Goal: Task Accomplishment & Management: Complete application form

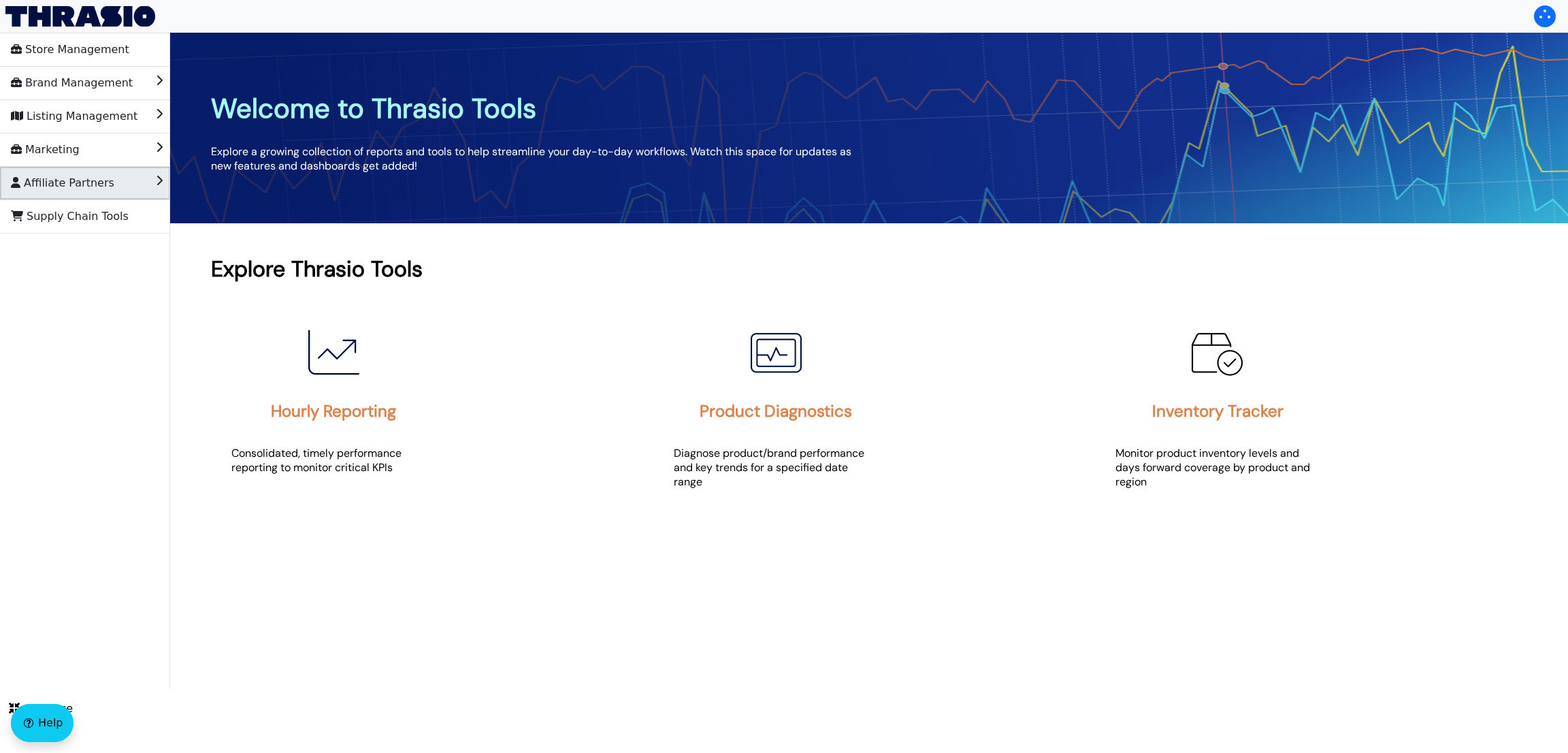
click at [91, 193] on span "Affiliate Partners" at bounding box center [62, 183] width 103 height 22
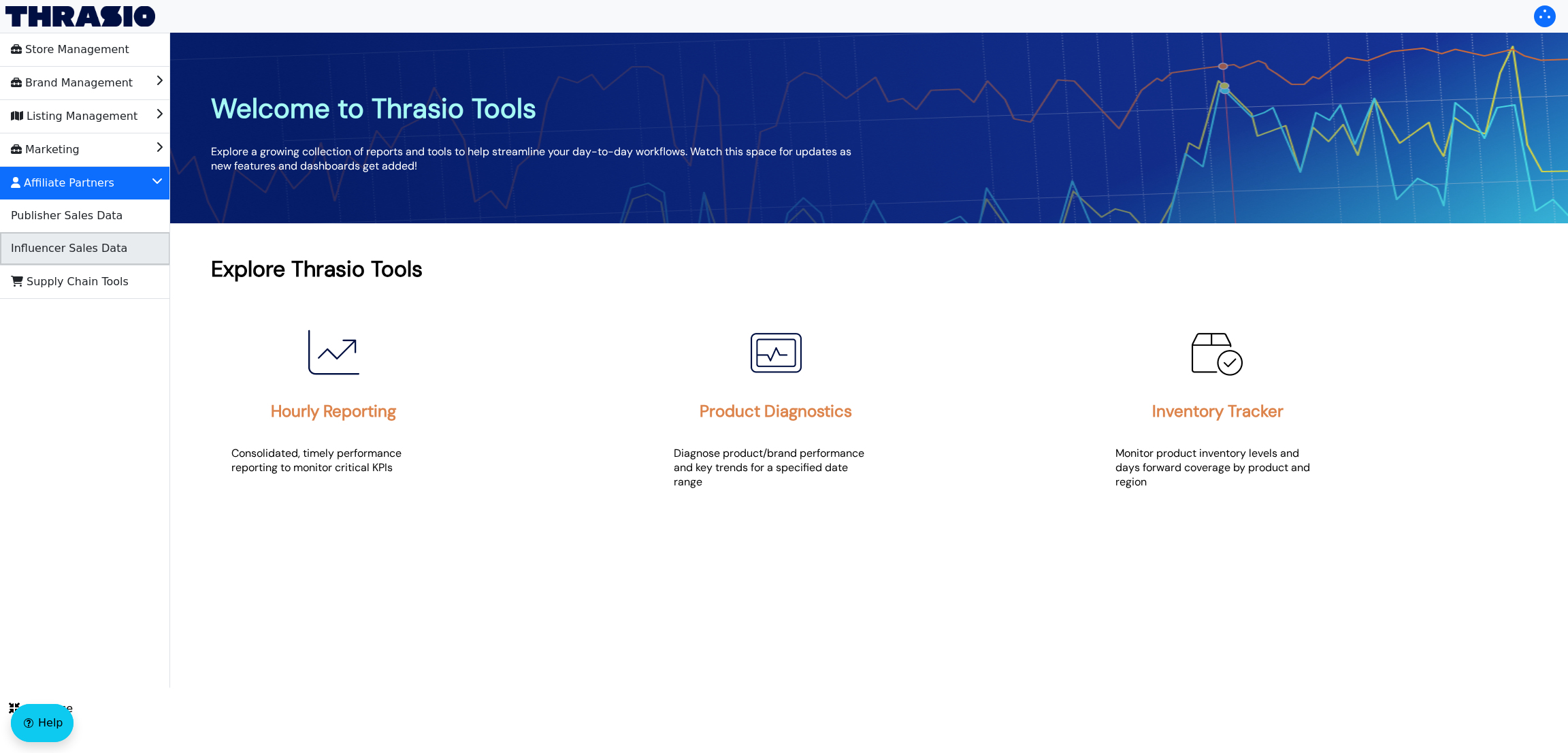
click at [137, 238] on li "Influencer Sales Data" at bounding box center [85, 249] width 171 height 32
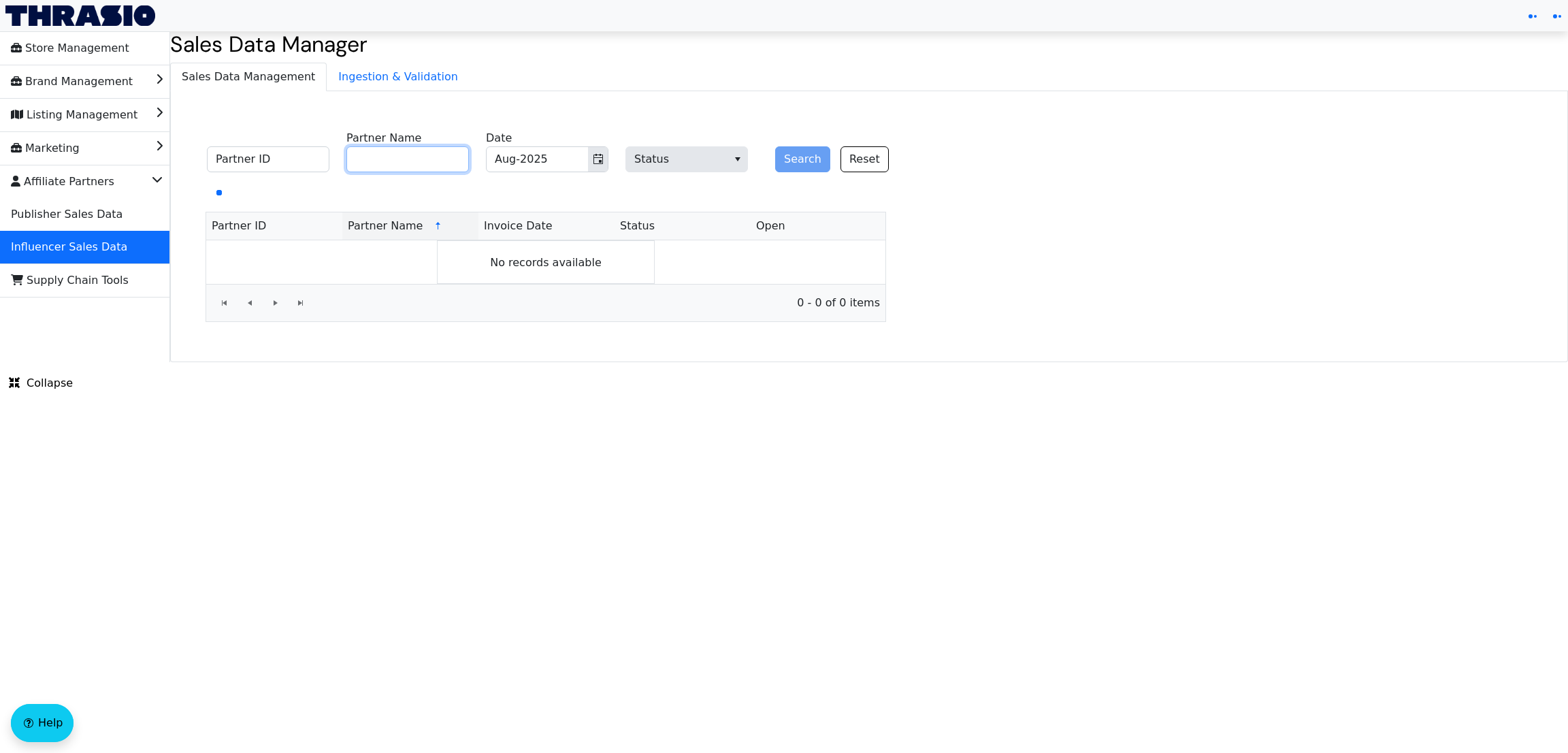
click at [399, 157] on input "Partner Name" at bounding box center [407, 159] width 122 height 26
type input "[PERSON_NAME]"
click at [775, 146] on button "Search" at bounding box center [802, 159] width 55 height 26
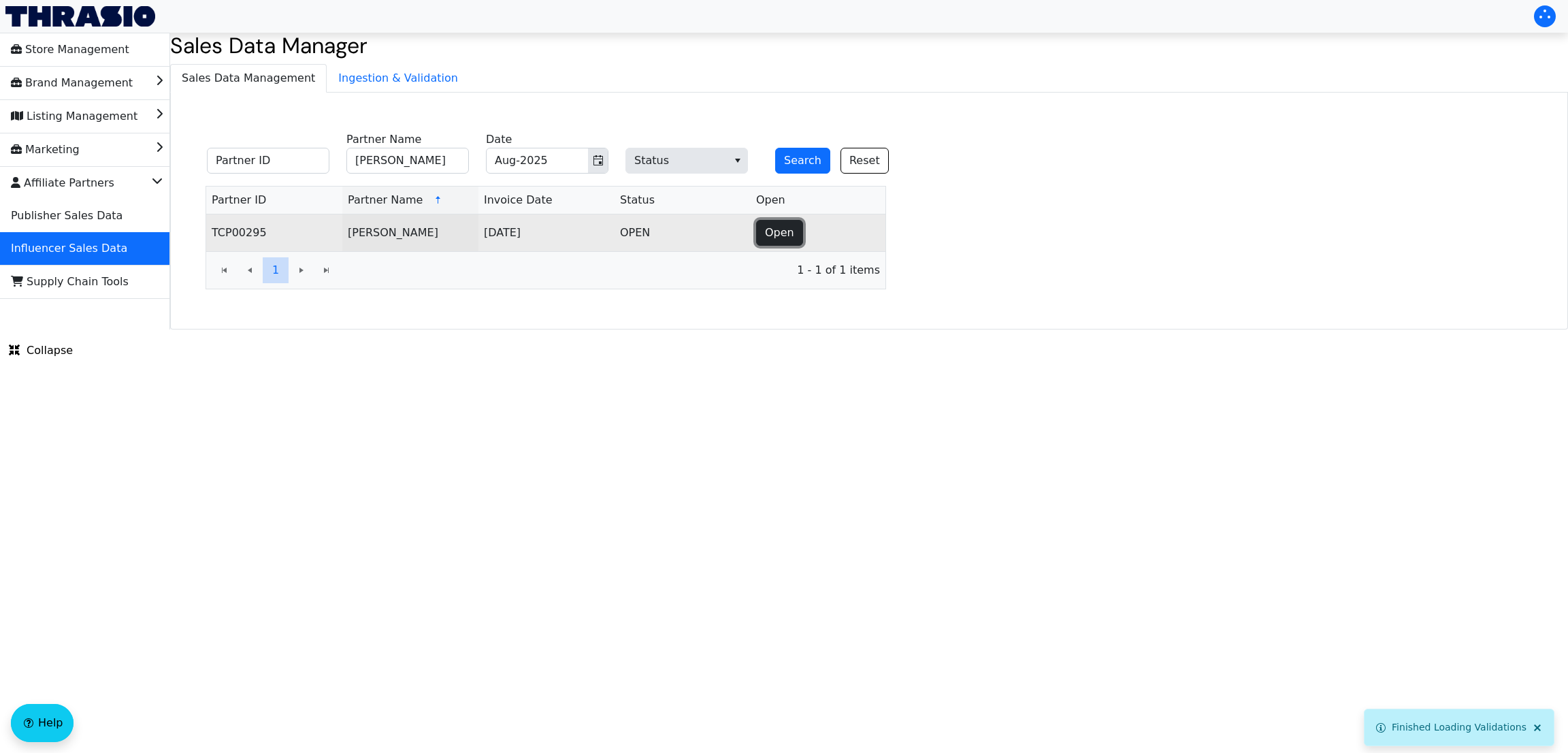
click at [778, 241] on span "Open" at bounding box center [779, 232] width 30 height 16
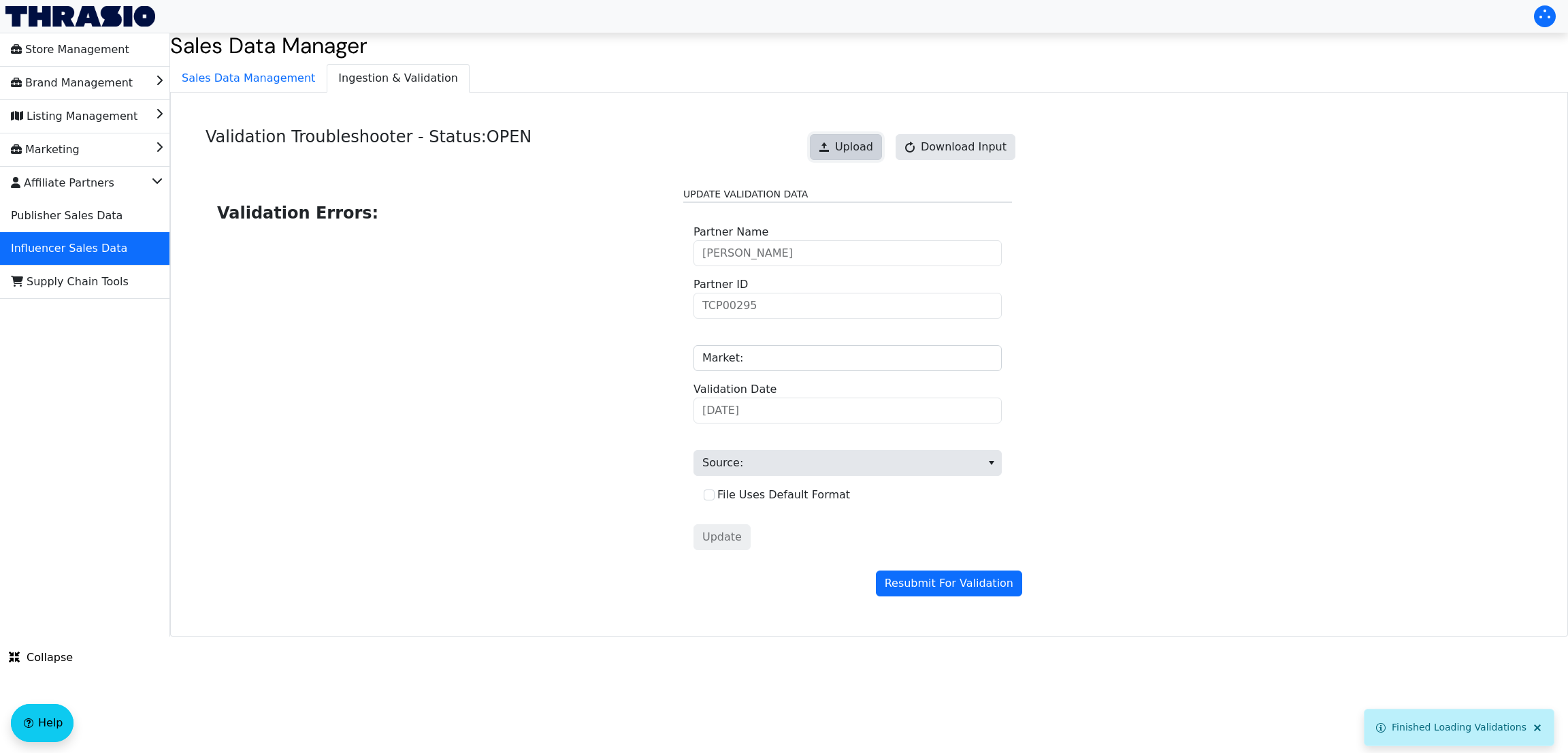
click at [871, 148] on span "Upload" at bounding box center [854, 147] width 38 height 16
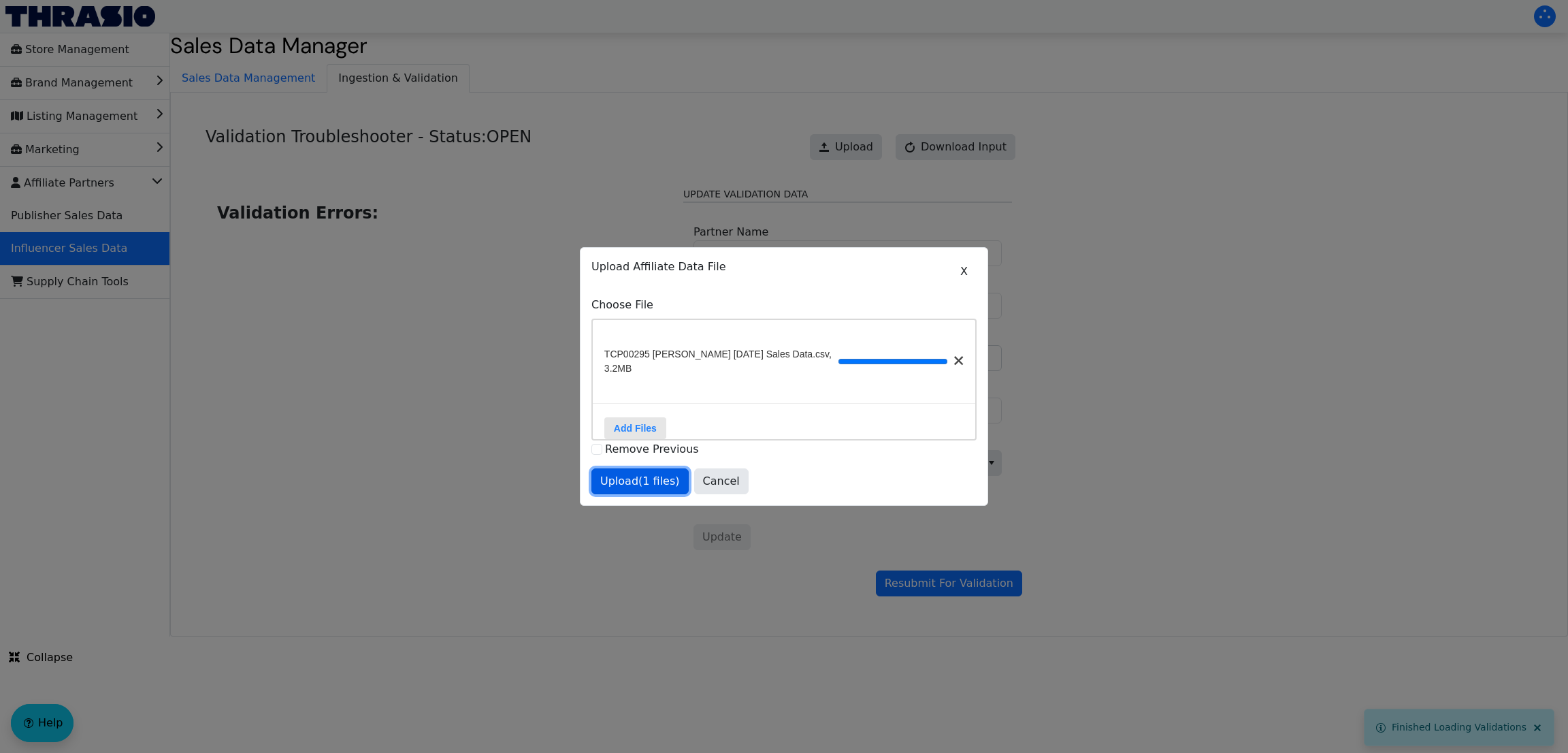
click at [644, 489] on span "Upload (1 files)" at bounding box center [640, 481] width 80 height 16
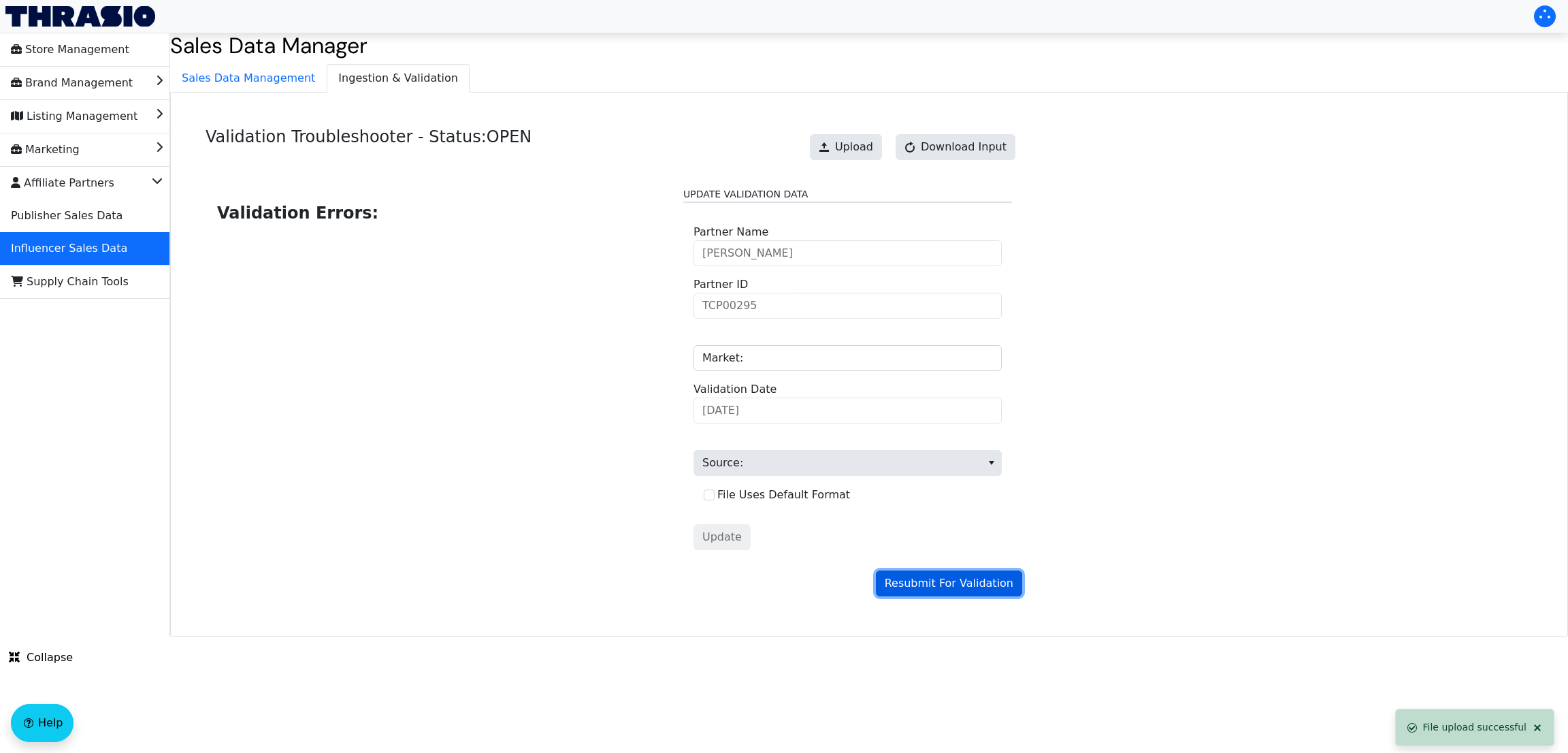
click at [945, 591] on span "Resubmit For Validation" at bounding box center [949, 583] width 128 height 16
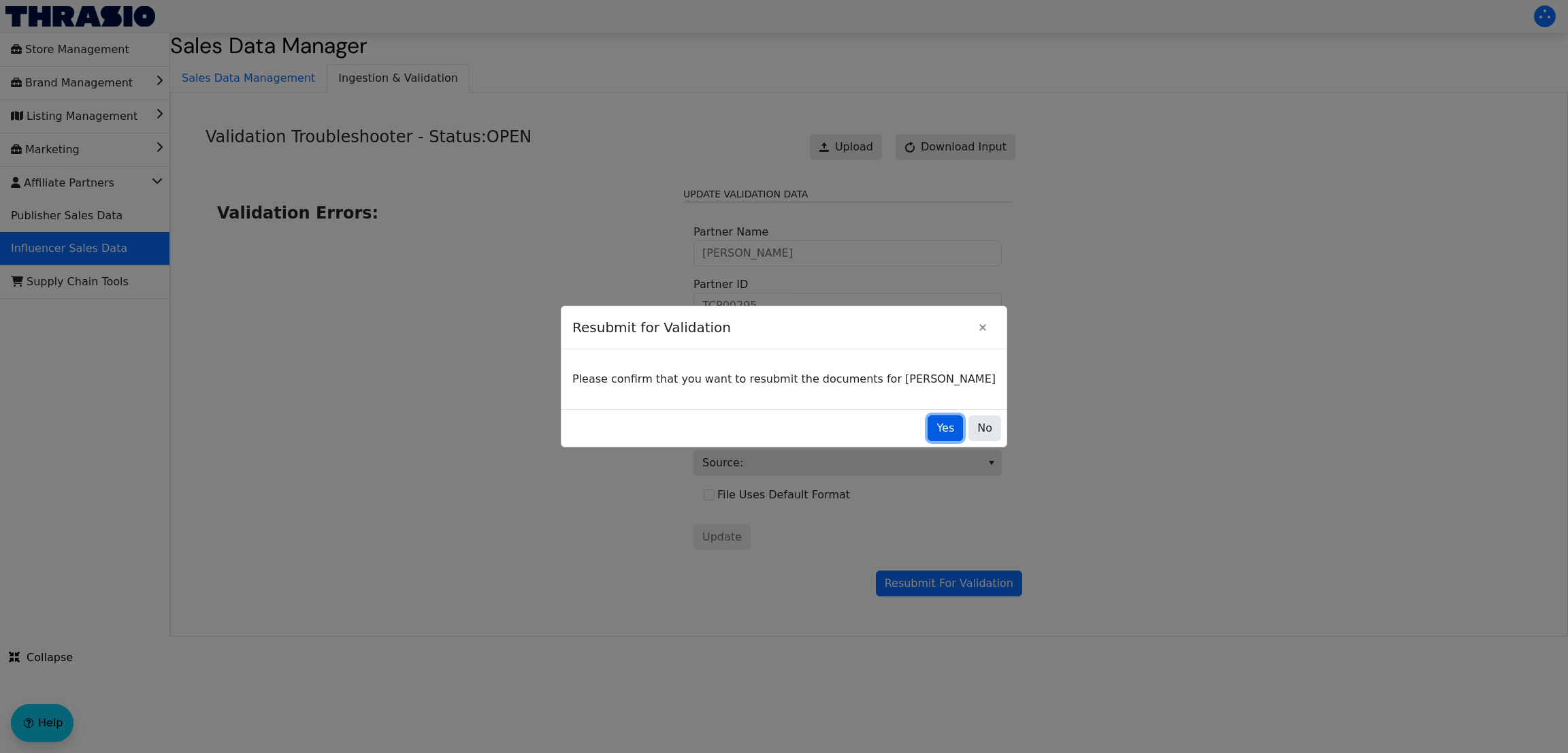
click at [927, 436] on button "Yes" at bounding box center [944, 428] width 35 height 26
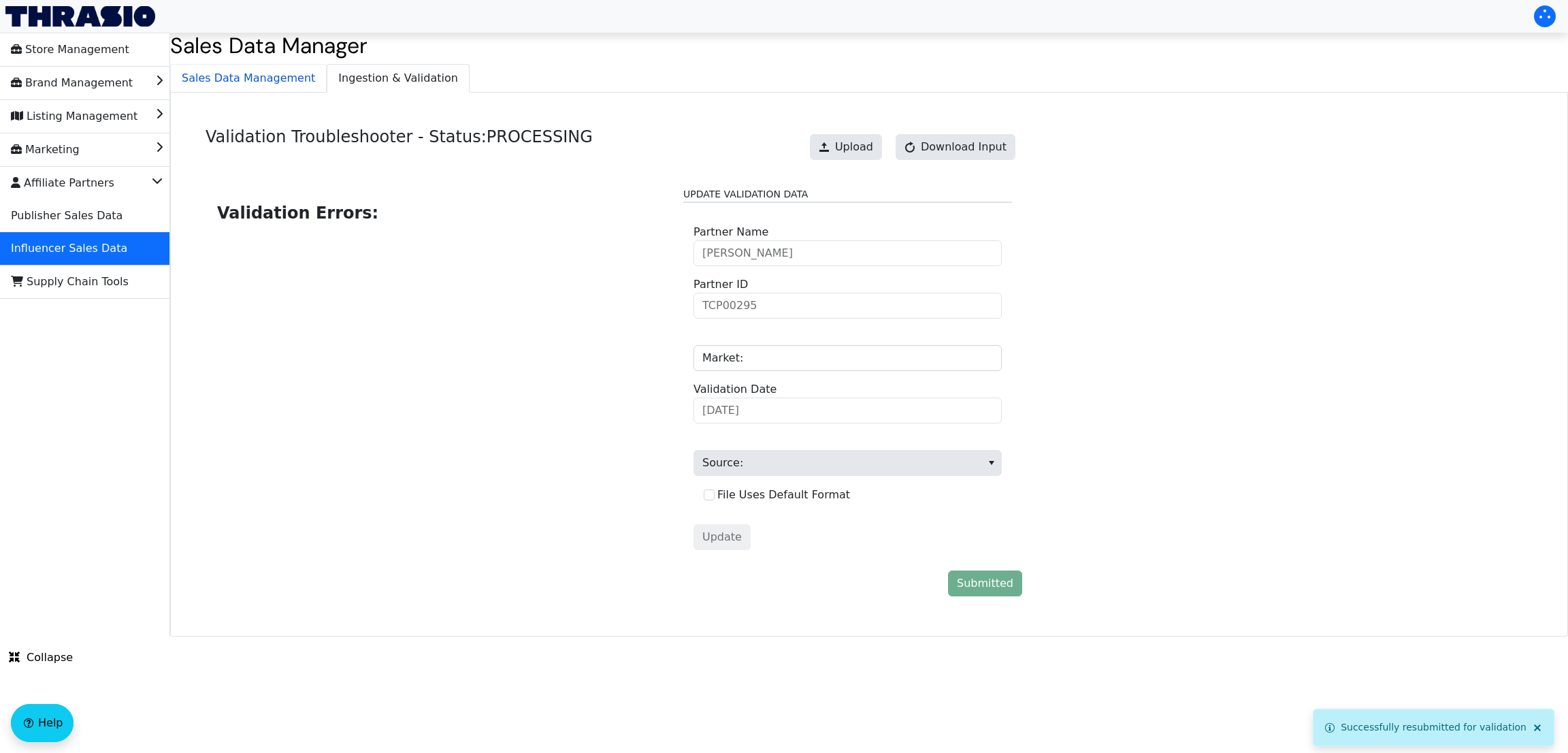
click at [275, 80] on span "Sales Data Management" at bounding box center [248, 78] width 155 height 27
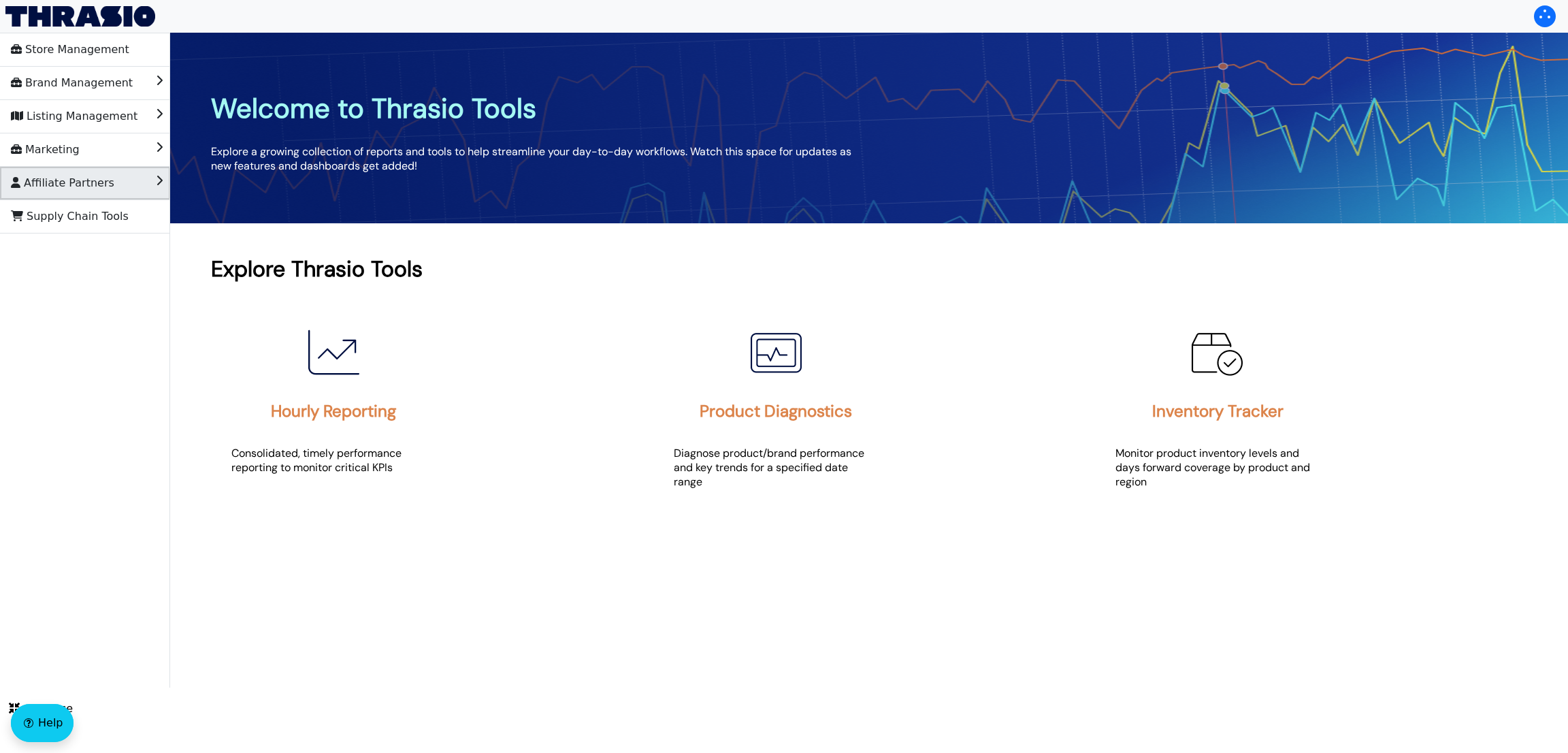
click at [118, 188] on li "Affiliate Partners" at bounding box center [85, 183] width 171 height 32
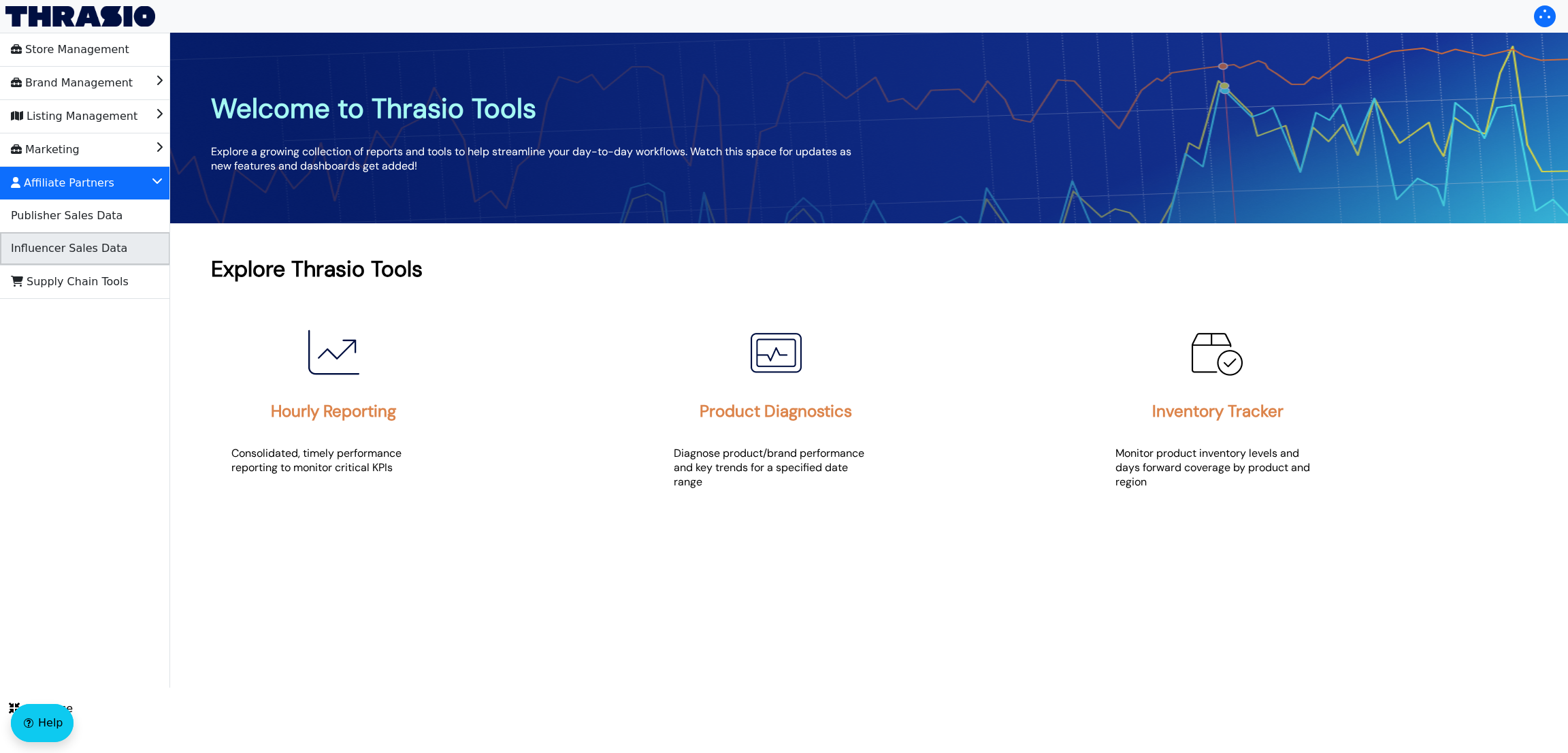
click at [121, 244] on li "Influencer Sales Data" at bounding box center [85, 249] width 171 height 32
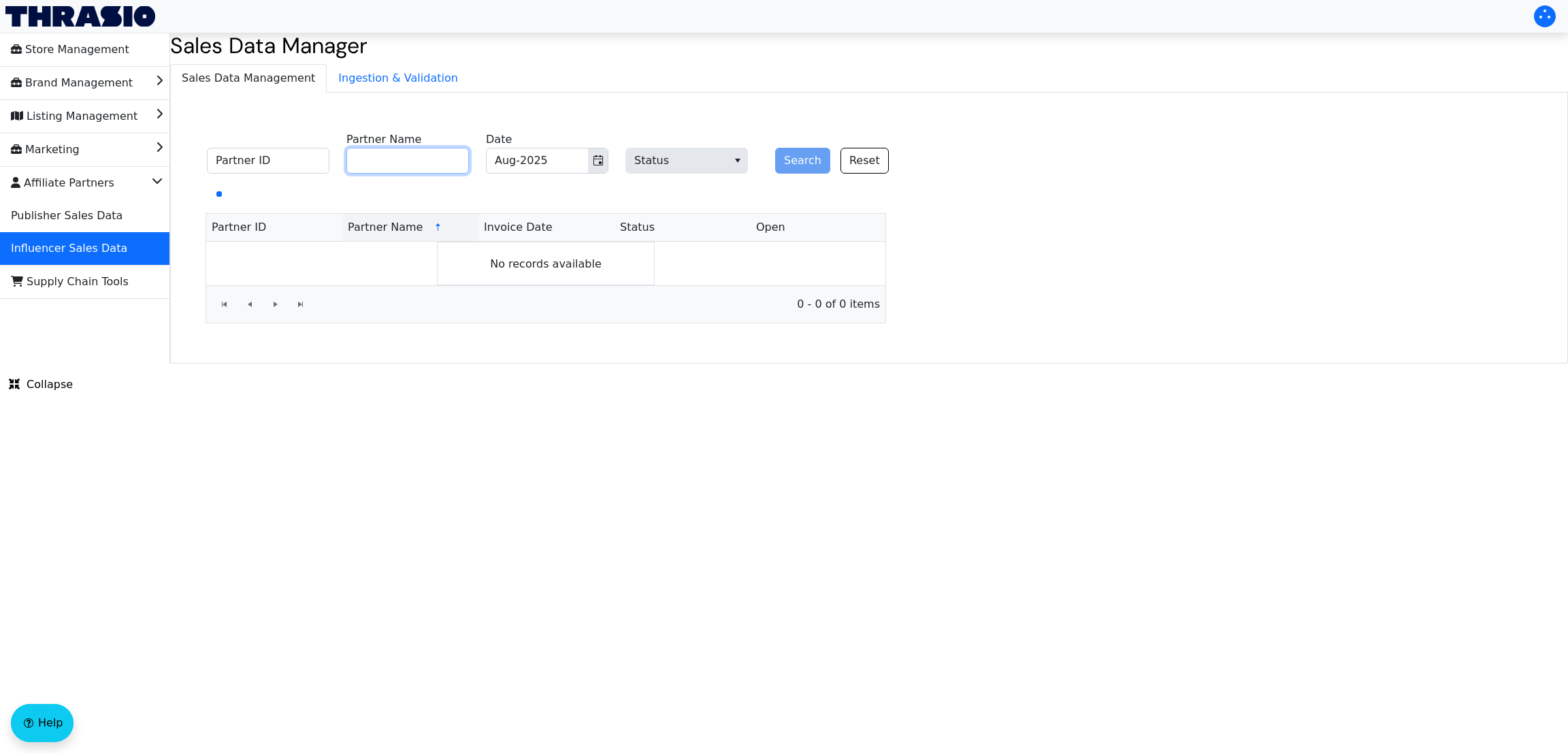
click at [426, 159] on input "Partner Name" at bounding box center [407, 161] width 122 height 26
click at [775, 148] on button "Search" at bounding box center [802, 161] width 55 height 26
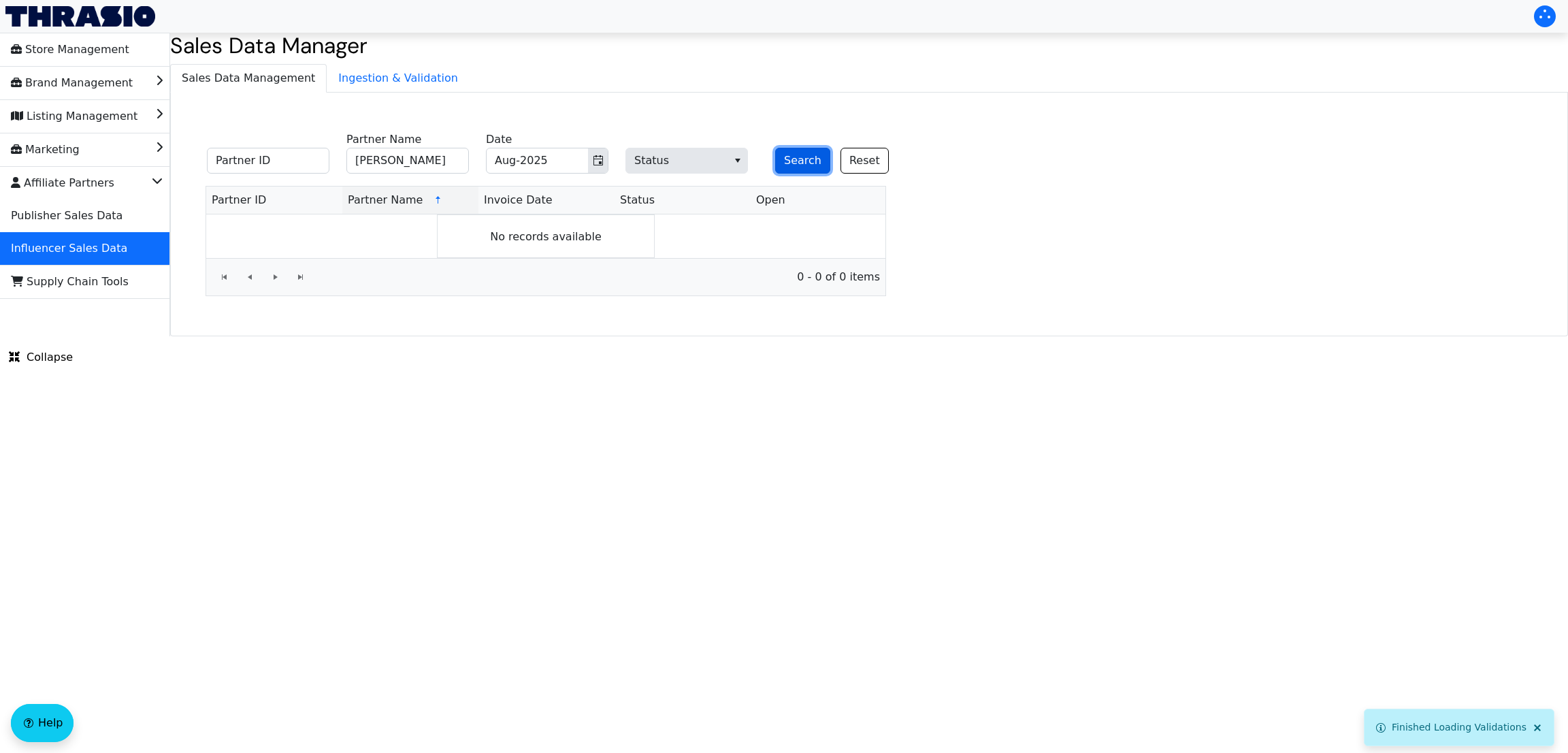
click at [785, 159] on button "Search" at bounding box center [802, 161] width 55 height 26
click at [428, 155] on input "Joe Bauer" at bounding box center [407, 161] width 122 height 26
click at [775, 148] on button "Search" at bounding box center [802, 161] width 55 height 26
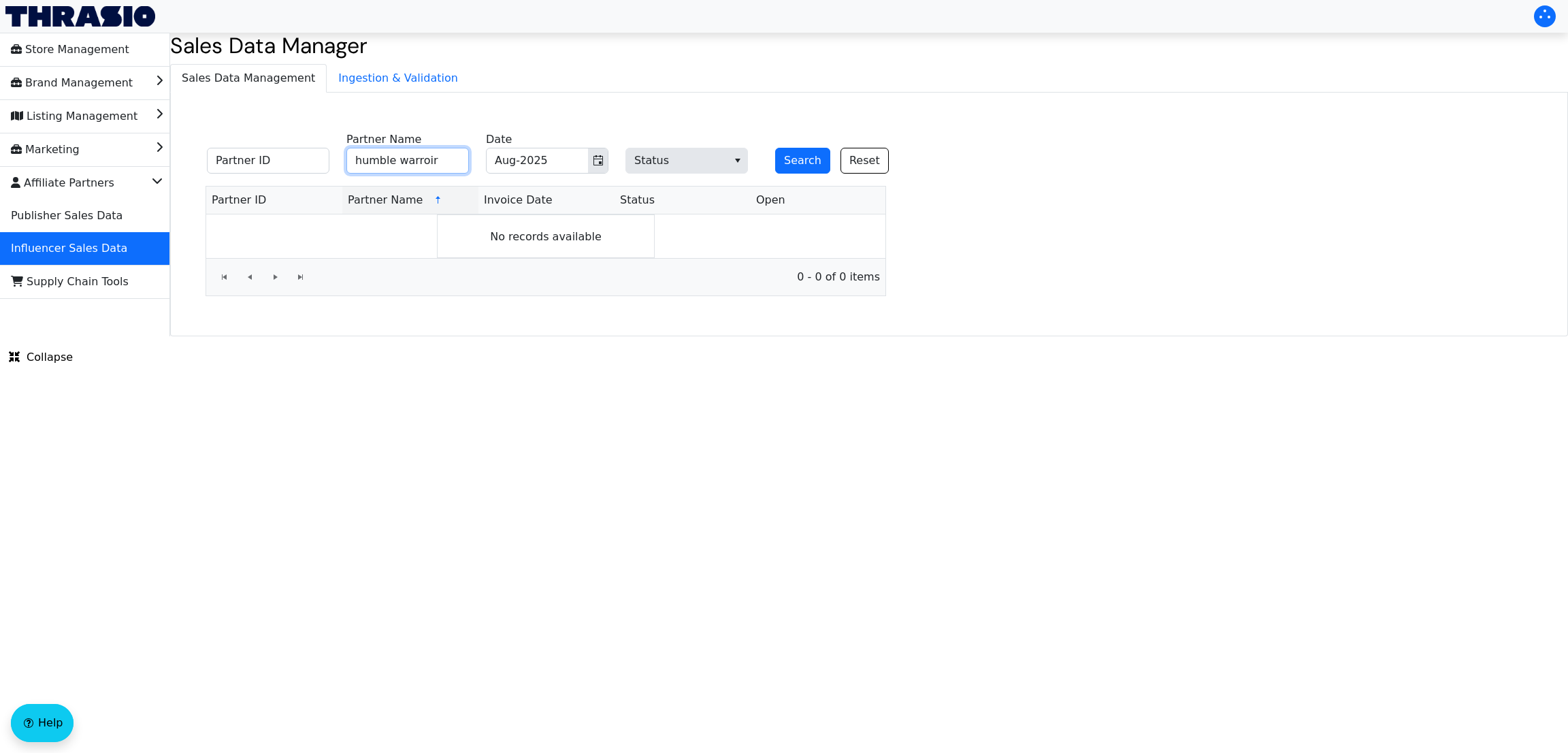
click at [775, 148] on button "Search" at bounding box center [802, 161] width 55 height 26
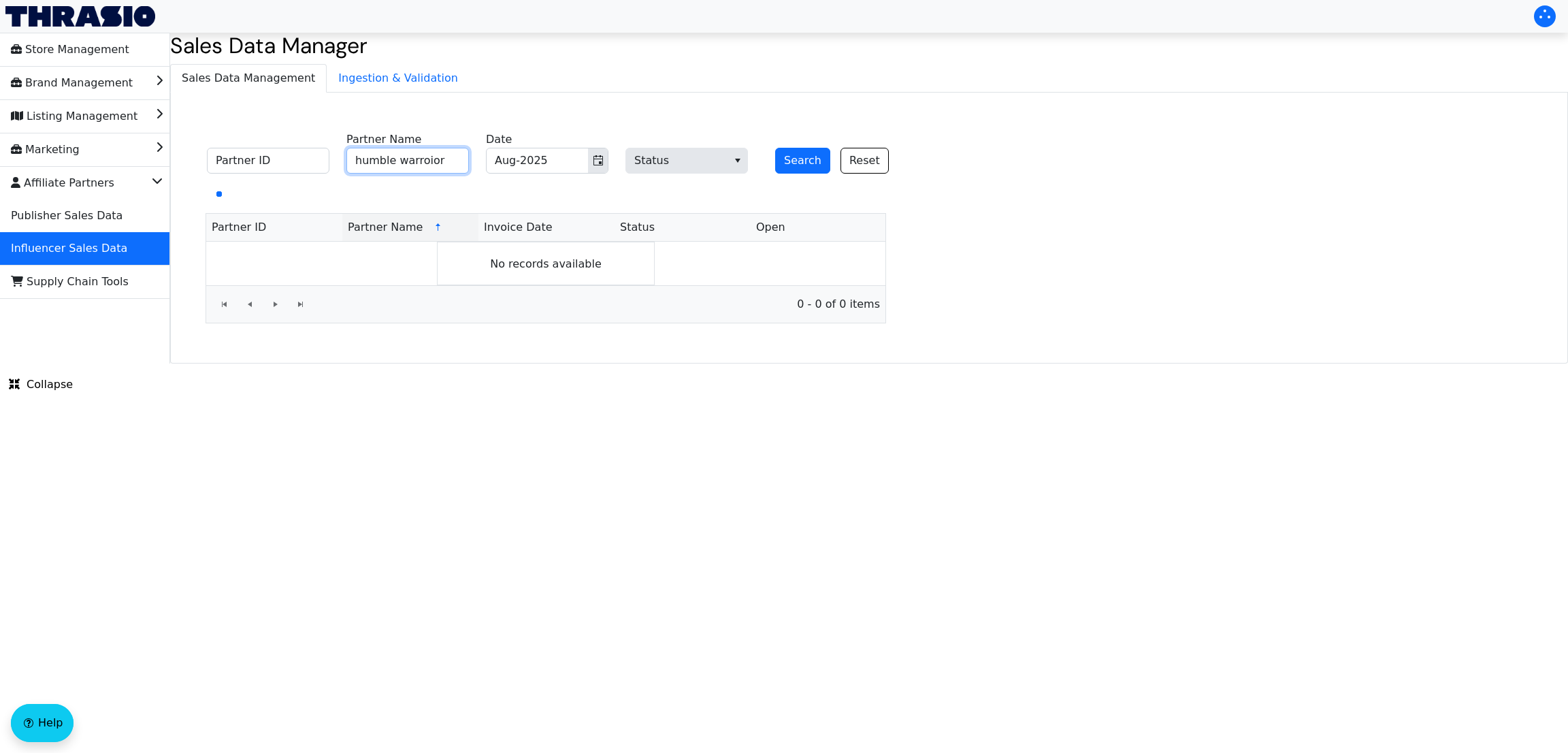
type input "humble warroior"
click at [775, 148] on button "Search" at bounding box center [802, 161] width 55 height 26
paste input "TCP00529"
click at [279, 163] on input "TCP00529" at bounding box center [268, 161] width 122 height 26
type input "TCP00529"
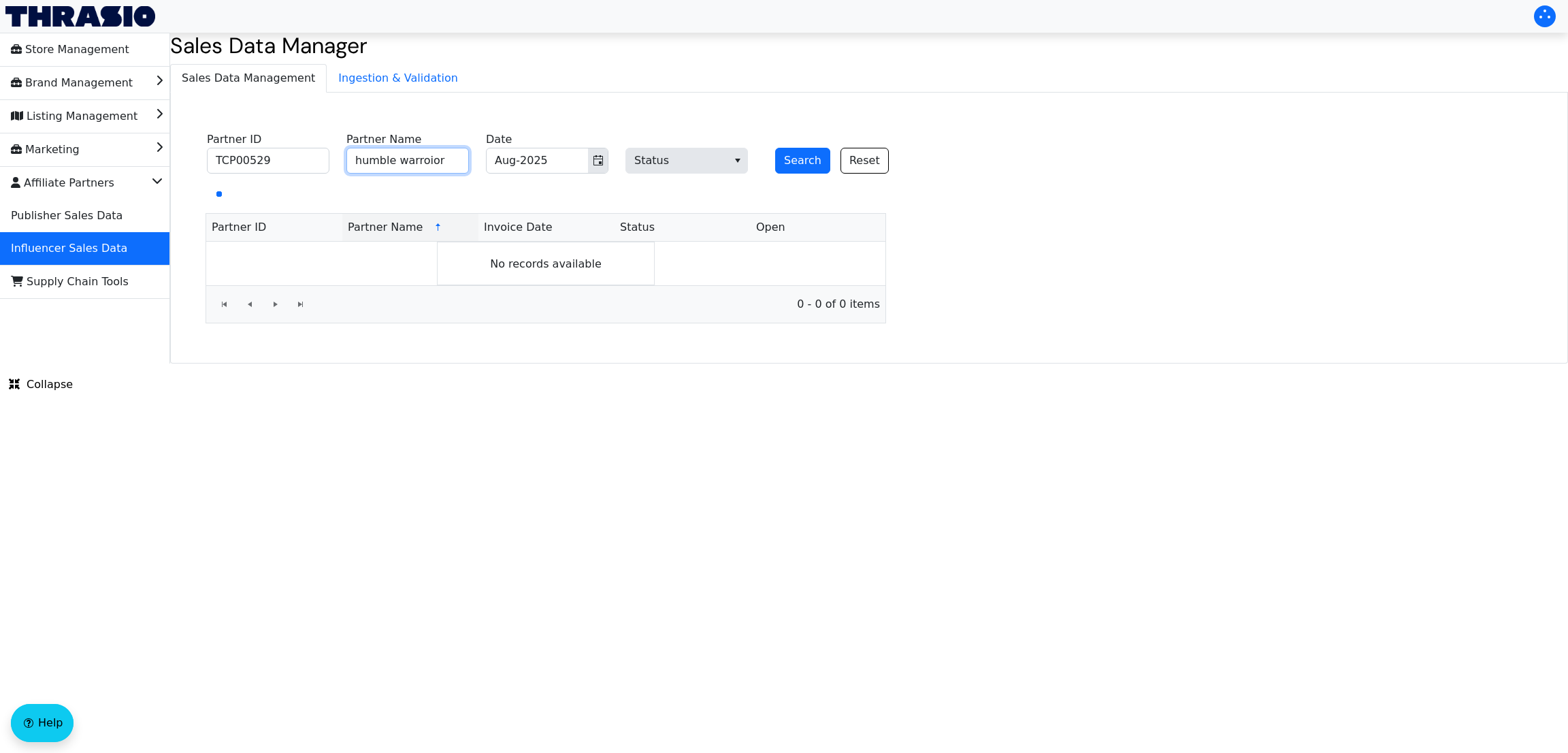
type input "\"
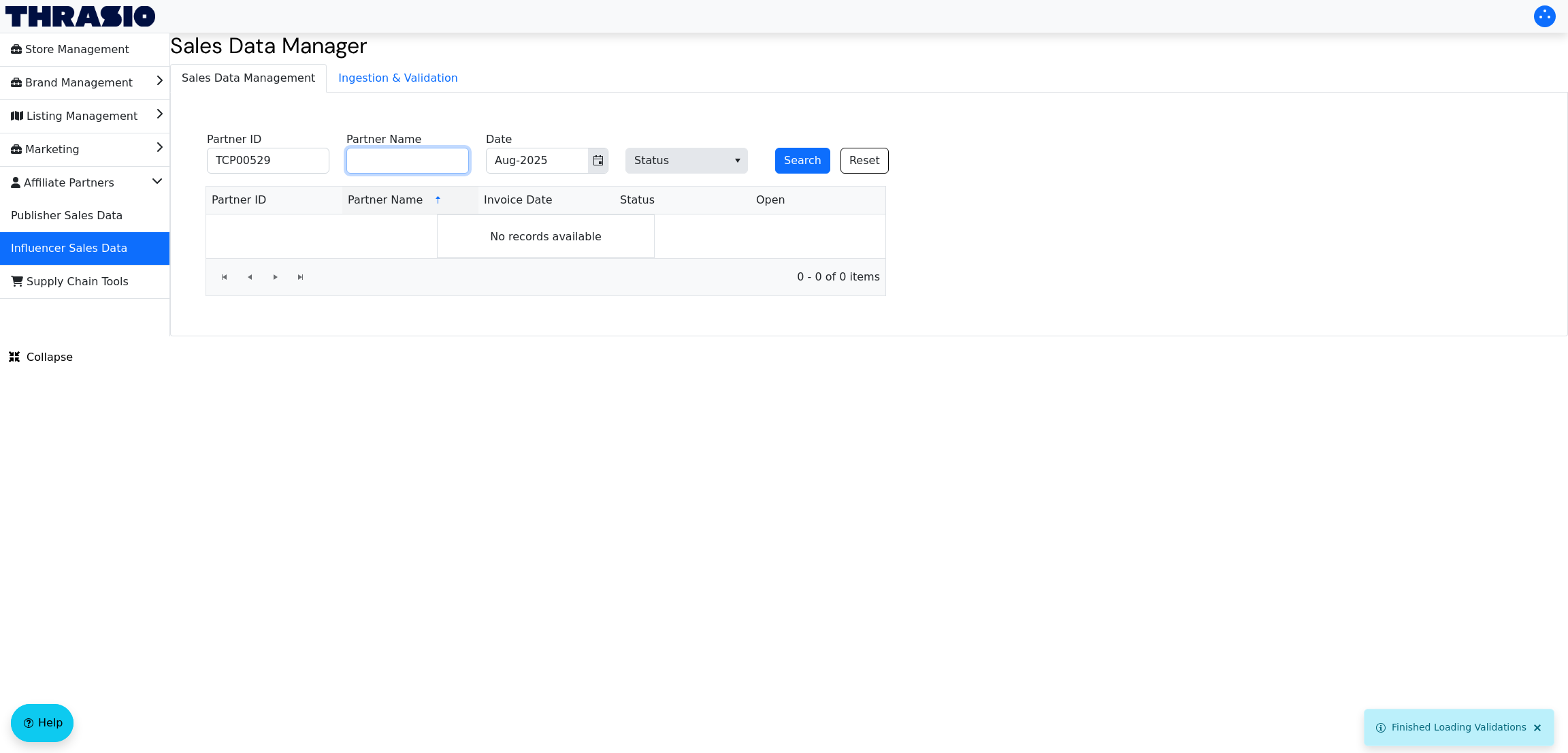
click at [775, 148] on button "Search" at bounding box center [802, 161] width 55 height 26
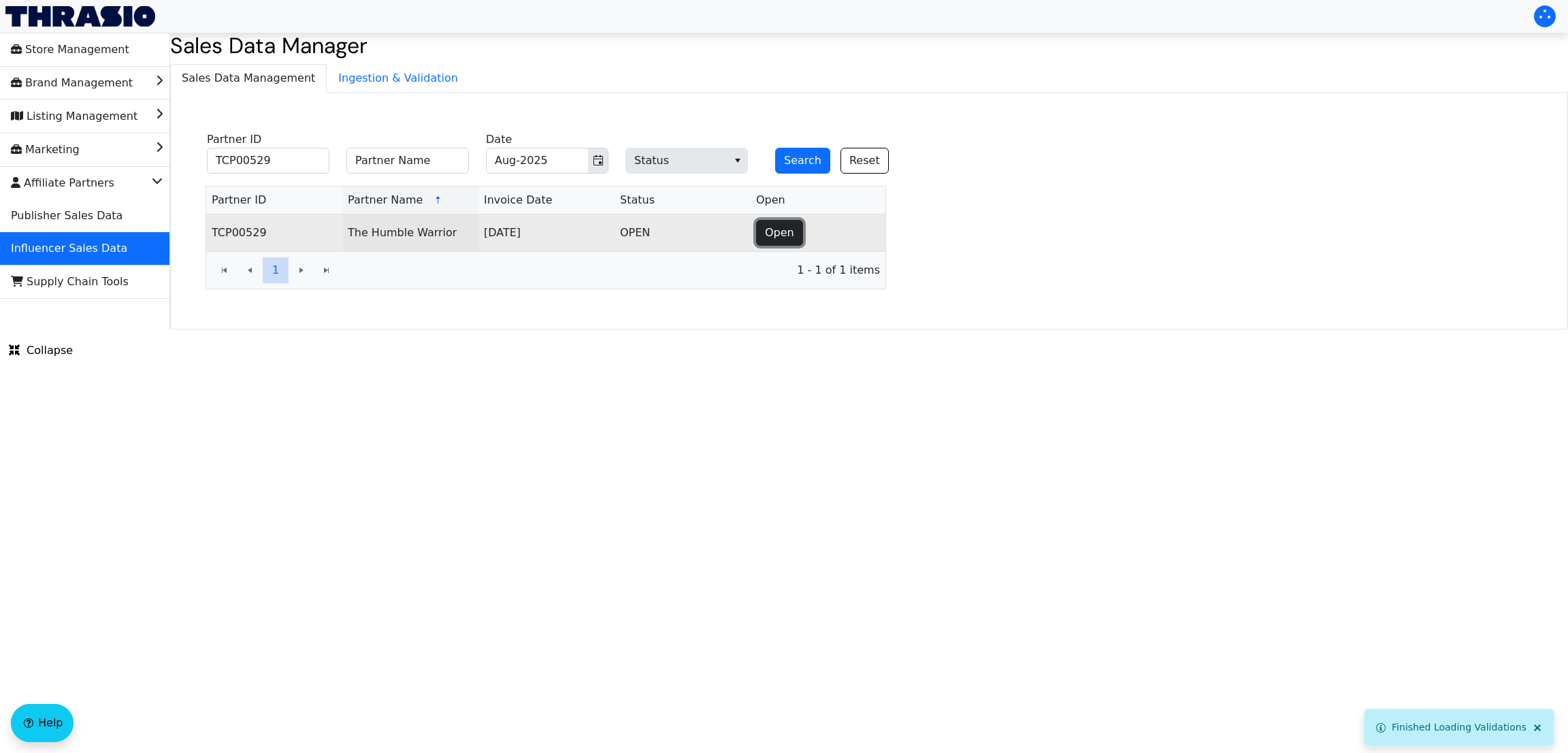
click at [760, 232] on button "Open" at bounding box center [779, 232] width 47 height 26
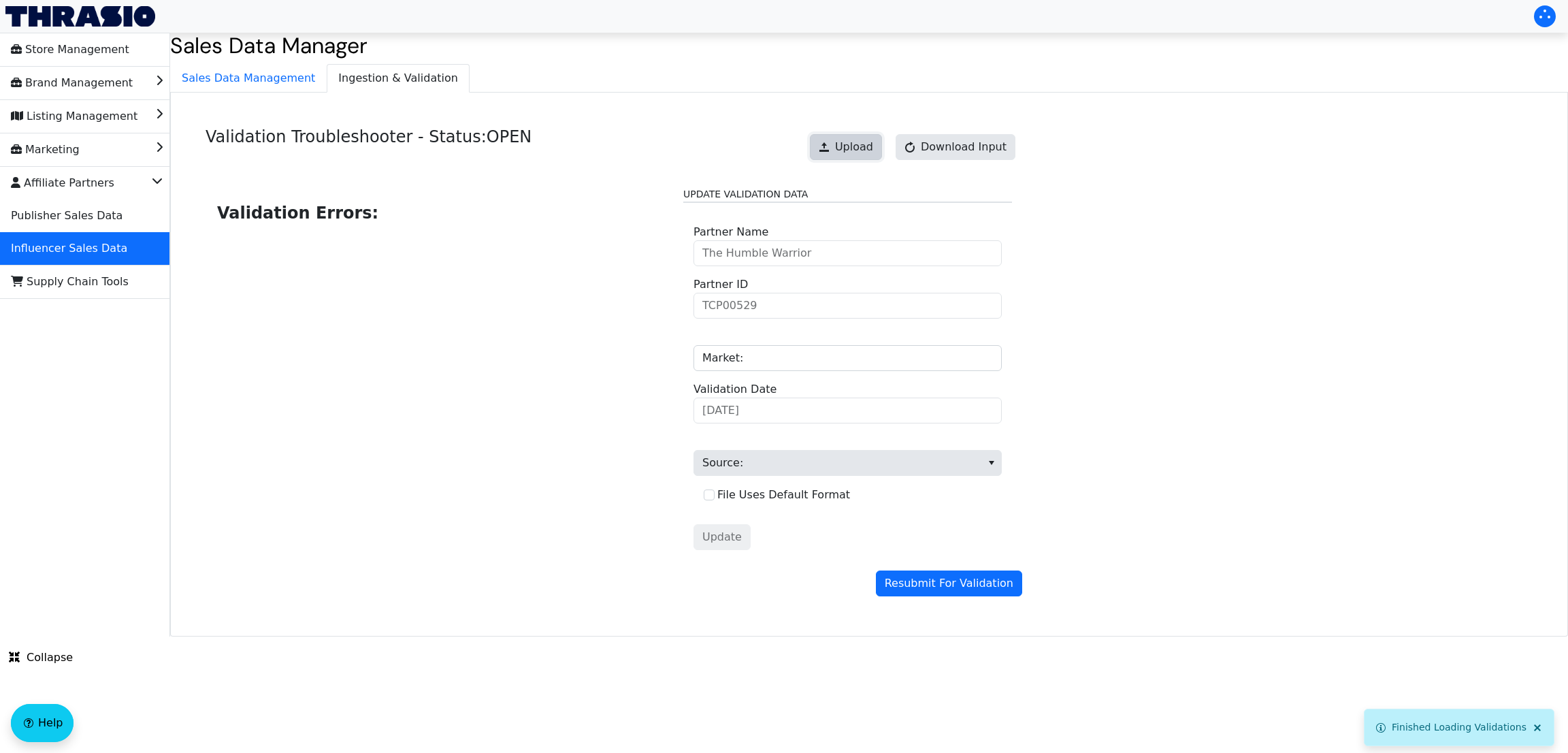
click at [842, 149] on button "Upload" at bounding box center [845, 146] width 72 height 26
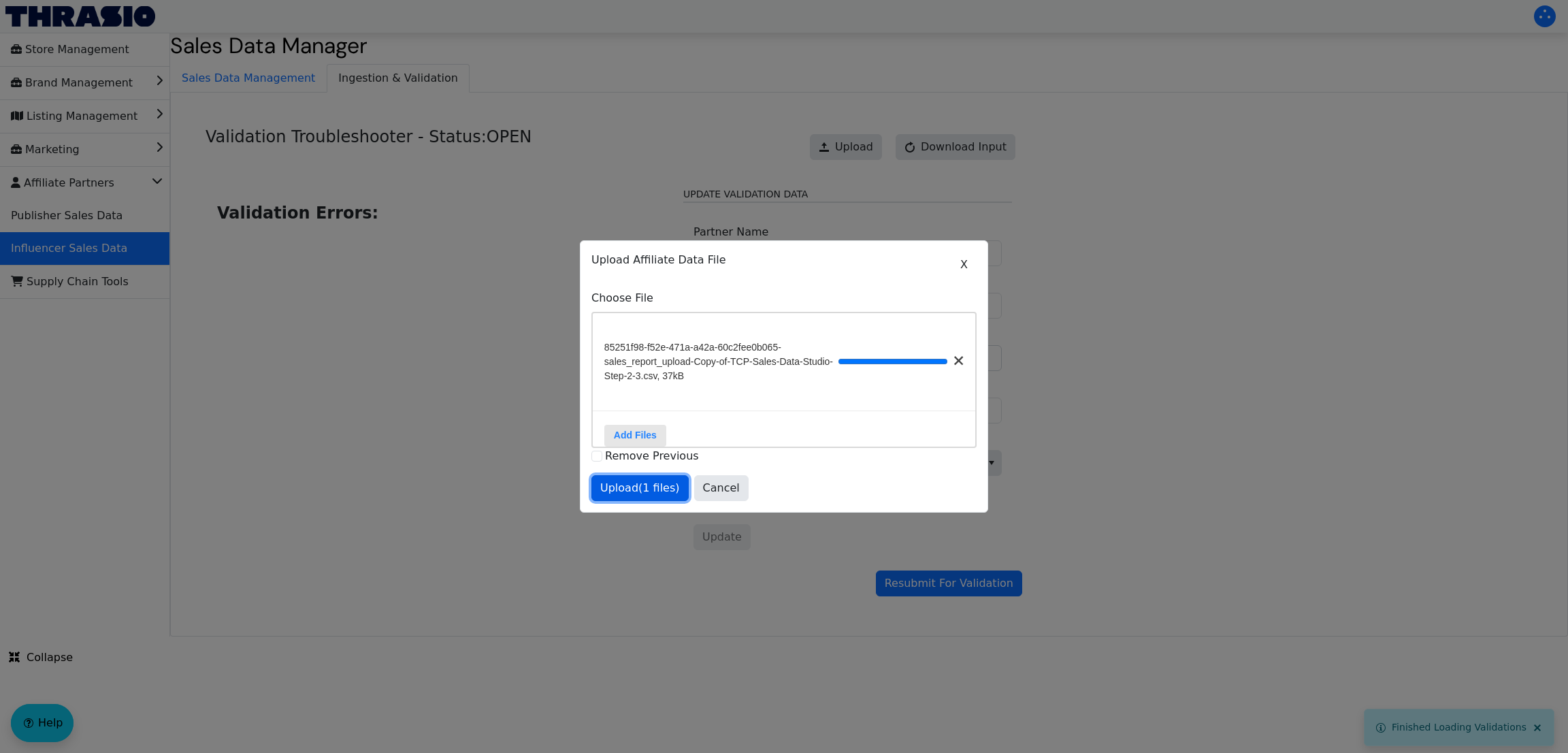
click at [635, 496] on span "Upload (1 files)" at bounding box center [640, 488] width 80 height 16
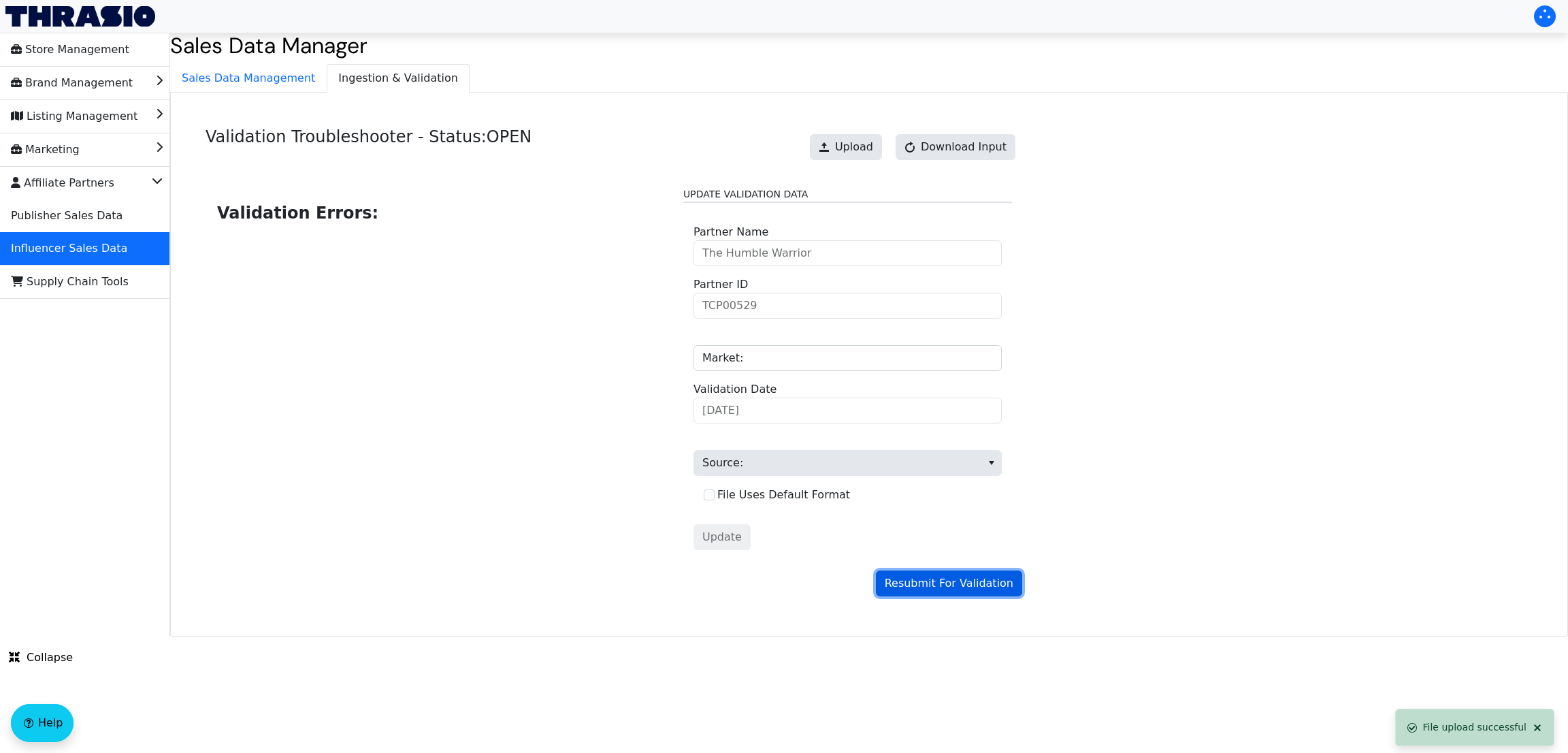
click at [958, 590] on span "Resubmit For Validation" at bounding box center [949, 583] width 128 height 16
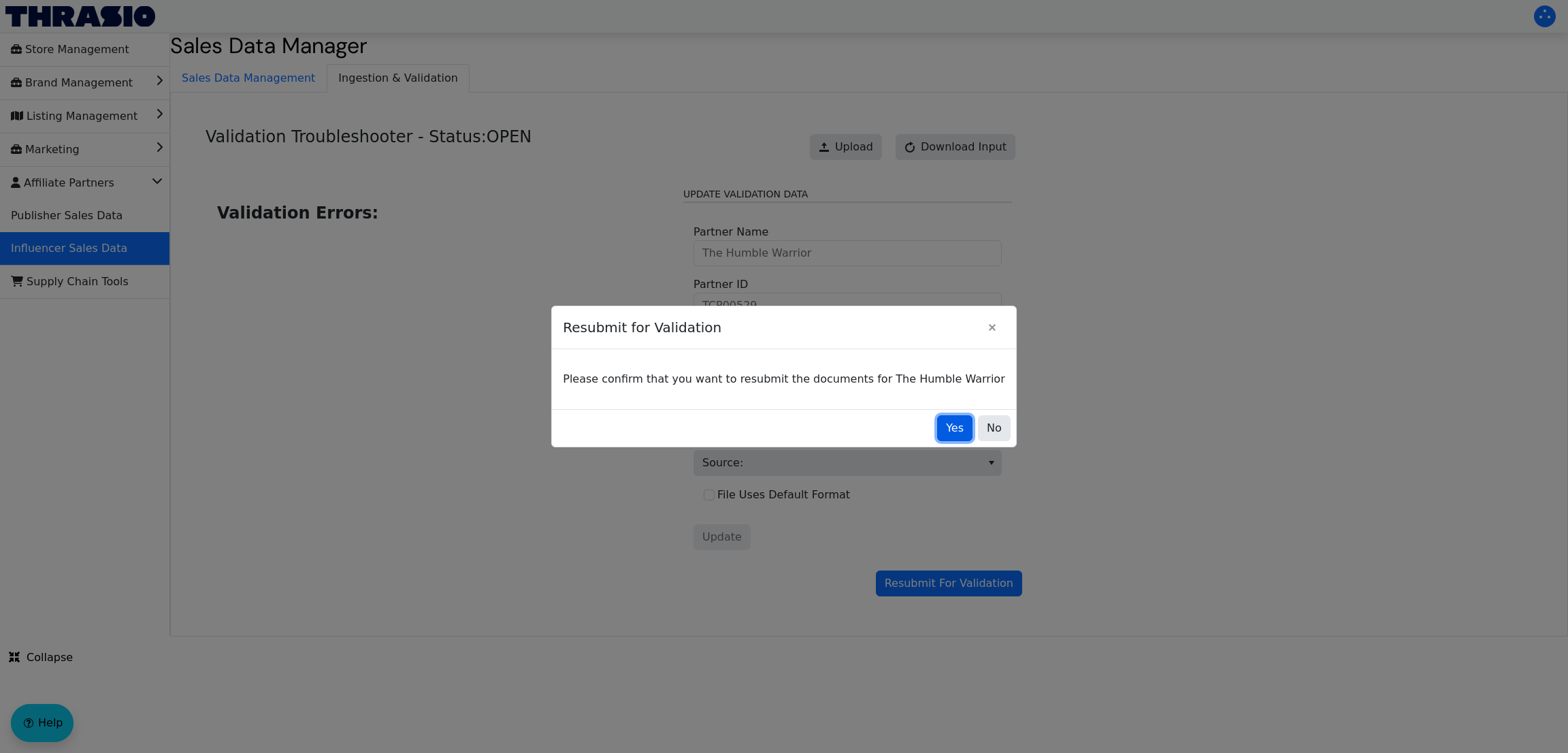
click at [946, 426] on span "Yes" at bounding box center [955, 428] width 18 height 16
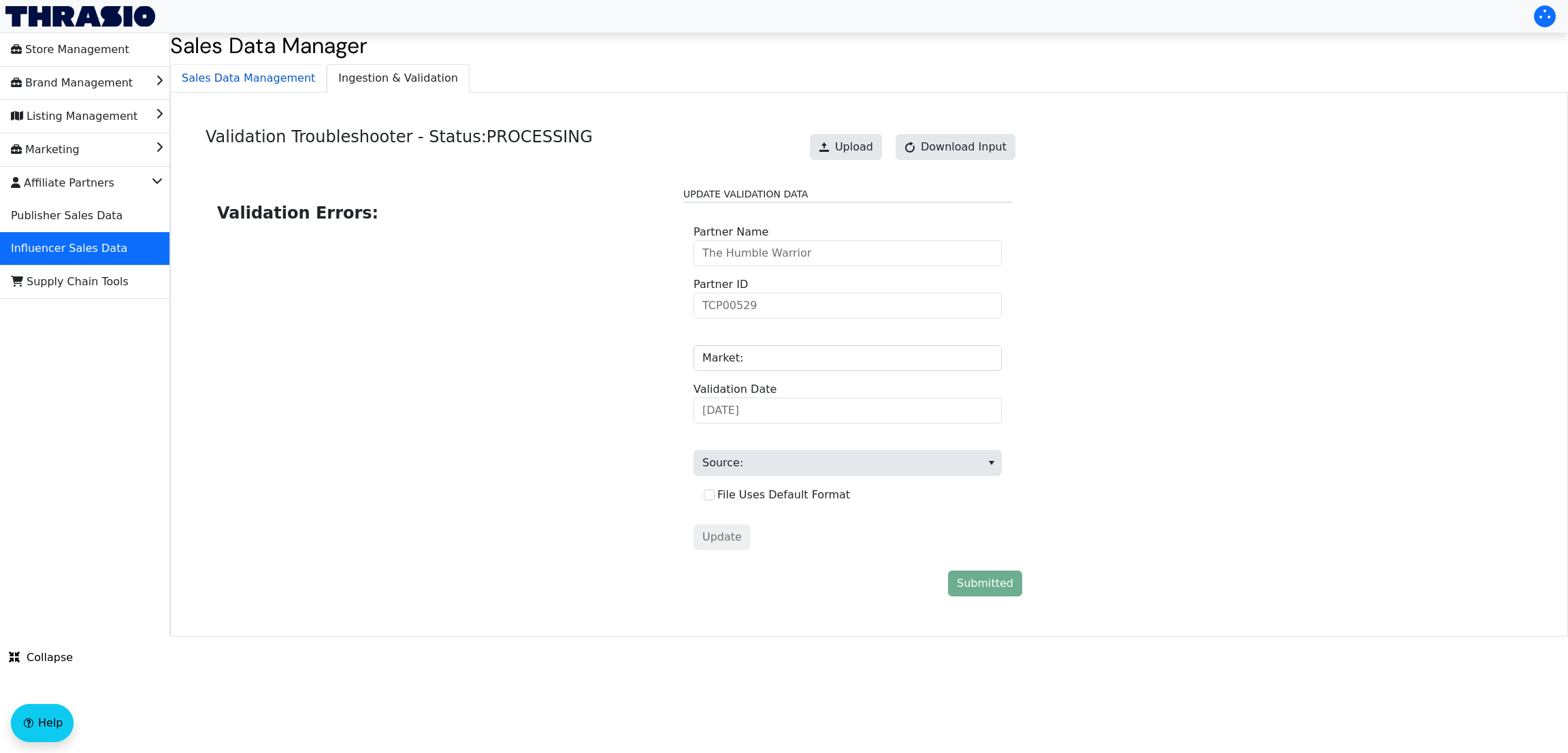
click at [226, 87] on span "Sales Data Management" at bounding box center [248, 78] width 155 height 27
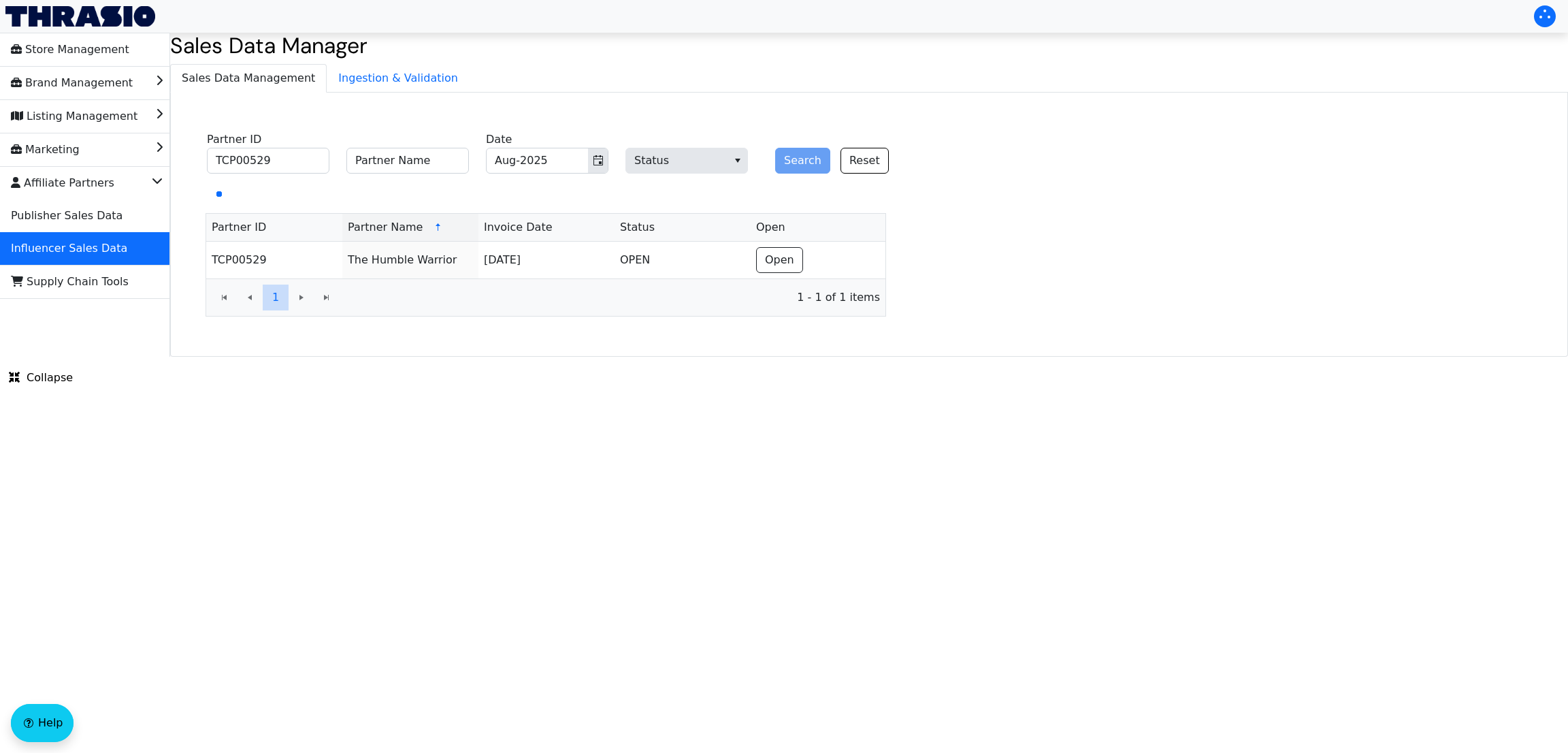
click at [868, 323] on div "TCP00529 Partner ID Partner Name Aug-2025 Date Status Search Reset Partner ID P…" at bounding box center [546, 222] width 730 height 237
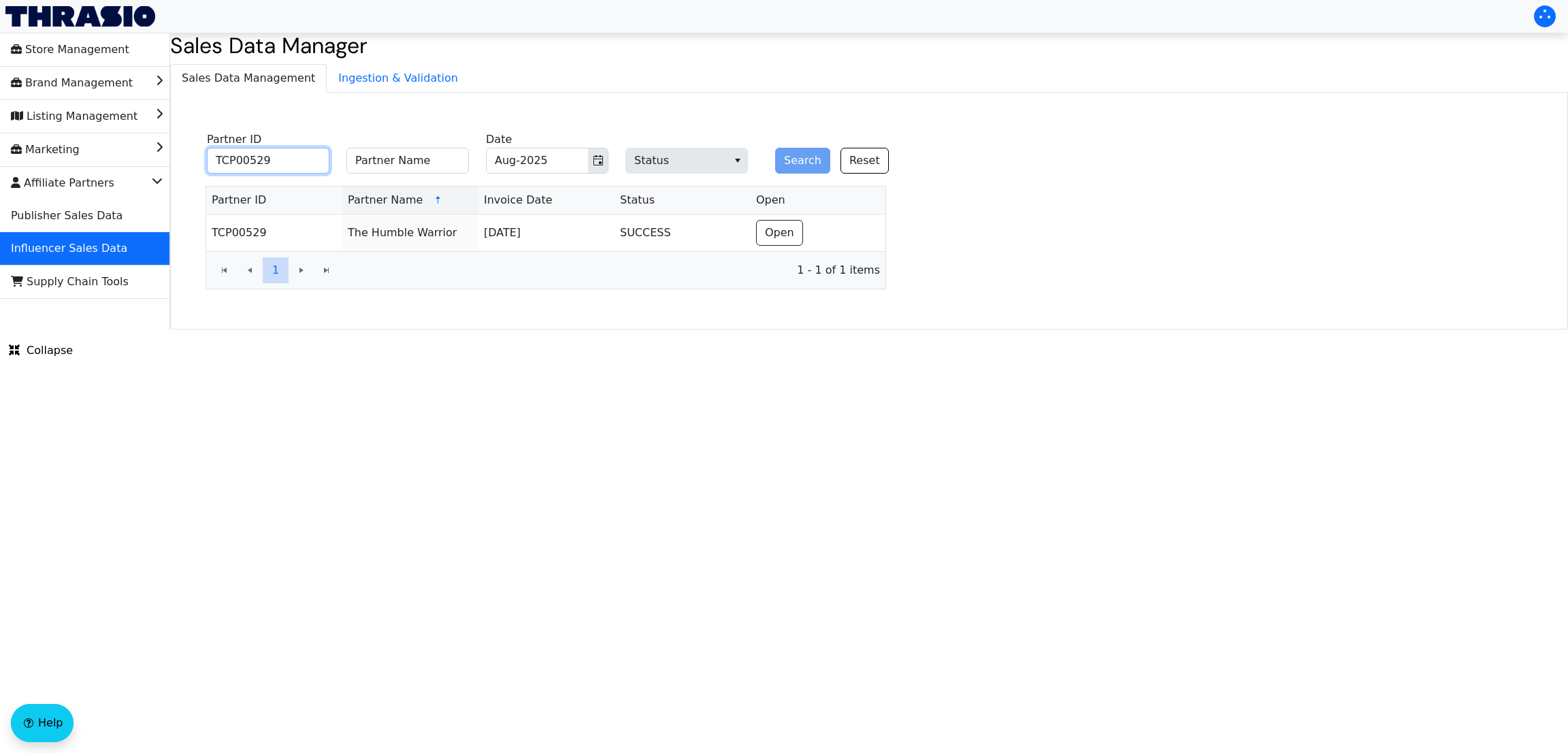
click at [311, 153] on input "TCP00529" at bounding box center [268, 161] width 122 height 26
type input "Danielle Santana"
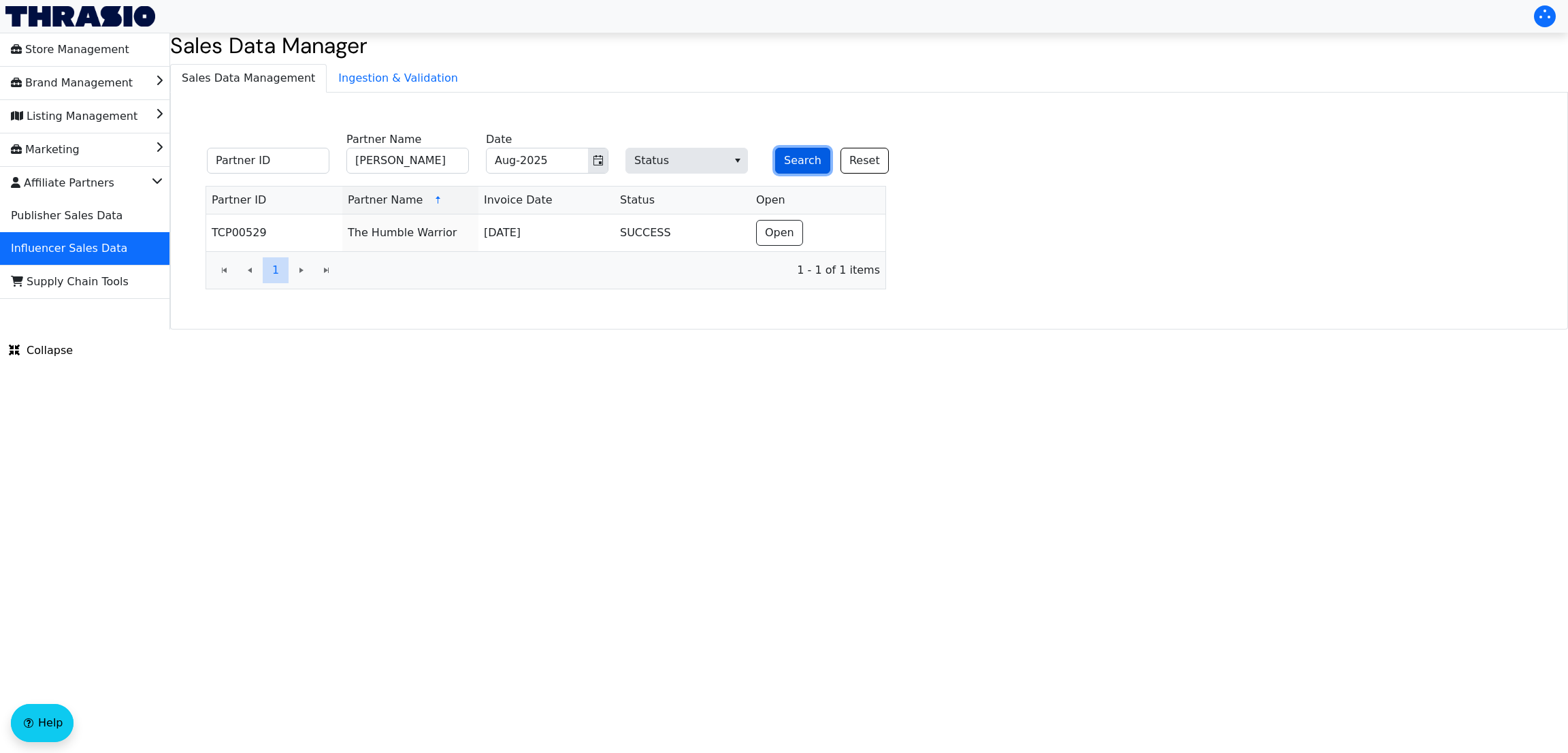
click at [795, 159] on button "Search" at bounding box center [802, 161] width 55 height 26
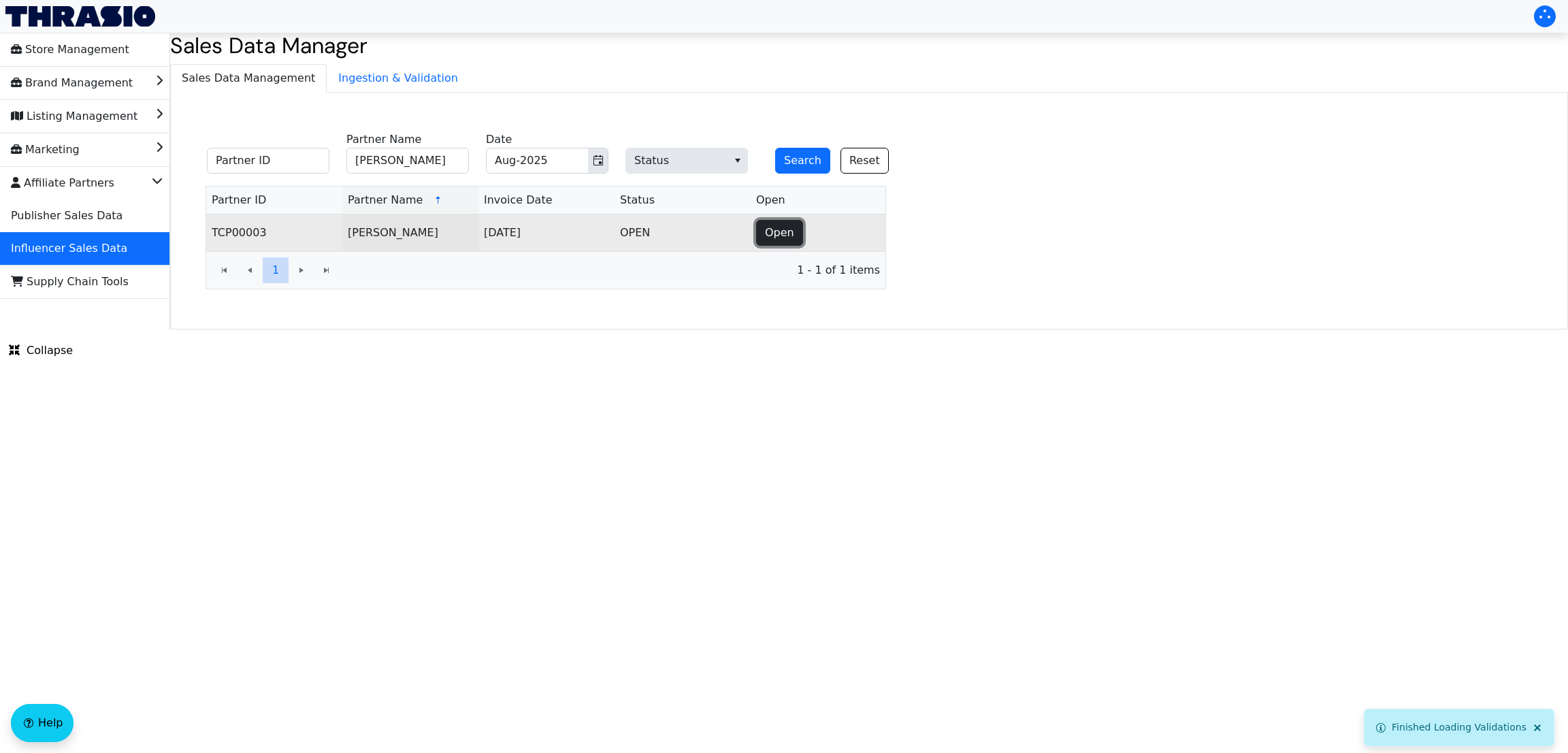
click at [776, 230] on span "Open" at bounding box center [779, 232] width 30 height 16
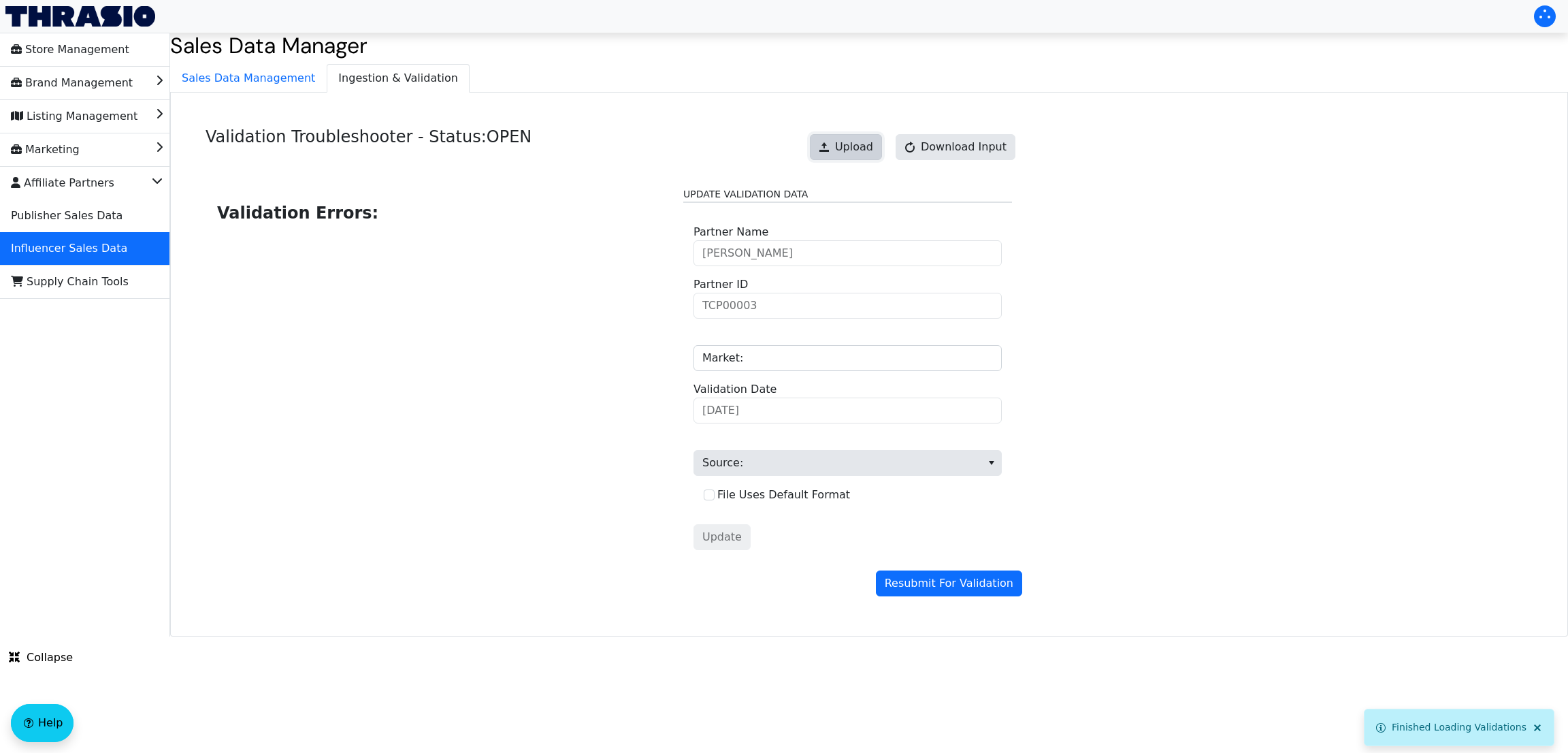
click at [873, 145] on span "Upload" at bounding box center [854, 147] width 38 height 16
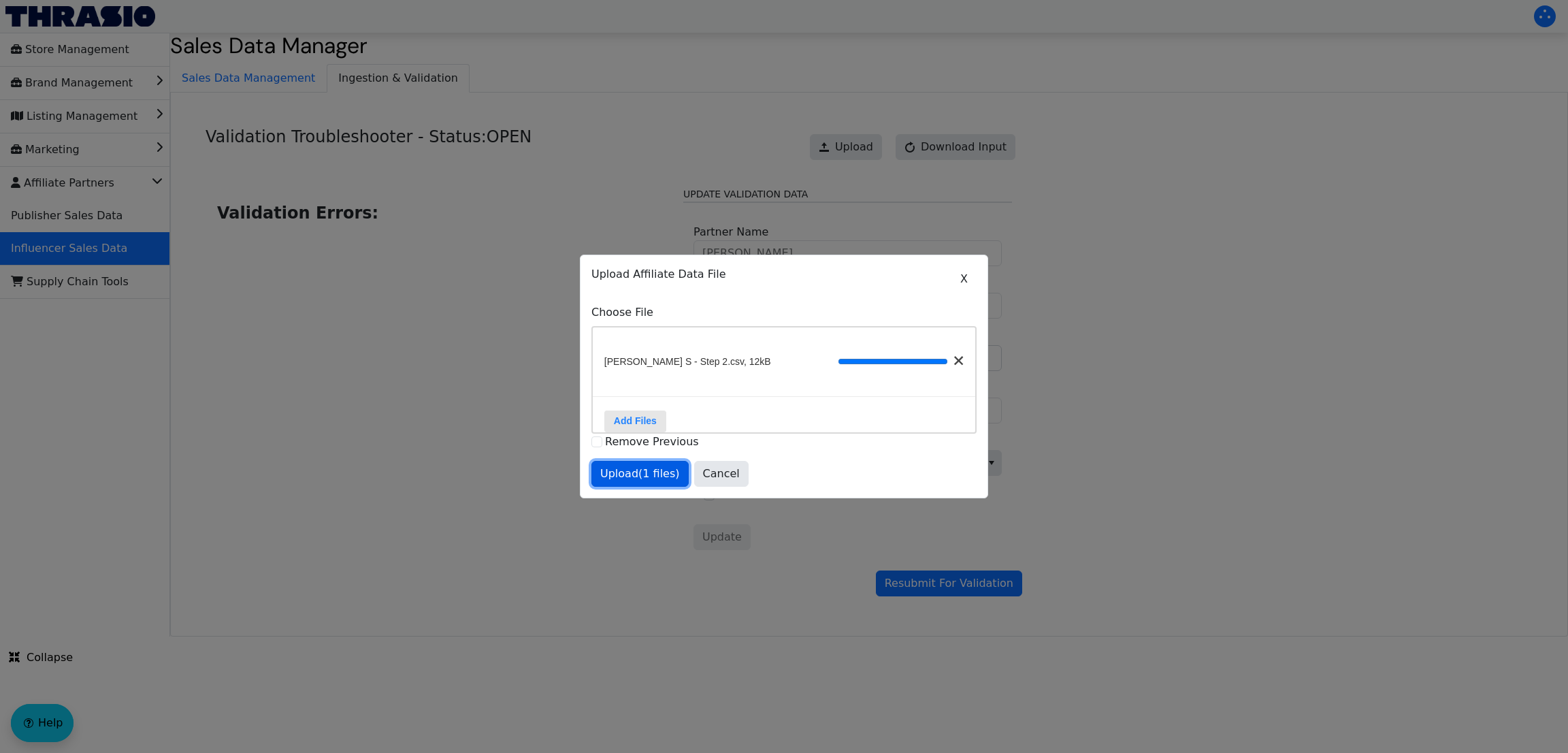
click at [648, 479] on span "Upload (1 files)" at bounding box center [640, 474] width 80 height 16
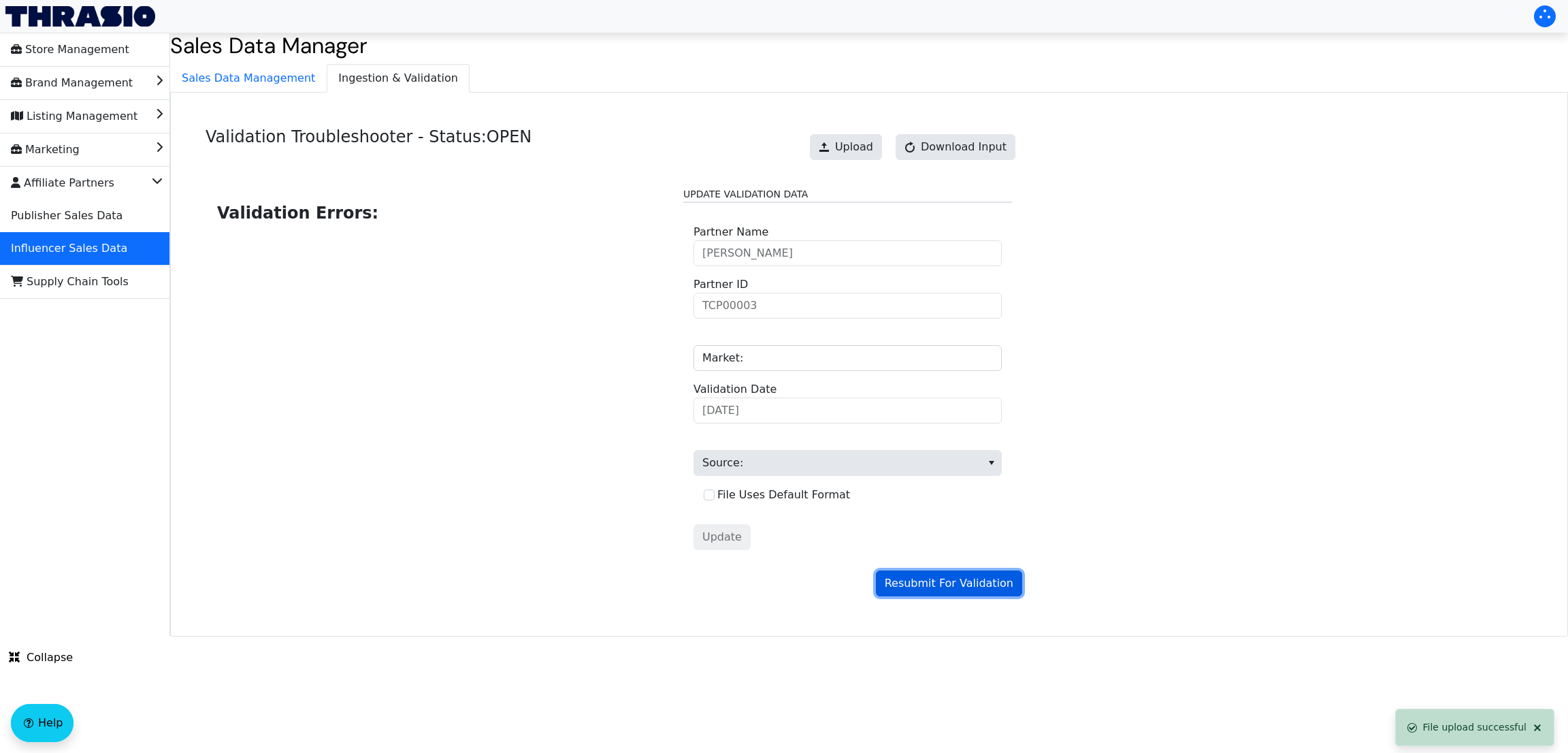
click at [905, 582] on span "Resubmit For Validation" at bounding box center [949, 583] width 128 height 16
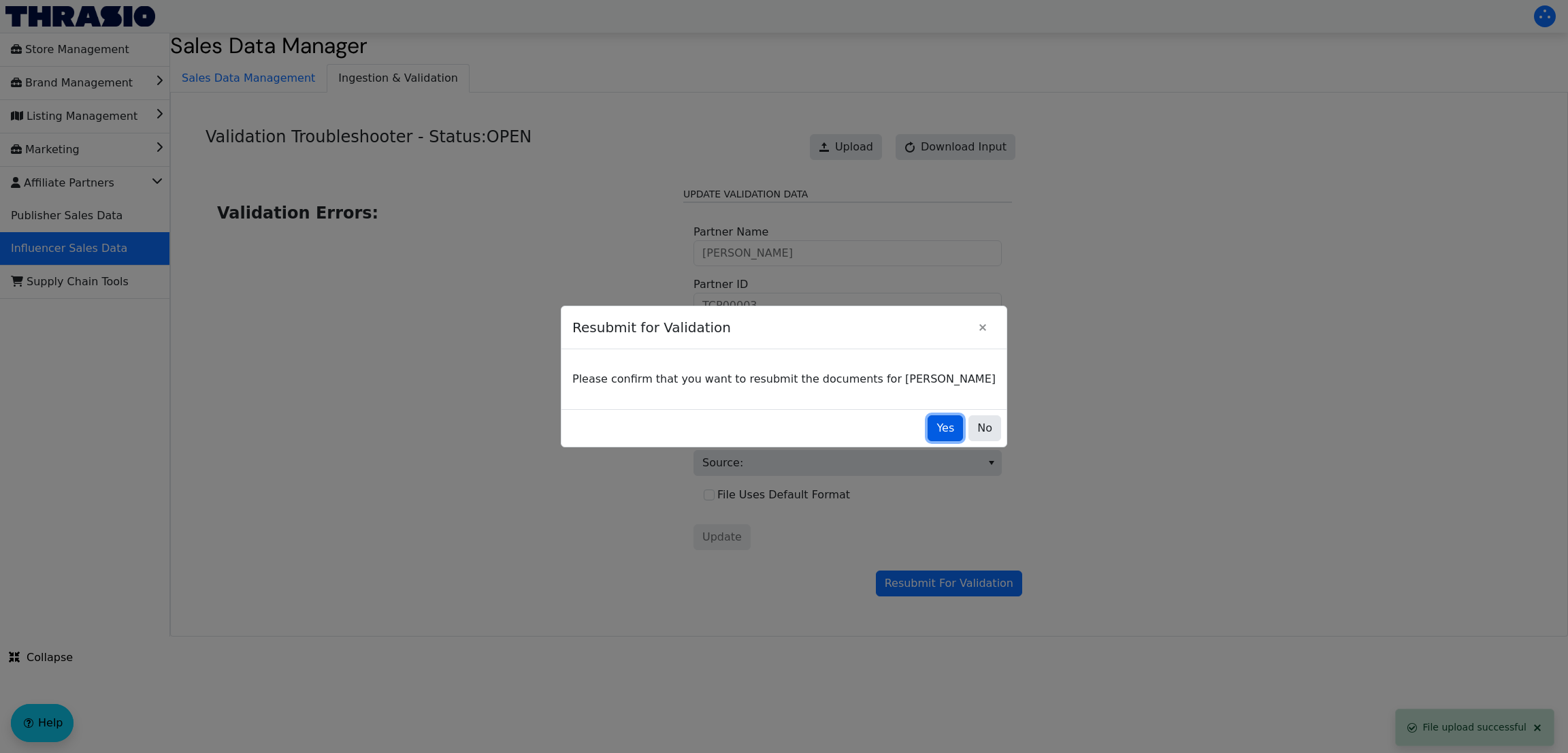
click at [936, 431] on span "Yes" at bounding box center [945, 428] width 18 height 16
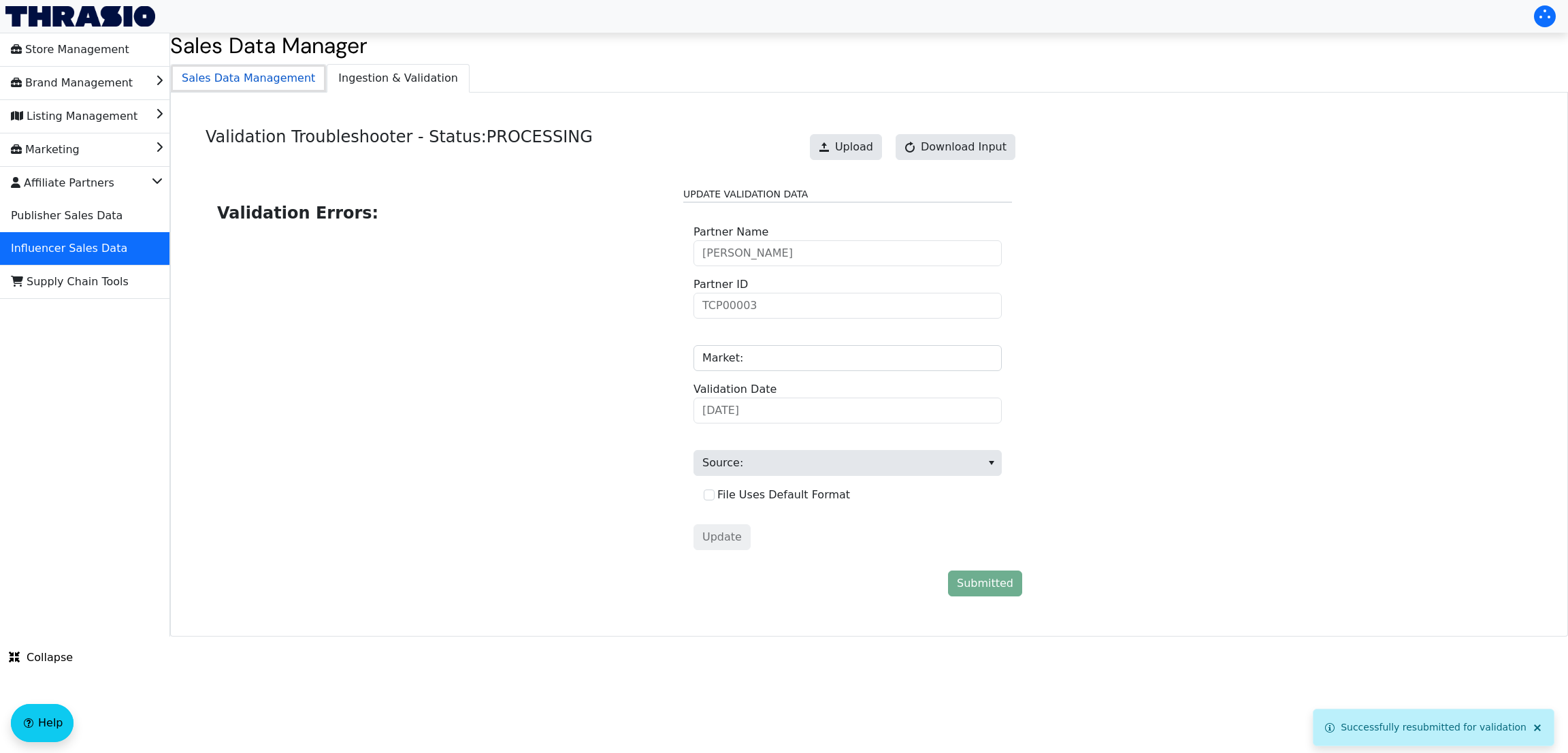
click at [252, 74] on span "Sales Data Management" at bounding box center [248, 78] width 155 height 27
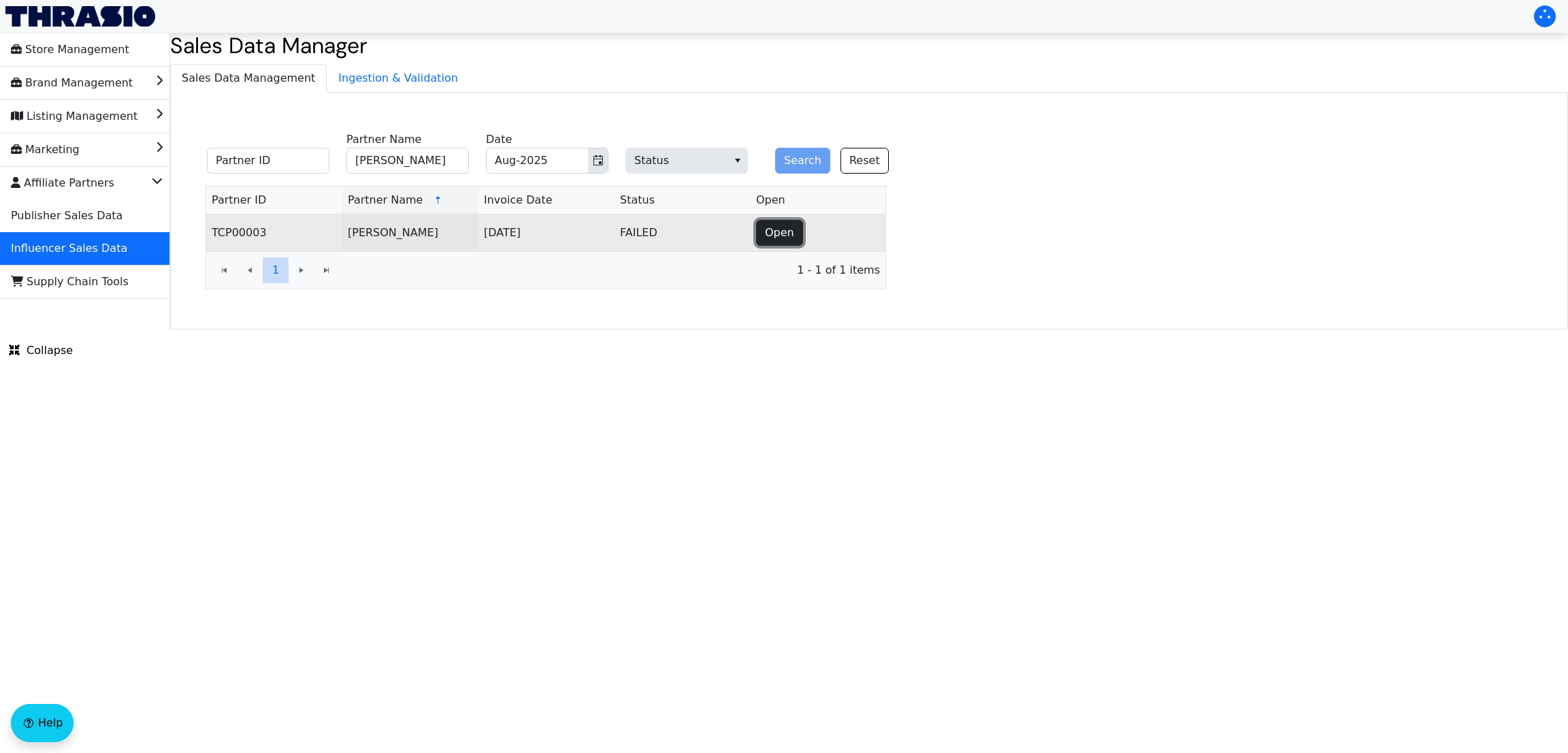
click at [766, 238] on span "Open" at bounding box center [779, 232] width 30 height 16
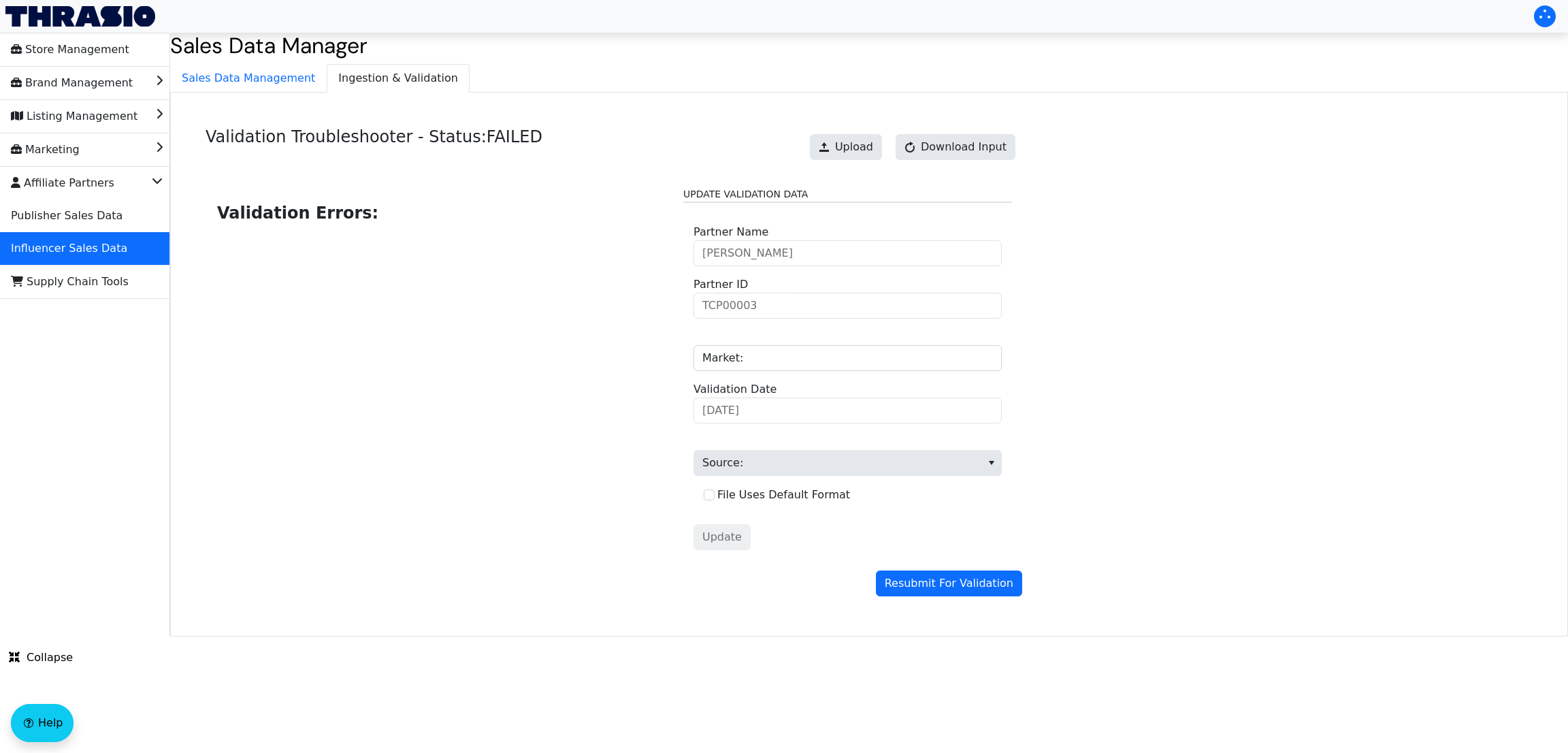
click at [815, 153] on div "Upload Download Input" at bounding box center [913, 147] width 219 height 39
drag, startPoint x: 815, startPoint y: 153, endPoint x: 839, endPoint y: 153, distance: 24.0
click at [839, 153] on div "Upload Download Input" at bounding box center [913, 147] width 219 height 39
click at [829, 153] on span at bounding box center [824, 147] width 11 height 11
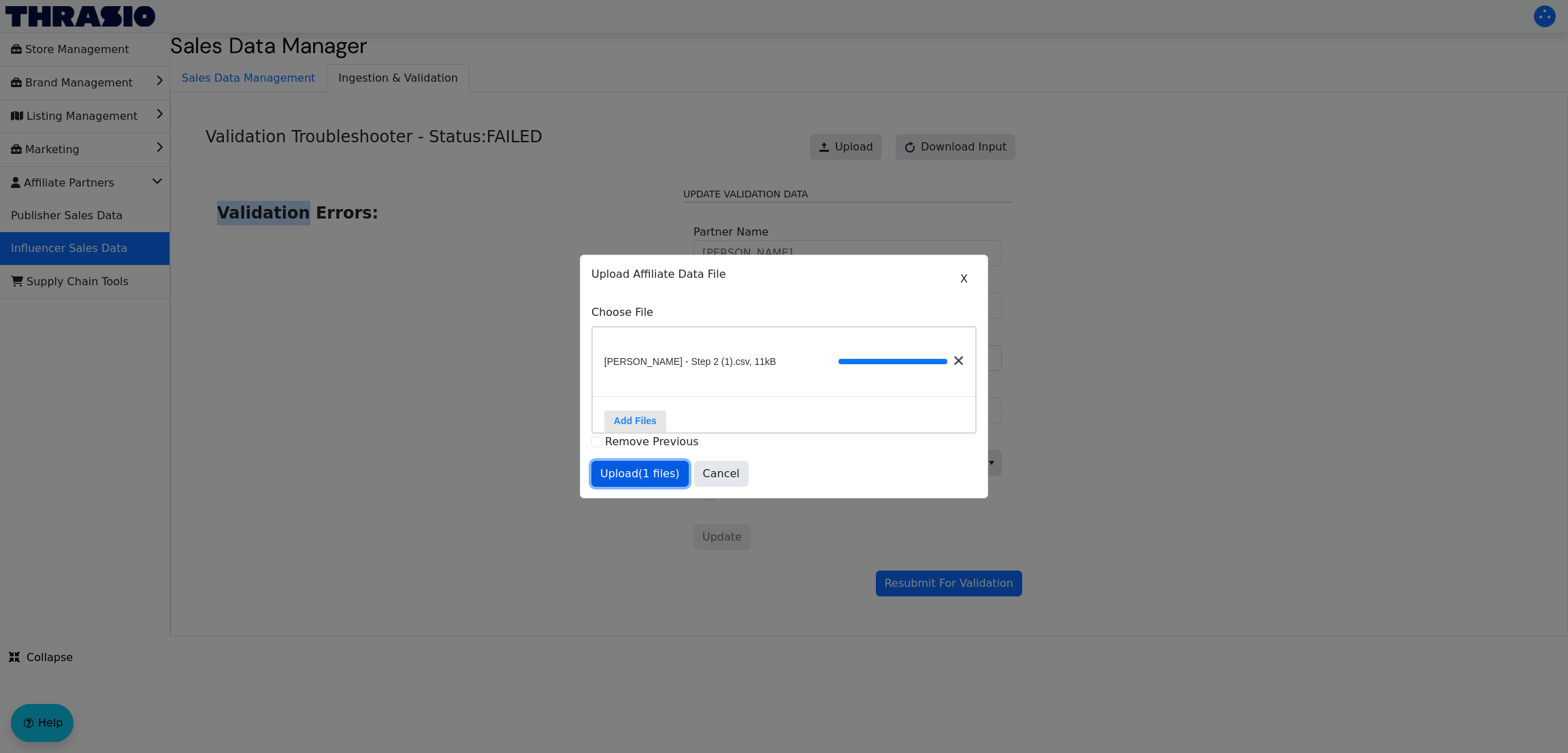
click at [644, 477] on span "Upload (1 files)" at bounding box center [640, 474] width 80 height 16
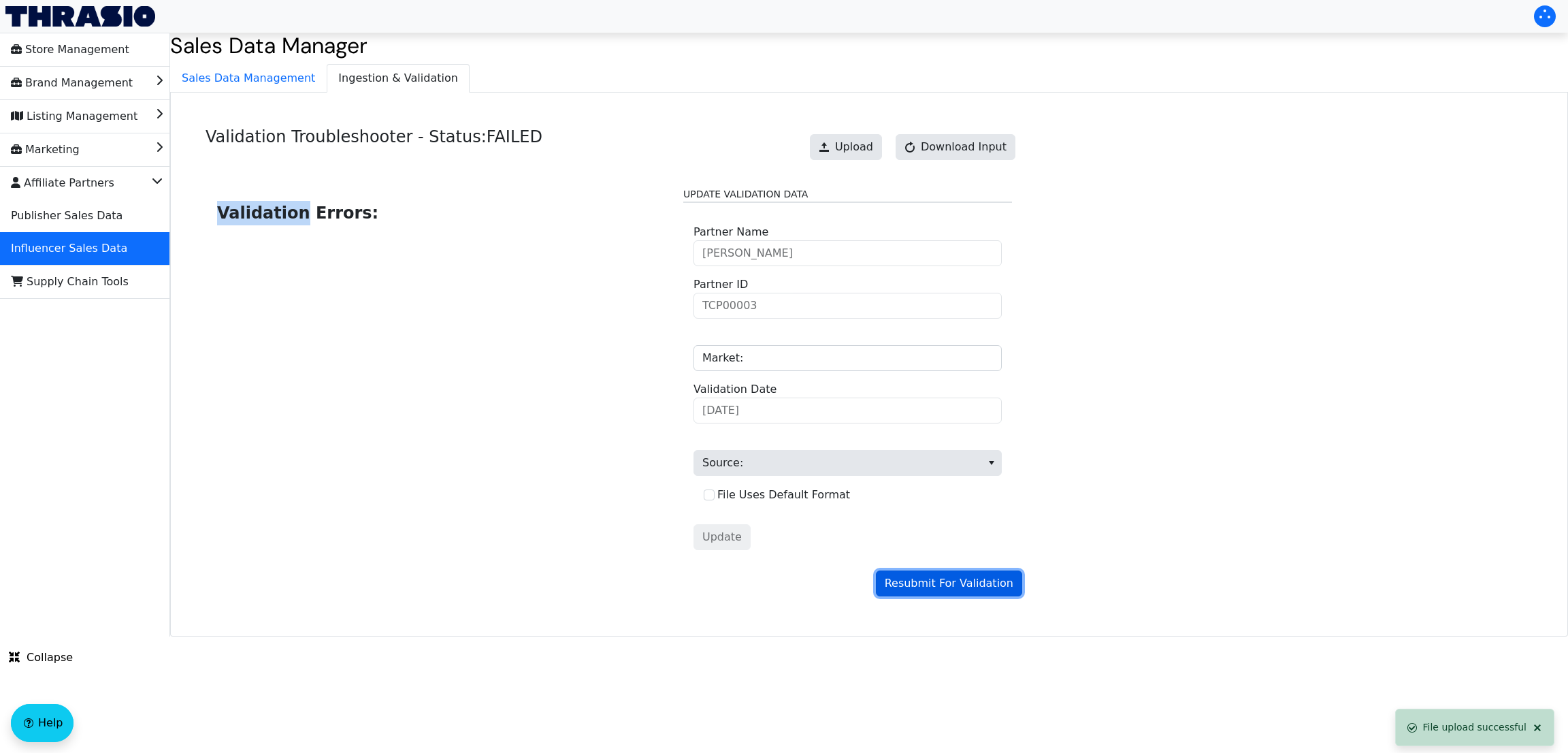
click at [944, 584] on span "Resubmit For Validation" at bounding box center [949, 583] width 128 height 16
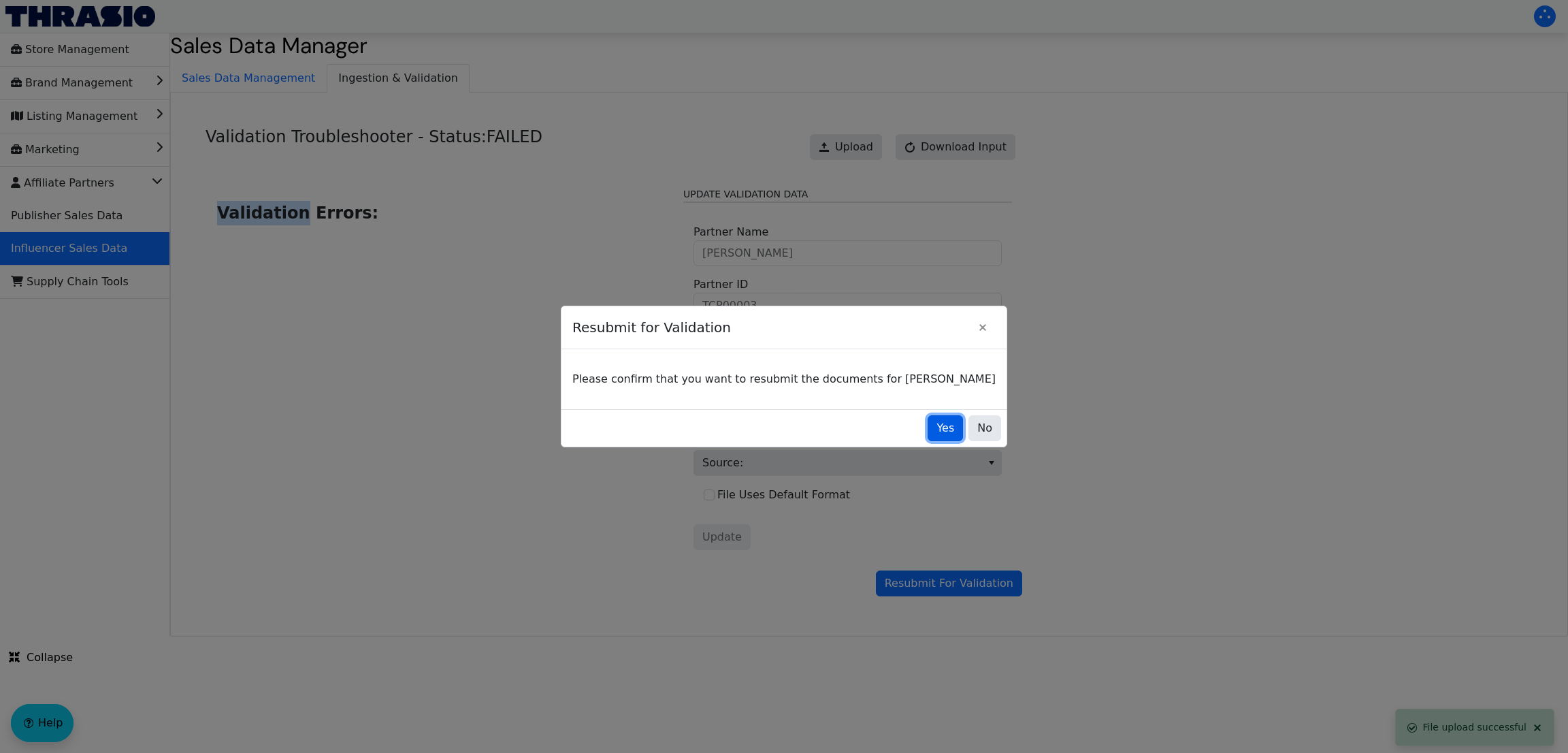
click at [936, 430] on span "Yes" at bounding box center [945, 428] width 18 height 16
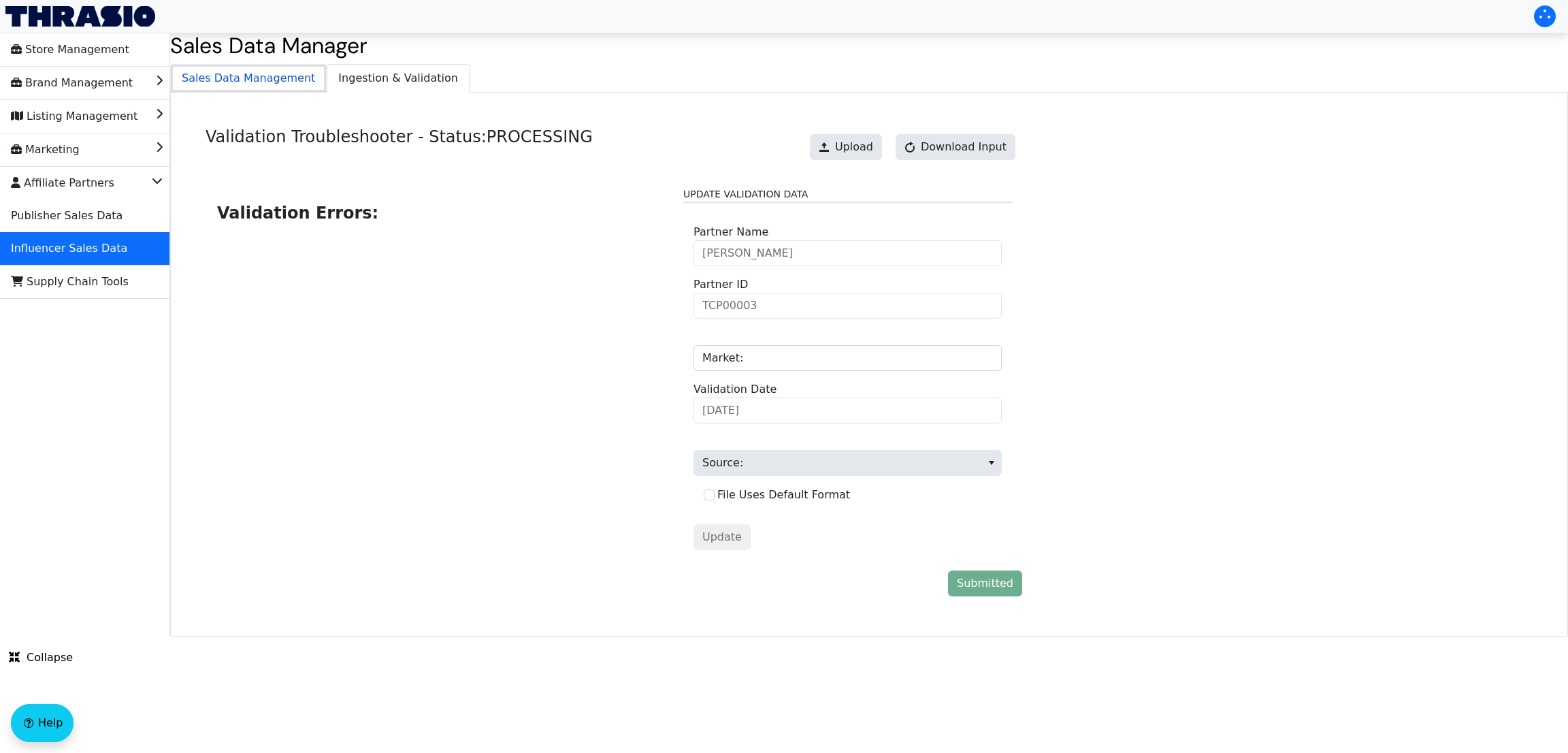
click at [233, 78] on span "Sales Data Management" at bounding box center [248, 78] width 155 height 27
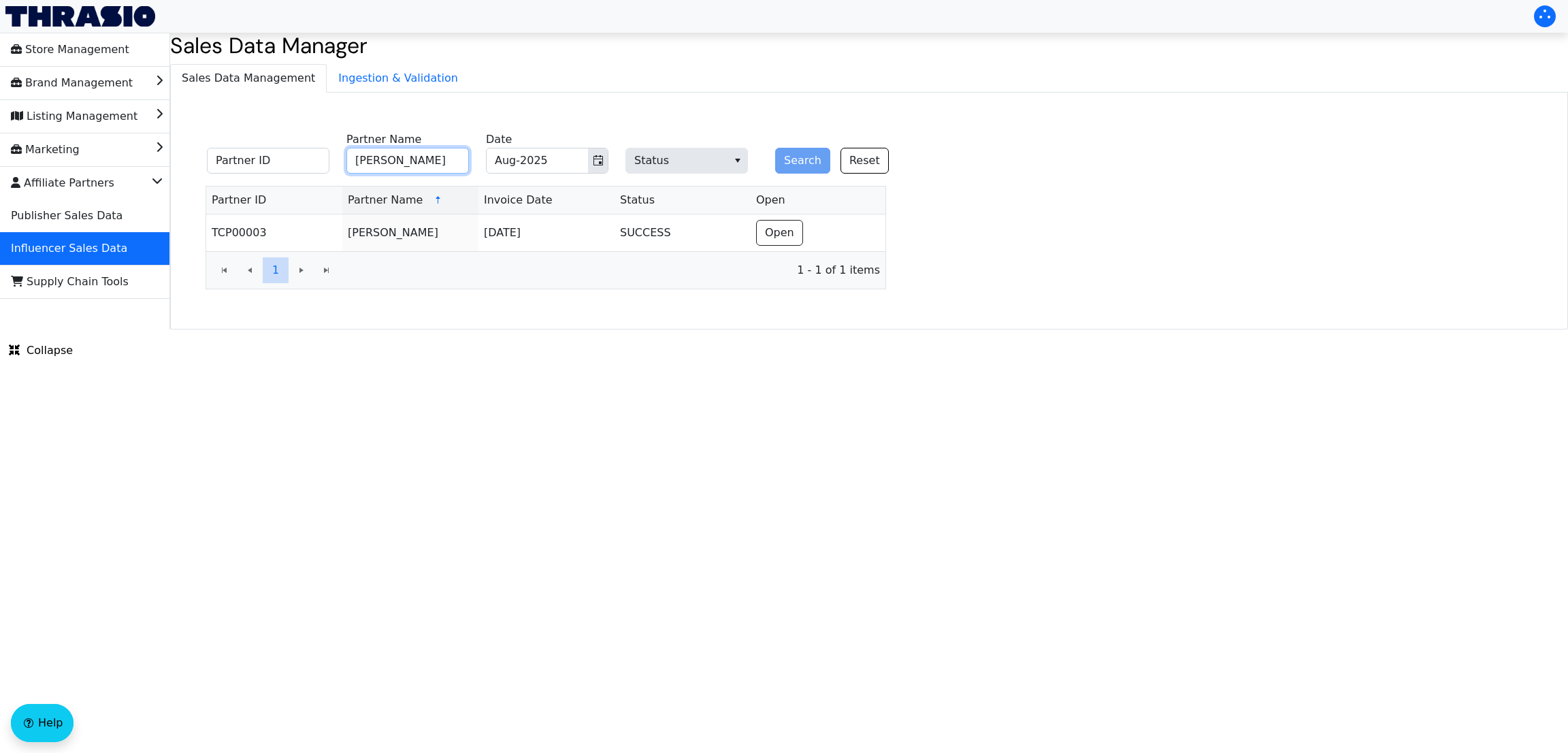
click at [378, 167] on input "Danielle Santana" at bounding box center [407, 161] width 122 height 26
type input "b"
type input "Lori Valliere"
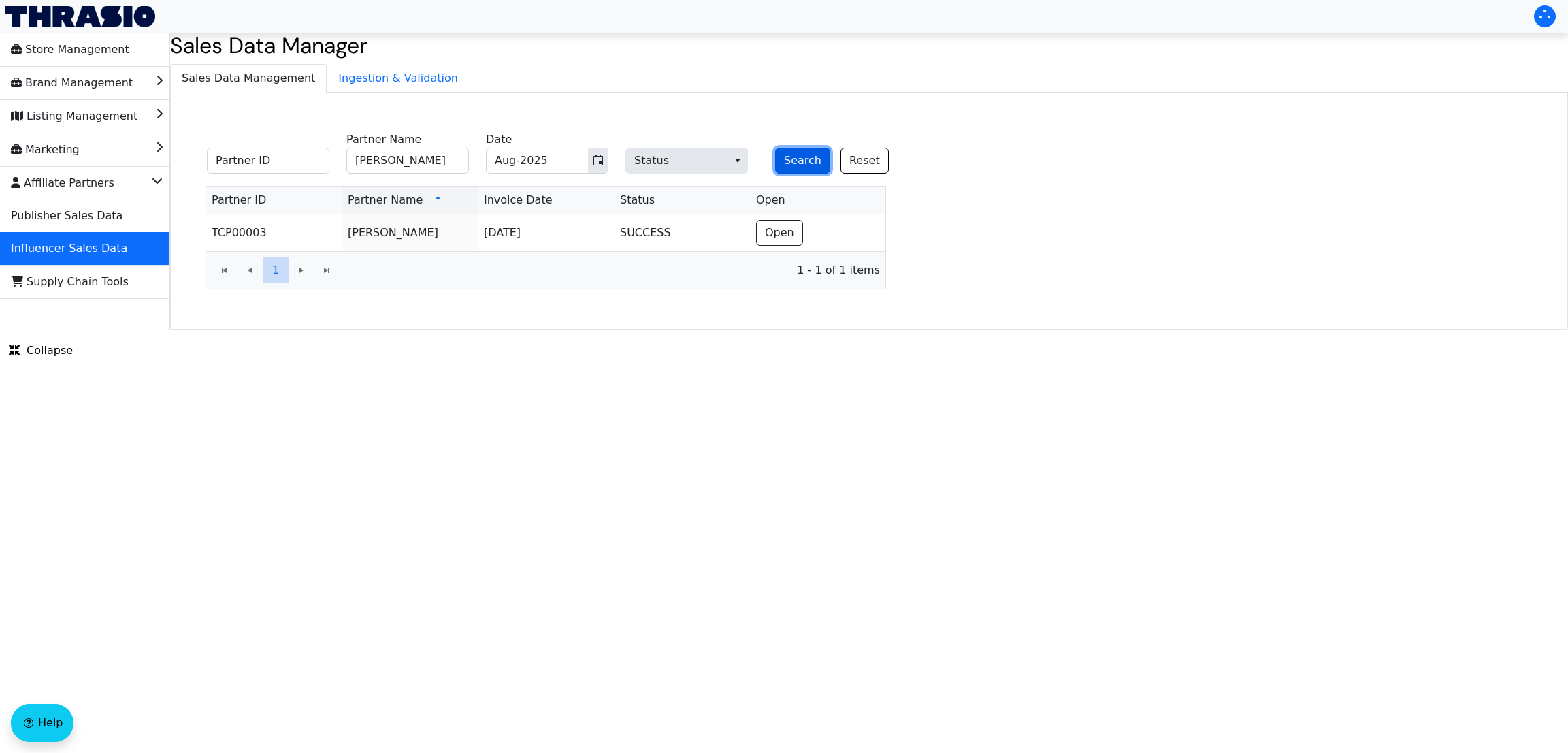
click at [789, 168] on button "Search" at bounding box center [802, 161] width 55 height 26
click at [794, 156] on button "Search" at bounding box center [802, 161] width 55 height 26
click at [790, 156] on button "Search" at bounding box center [802, 161] width 55 height 26
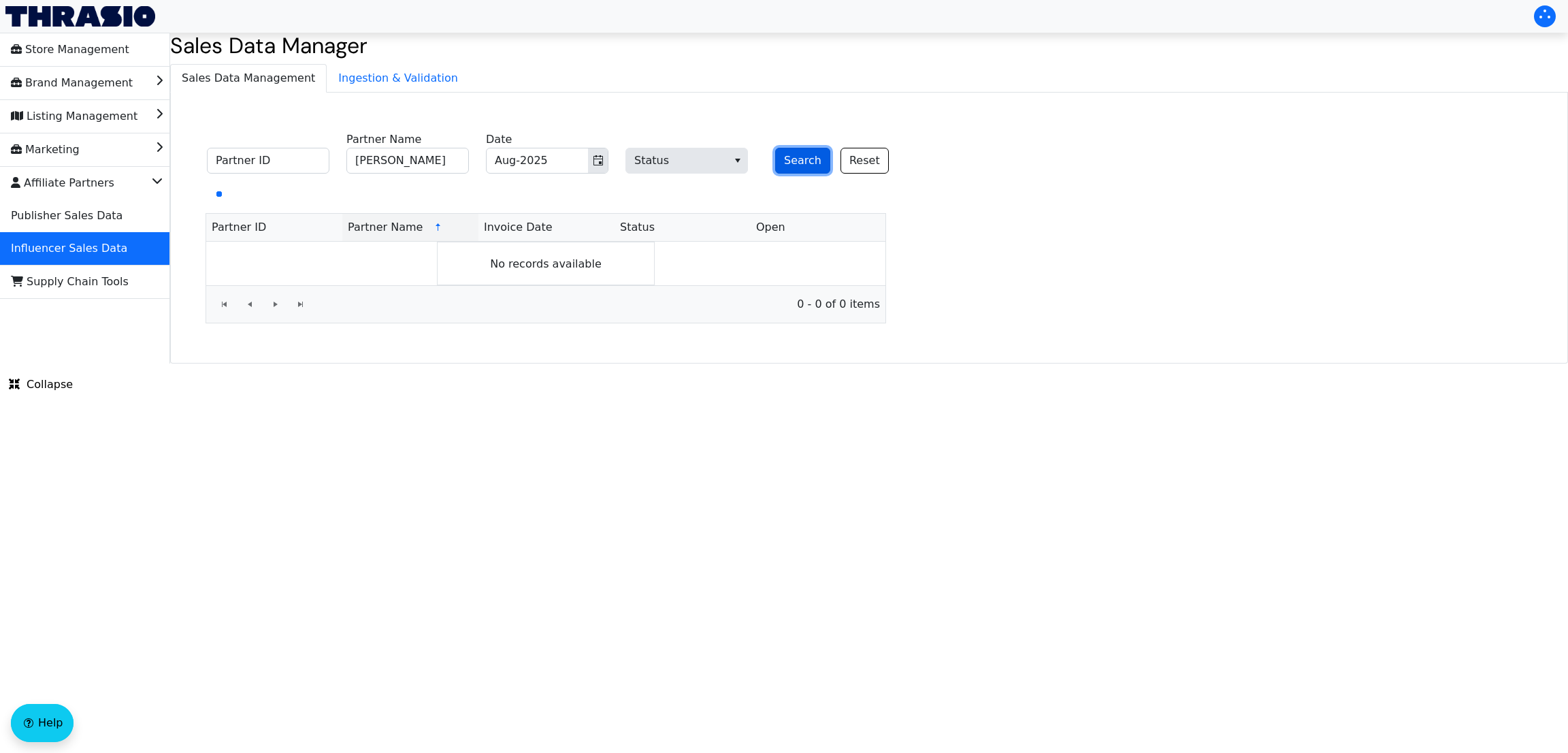
click at [790, 156] on button "Search" at bounding box center [802, 161] width 55 height 26
click at [431, 169] on input "Lori Valliere" at bounding box center [407, 161] width 122 height 26
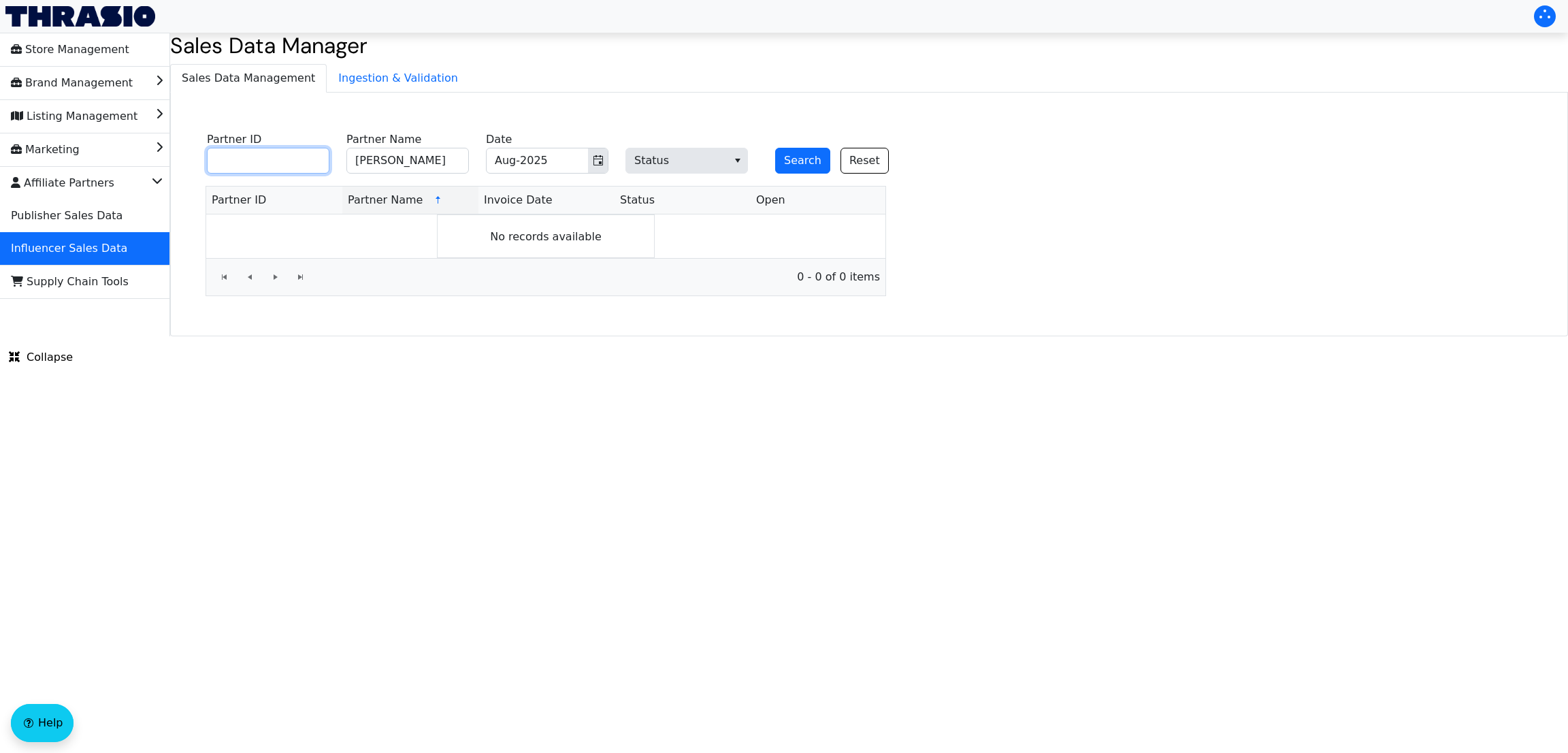
click at [279, 168] on input "Partner ID" at bounding box center [268, 161] width 122 height 26
paste input "TCP00027"
type input "TCP00027"
click at [775, 148] on button "Search" at bounding box center [802, 161] width 55 height 26
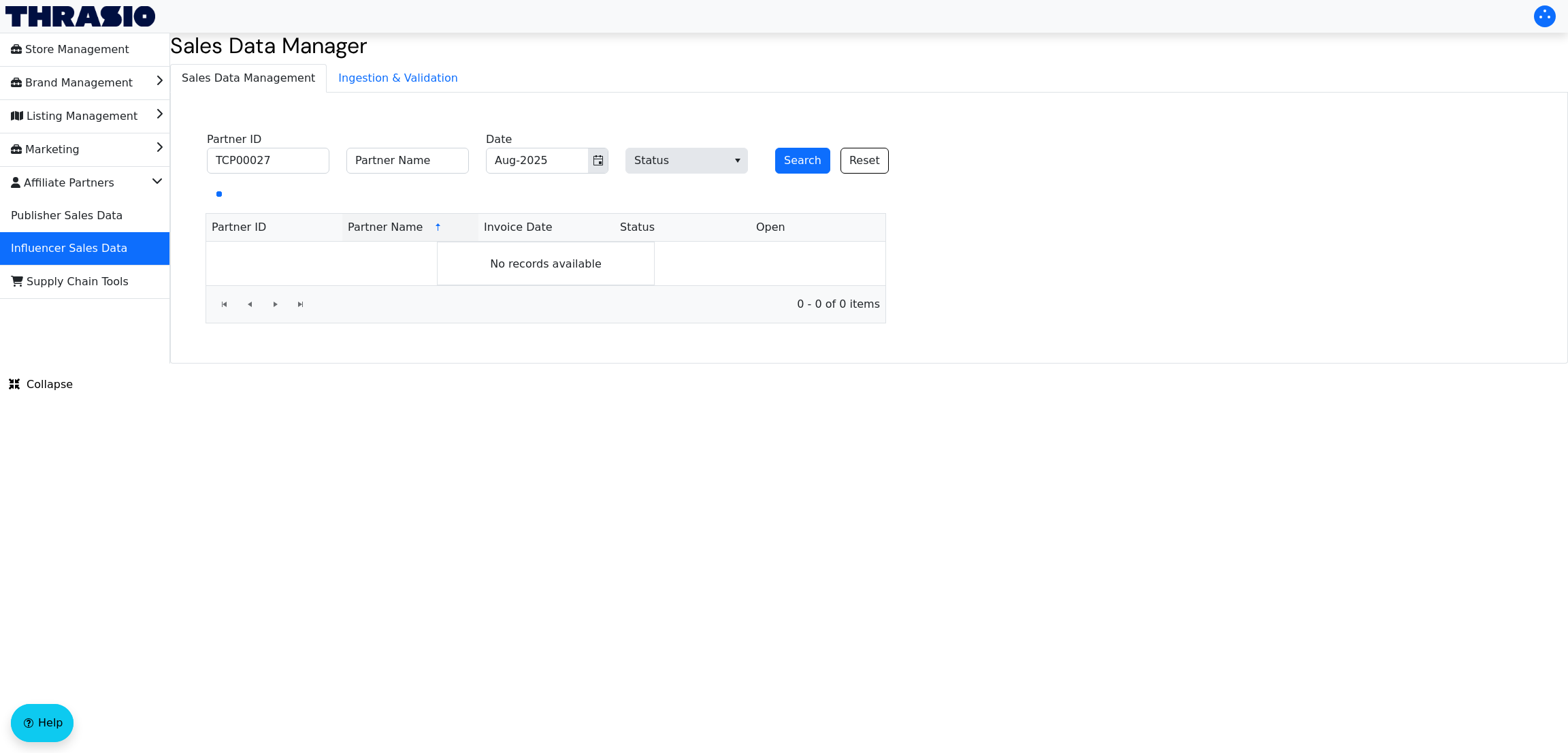
click at [985, 363] on html "Store Management Brand Management Listing Management Marketing Affiliate Partne…" at bounding box center [784, 181] width 1568 height 363
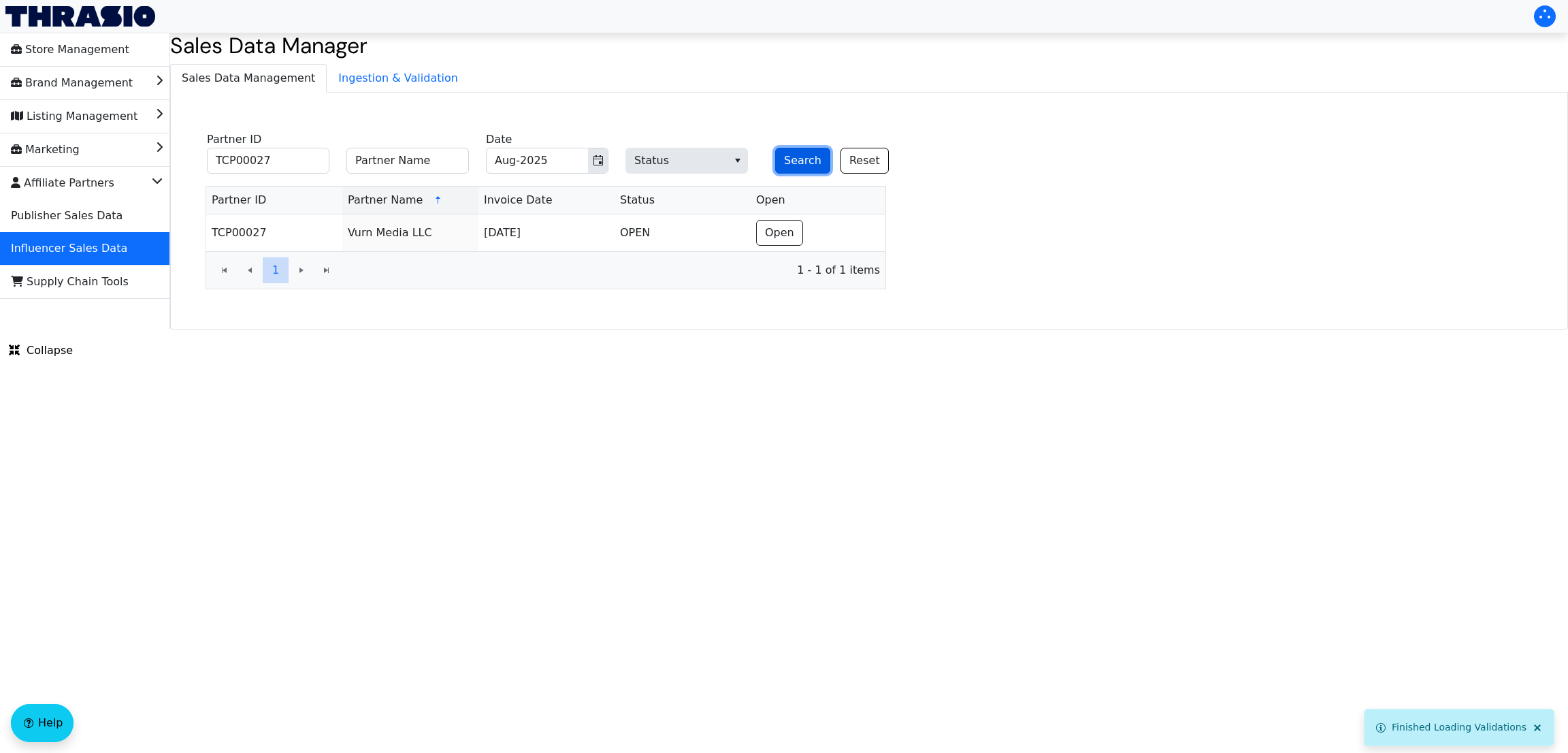
click at [785, 156] on button "Search" at bounding box center [802, 161] width 55 height 26
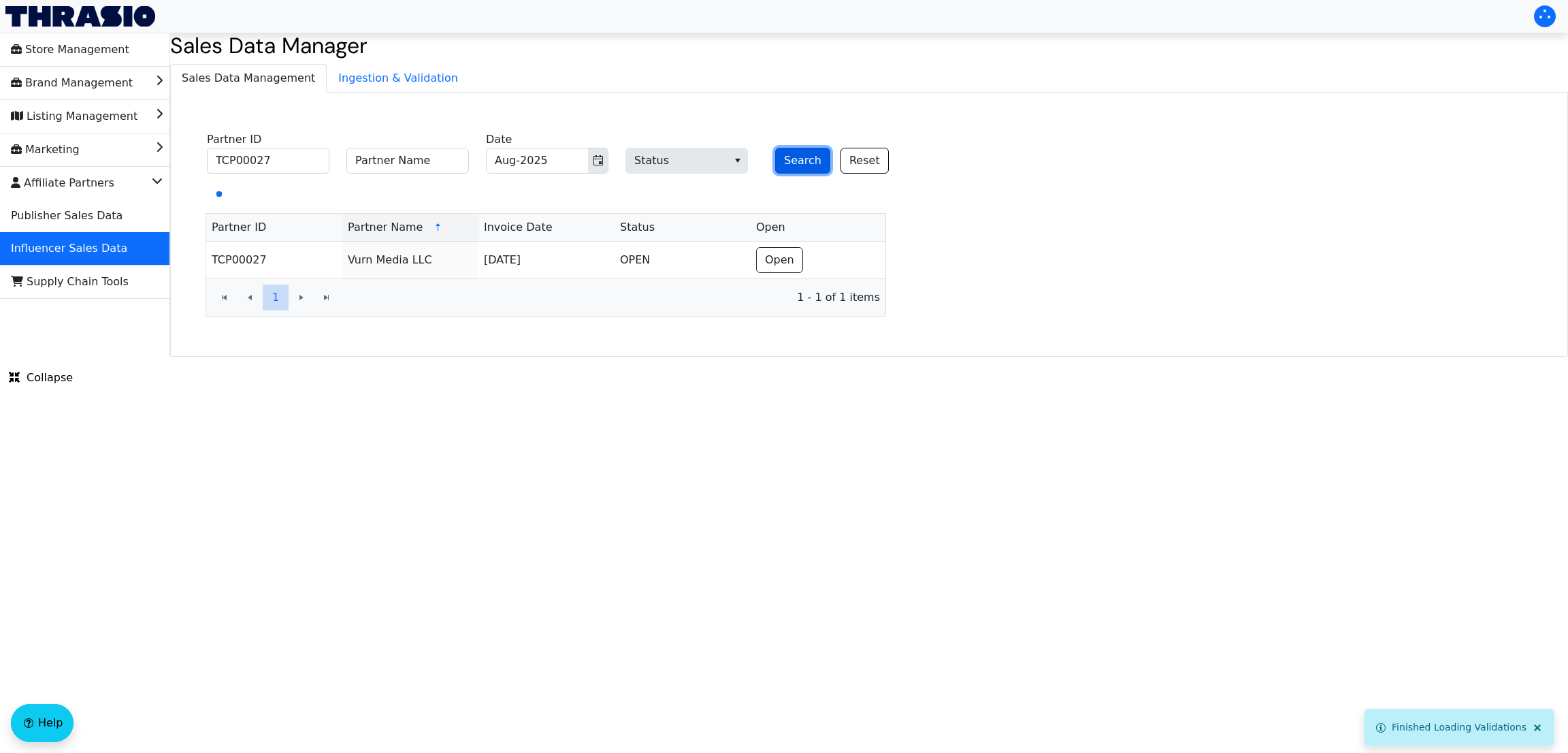
click at [785, 156] on button "Search" at bounding box center [802, 161] width 55 height 26
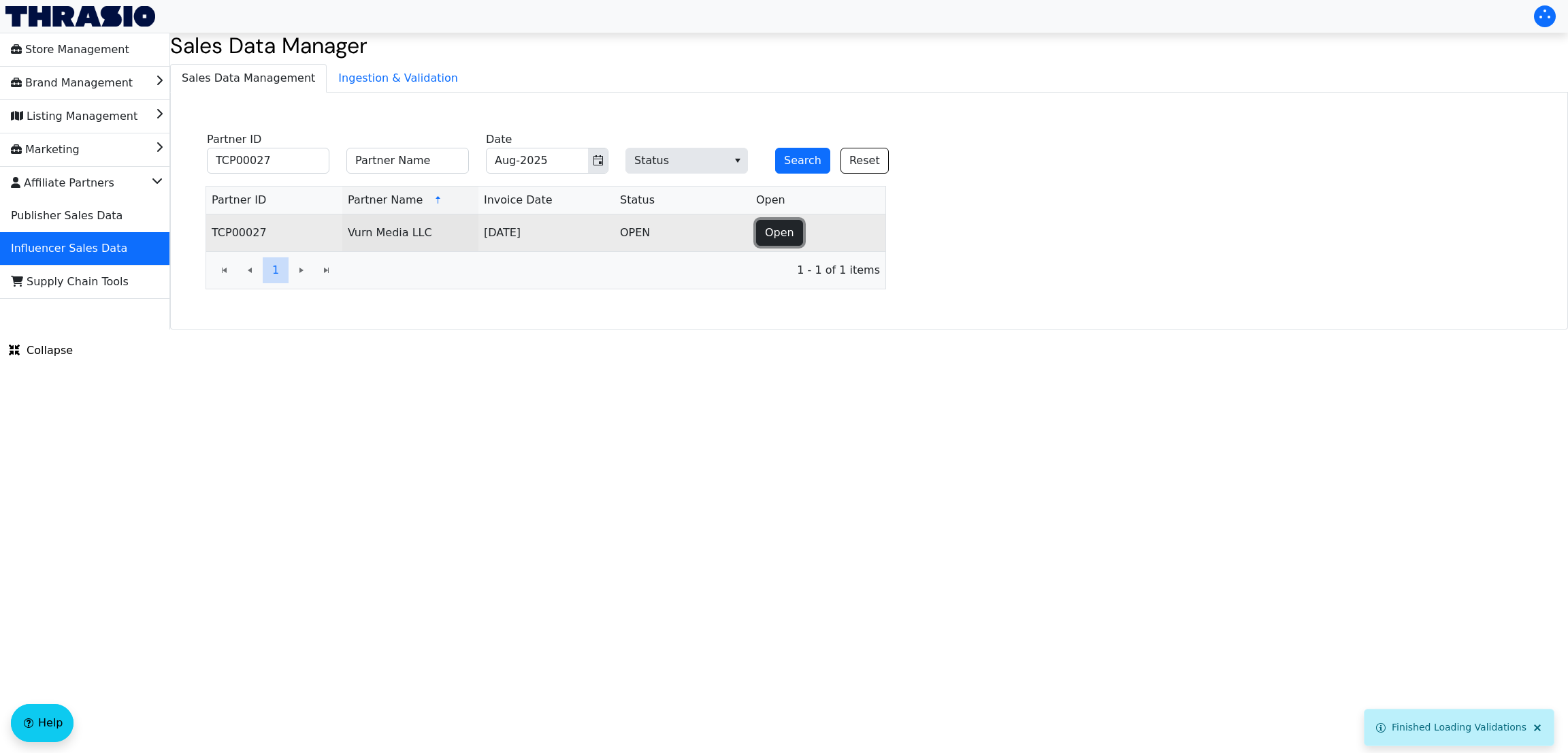
click at [787, 231] on span "Open" at bounding box center [779, 232] width 30 height 16
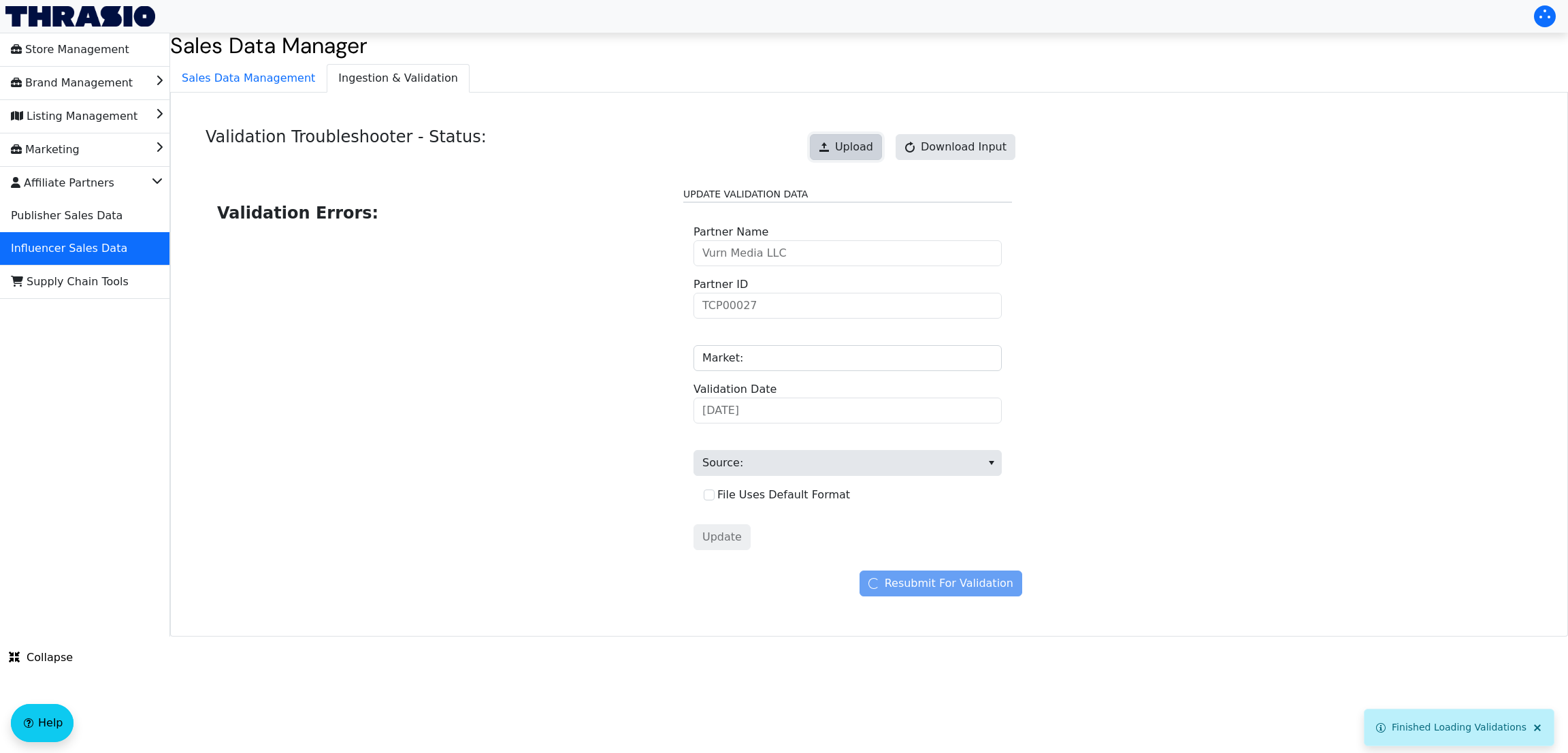
click at [863, 148] on span "Upload" at bounding box center [854, 147] width 38 height 16
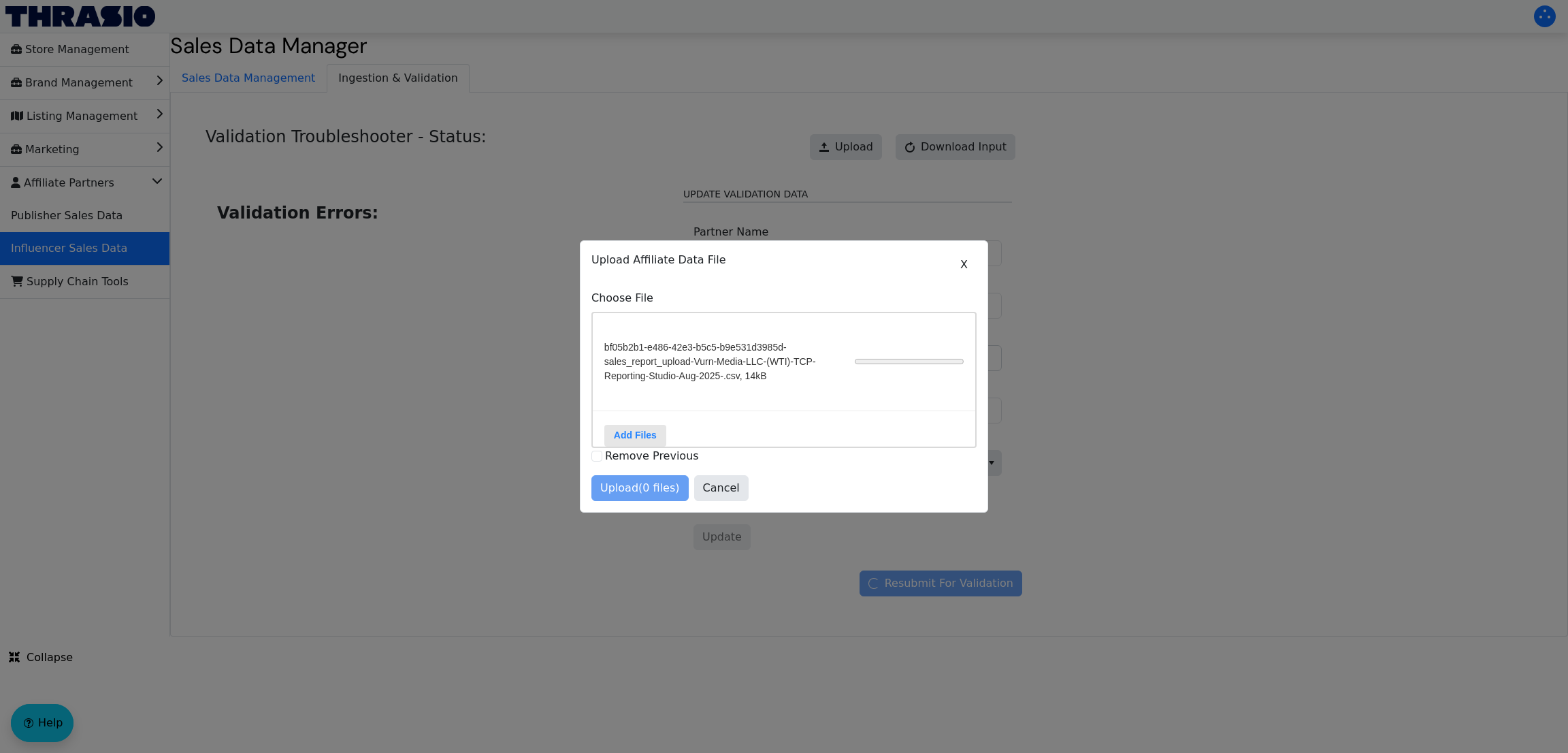
click at [824, 486] on div "Upload (0 files) Cancel" at bounding box center [784, 487] width 385 height 26
click at [705, 492] on span "Cancel" at bounding box center [721, 488] width 37 height 16
click at [969, 258] on button "X" at bounding box center [964, 265] width 25 height 26
click at [712, 496] on span "Cancel" at bounding box center [721, 488] width 37 height 16
click at [716, 495] on span "Cancel" at bounding box center [721, 488] width 37 height 16
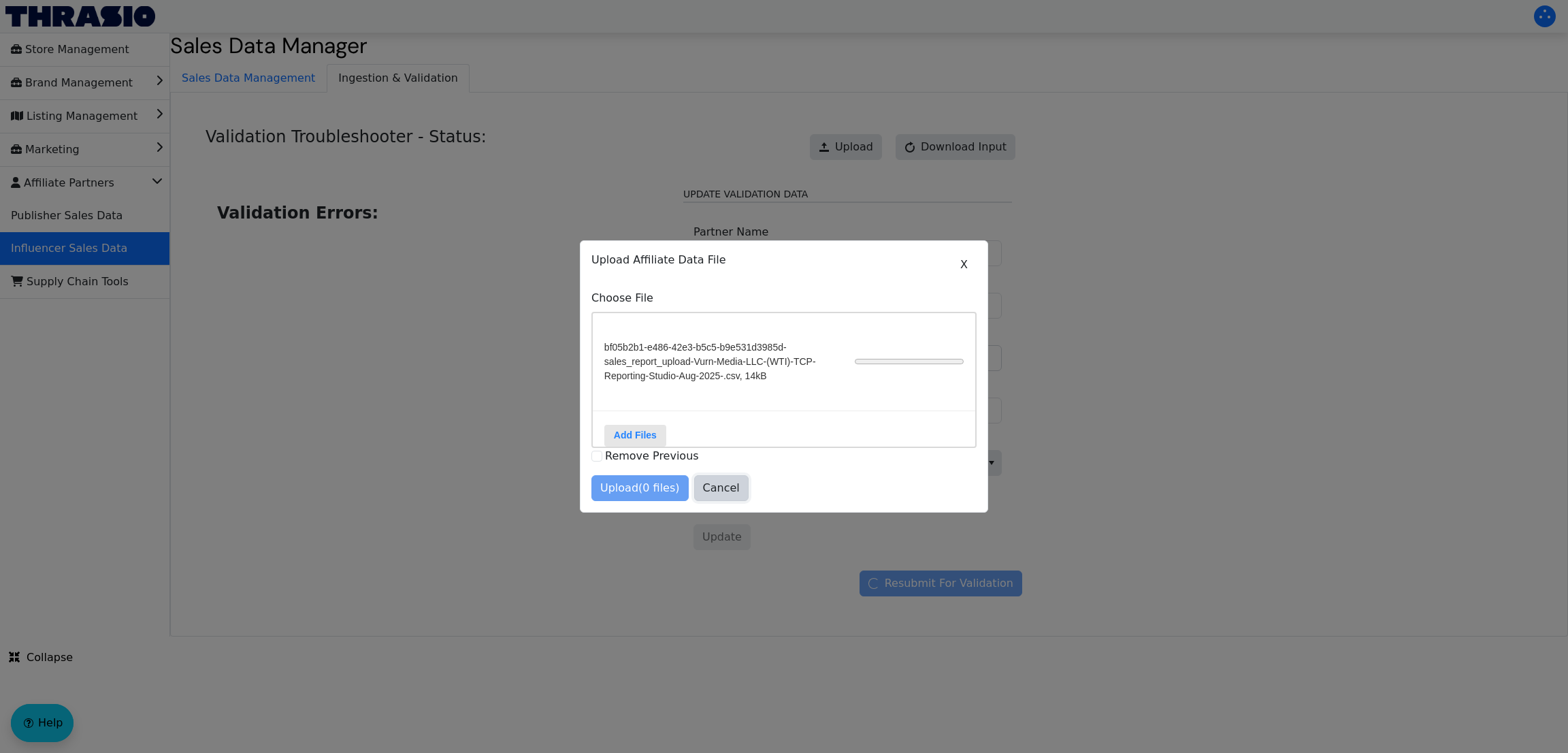
click at [716, 495] on span "Cancel" at bounding box center [721, 488] width 37 height 16
click at [962, 257] on span "X" at bounding box center [964, 265] width 7 height 16
click at [718, 496] on span "Cancel" at bounding box center [721, 488] width 37 height 16
click at [638, 425] on label "Add Files" at bounding box center [635, 435] width 62 height 22
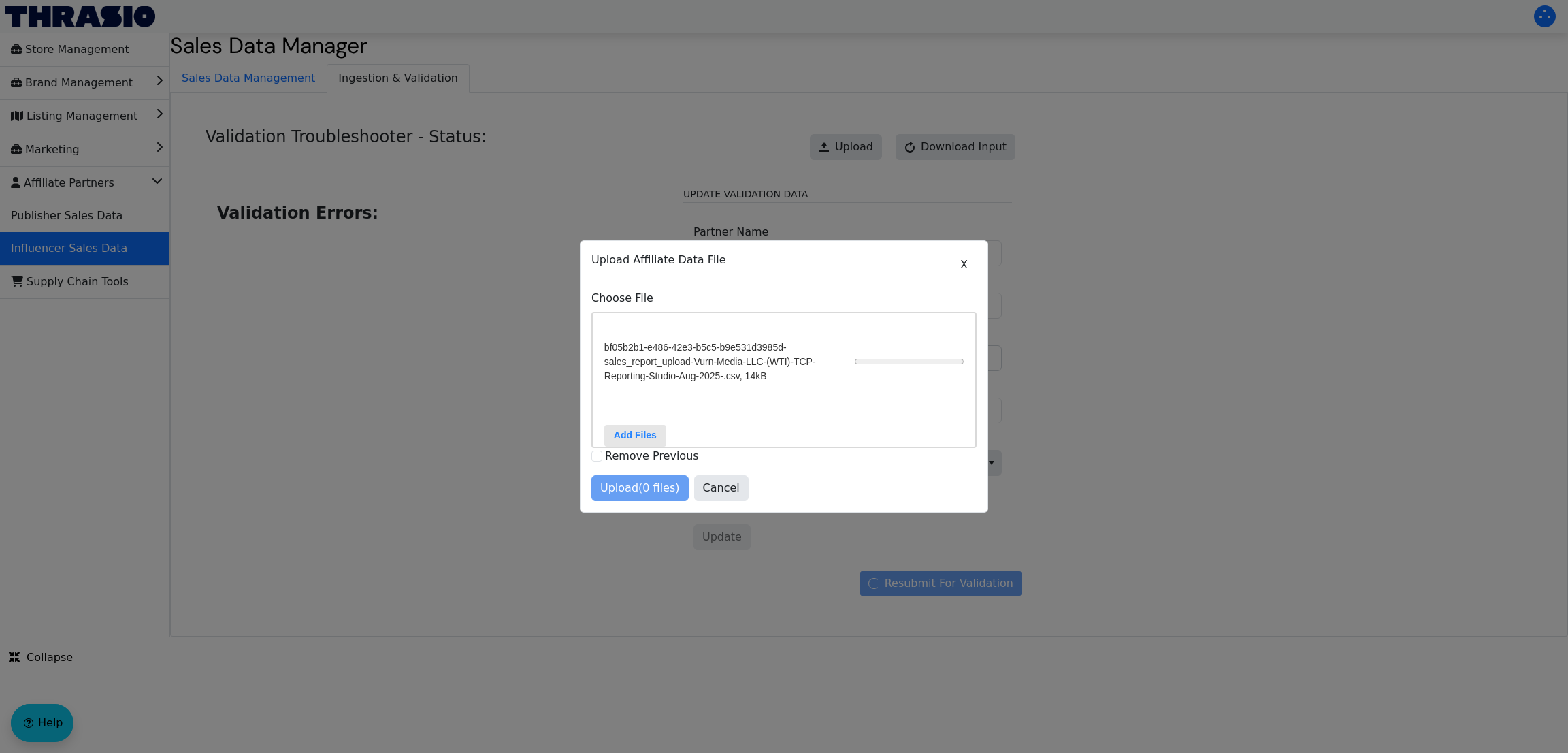
click at [0, 0] on input "Add Files" at bounding box center [0, 0] width 0 height 0
click at [960, 257] on span "X" at bounding box center [964, 265] width 7 height 16
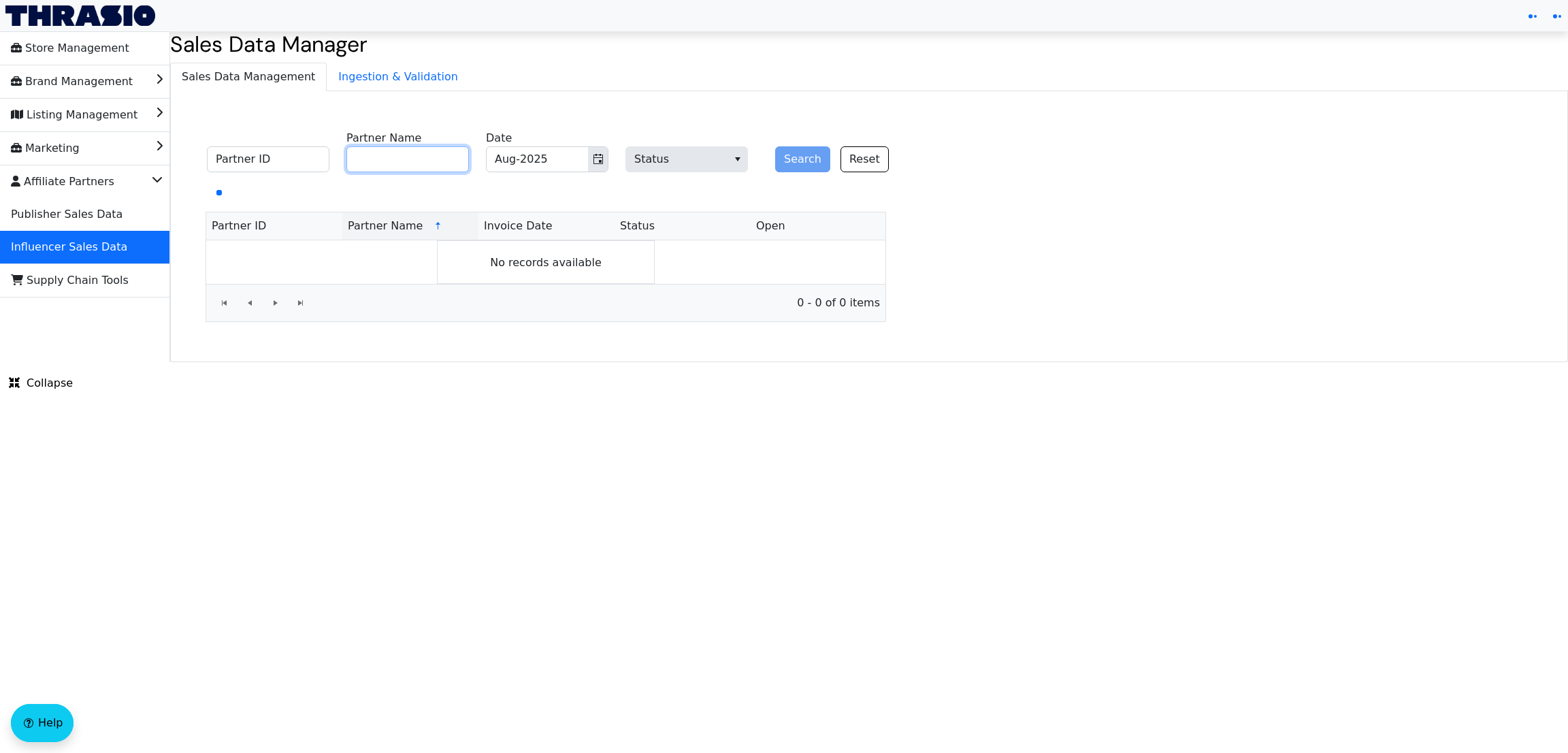
click at [432, 163] on input "Partner Name" at bounding box center [407, 159] width 122 height 26
type input "vurn media llc"
click at [775, 146] on button "Search" at bounding box center [802, 159] width 55 height 26
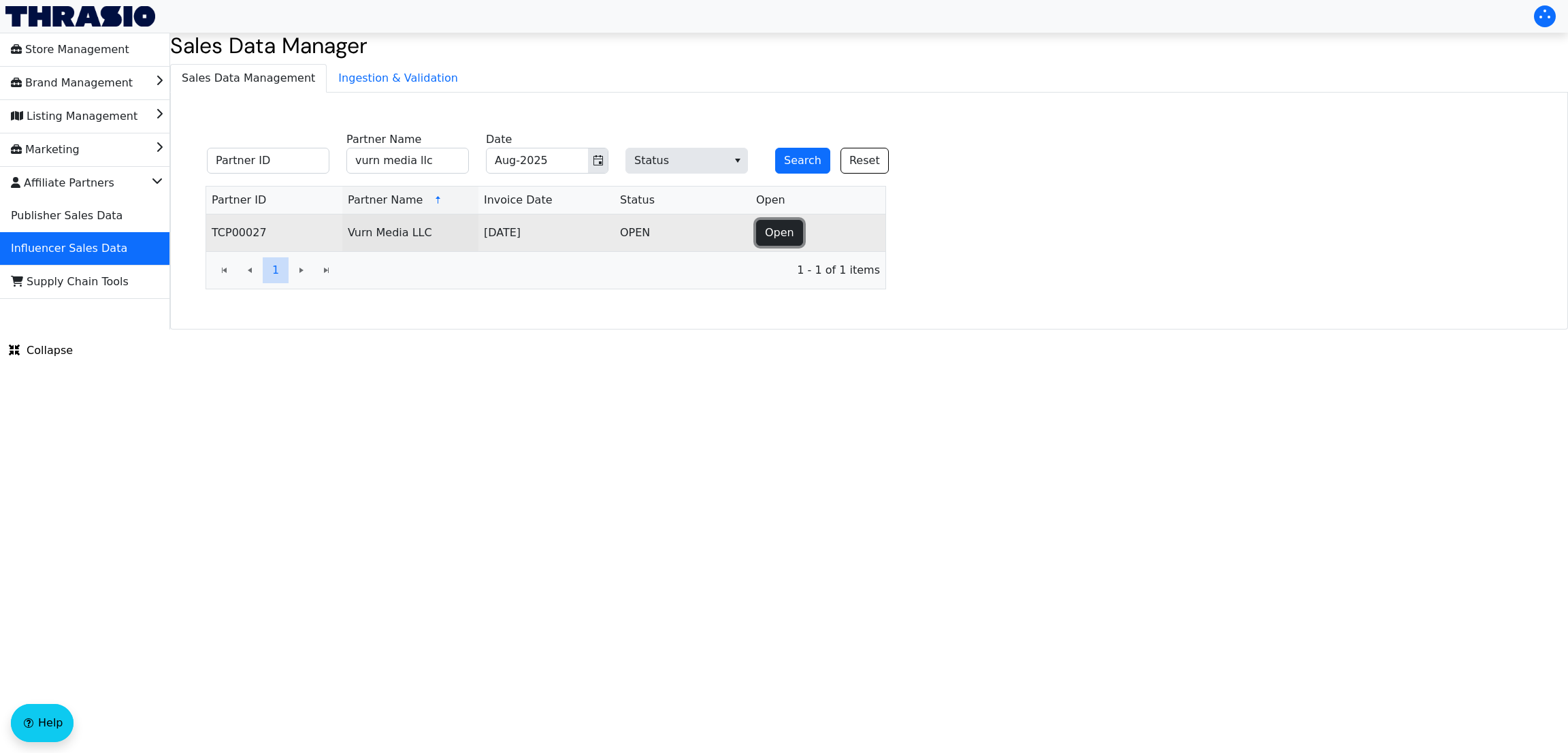
click at [769, 241] on span "Open" at bounding box center [779, 232] width 30 height 16
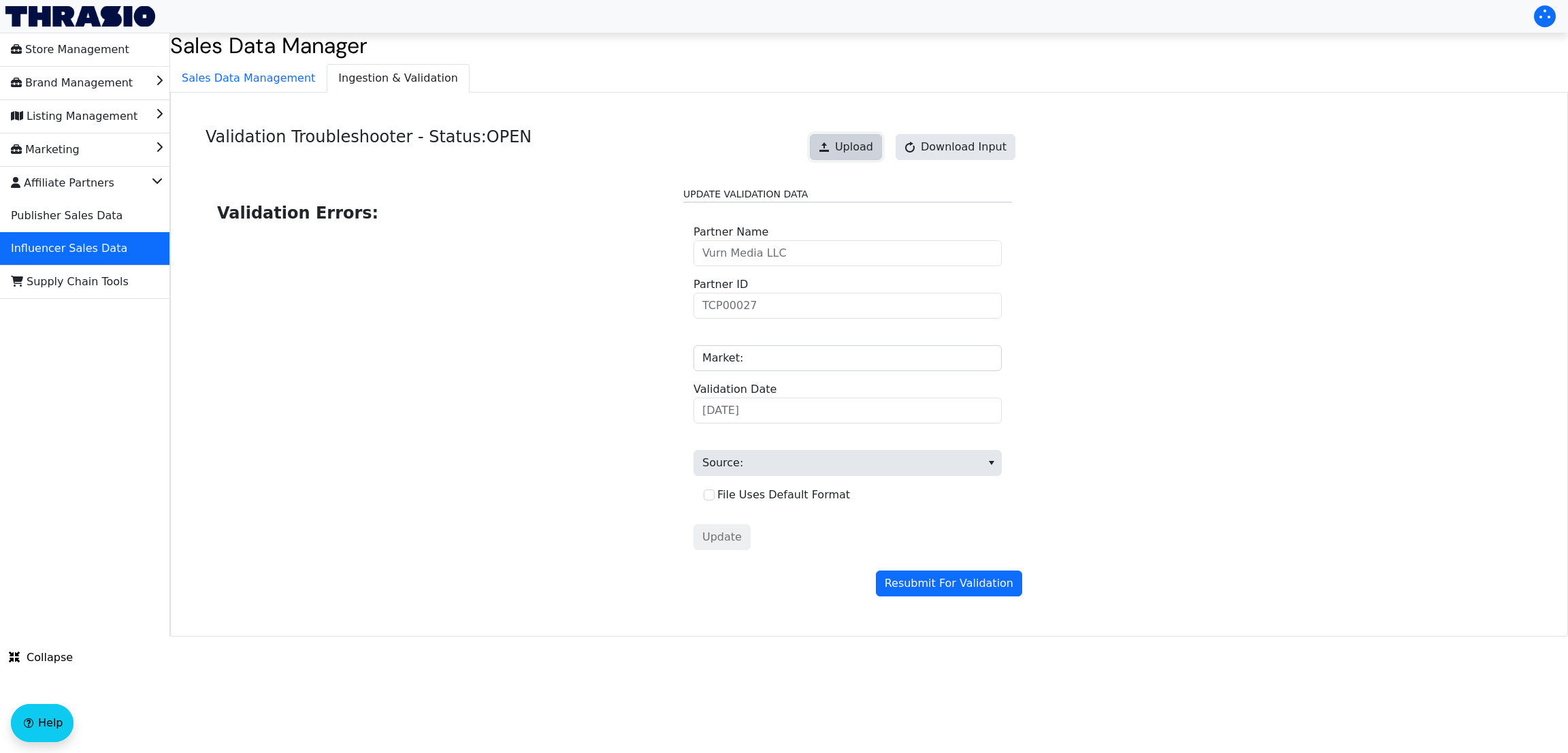
click at [865, 147] on span "Upload" at bounding box center [854, 147] width 38 height 16
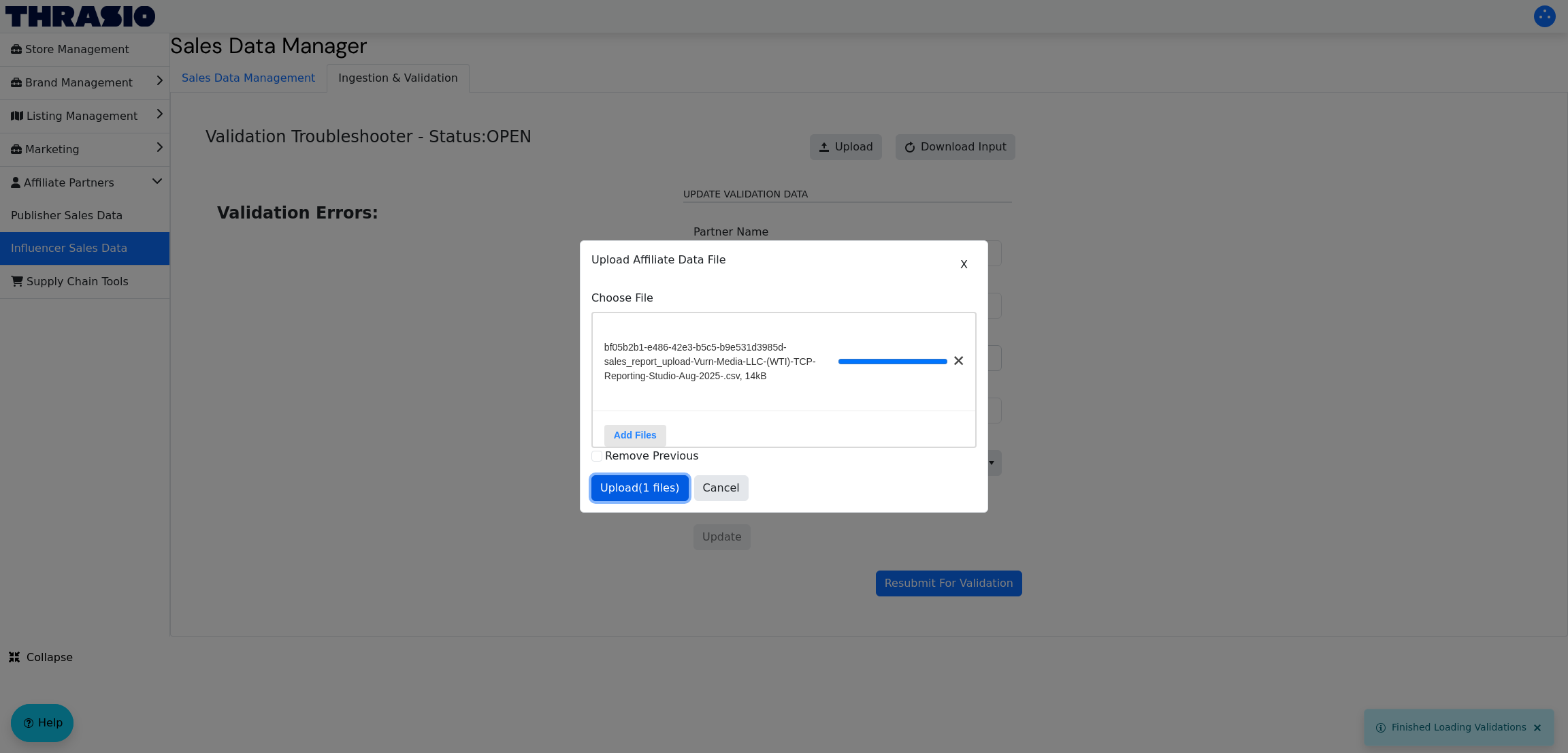
click at [624, 494] on span "Upload (1 files)" at bounding box center [640, 488] width 80 height 16
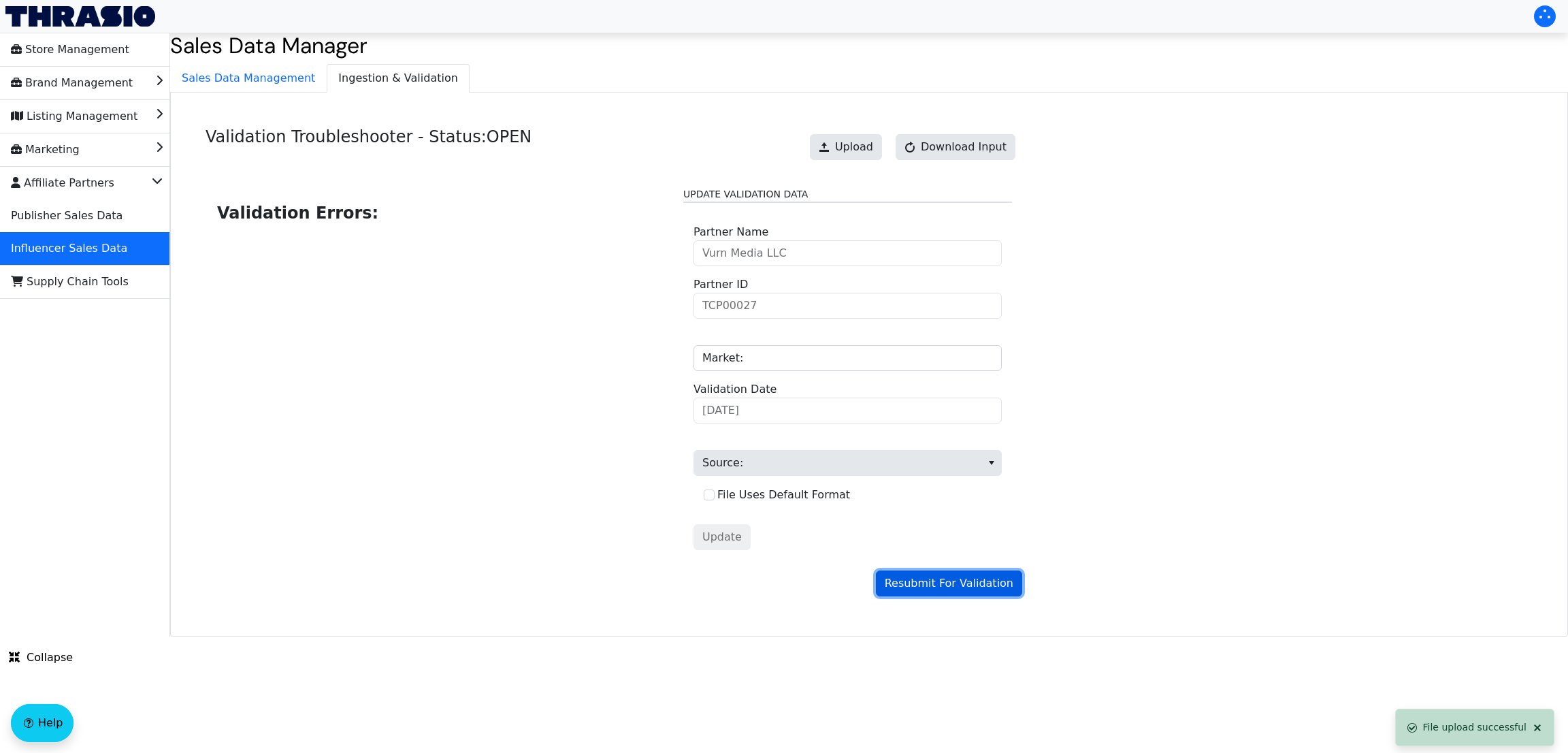
click at [919, 591] on span "Resubmit For Validation" at bounding box center [949, 583] width 128 height 16
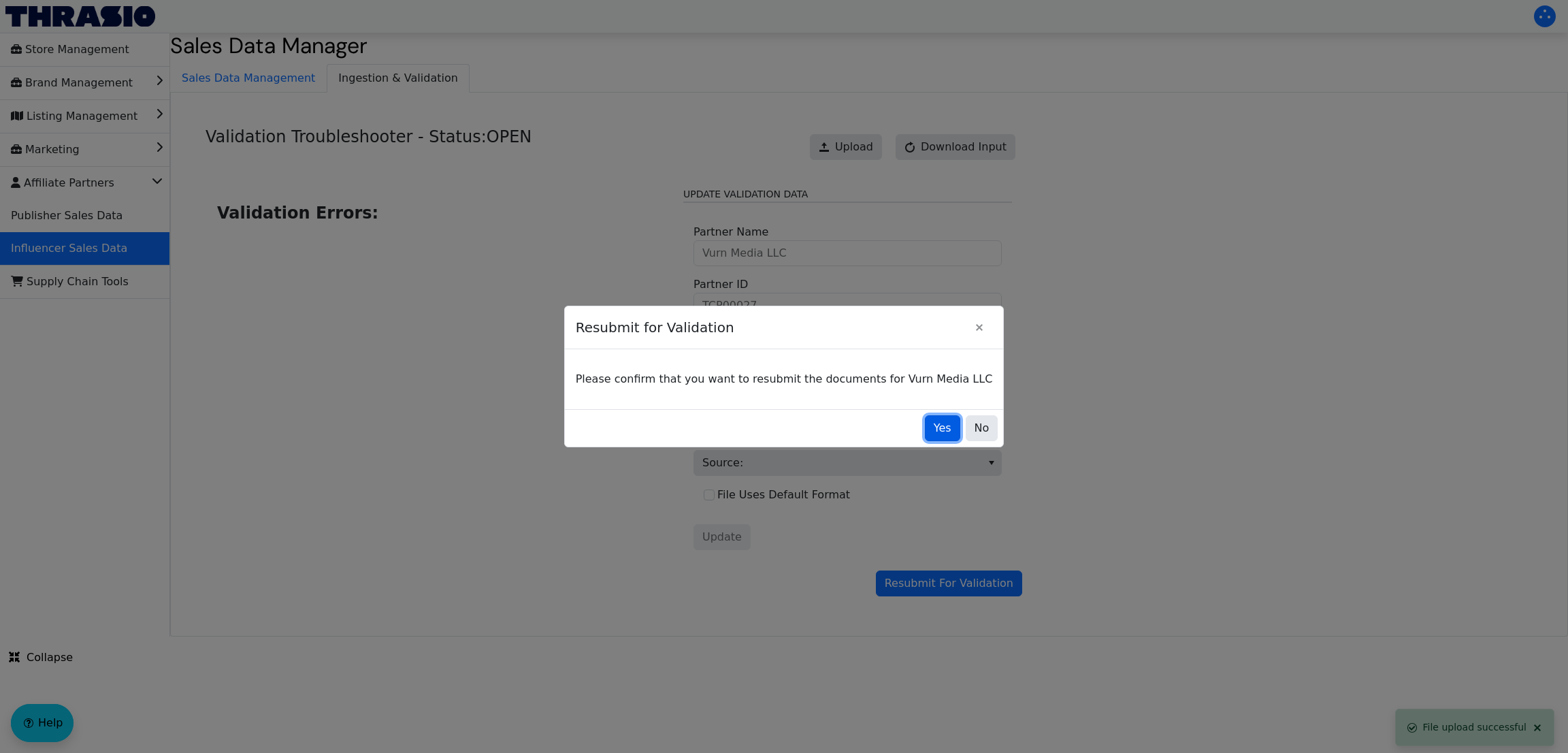
click at [933, 431] on span "Yes" at bounding box center [942, 428] width 18 height 16
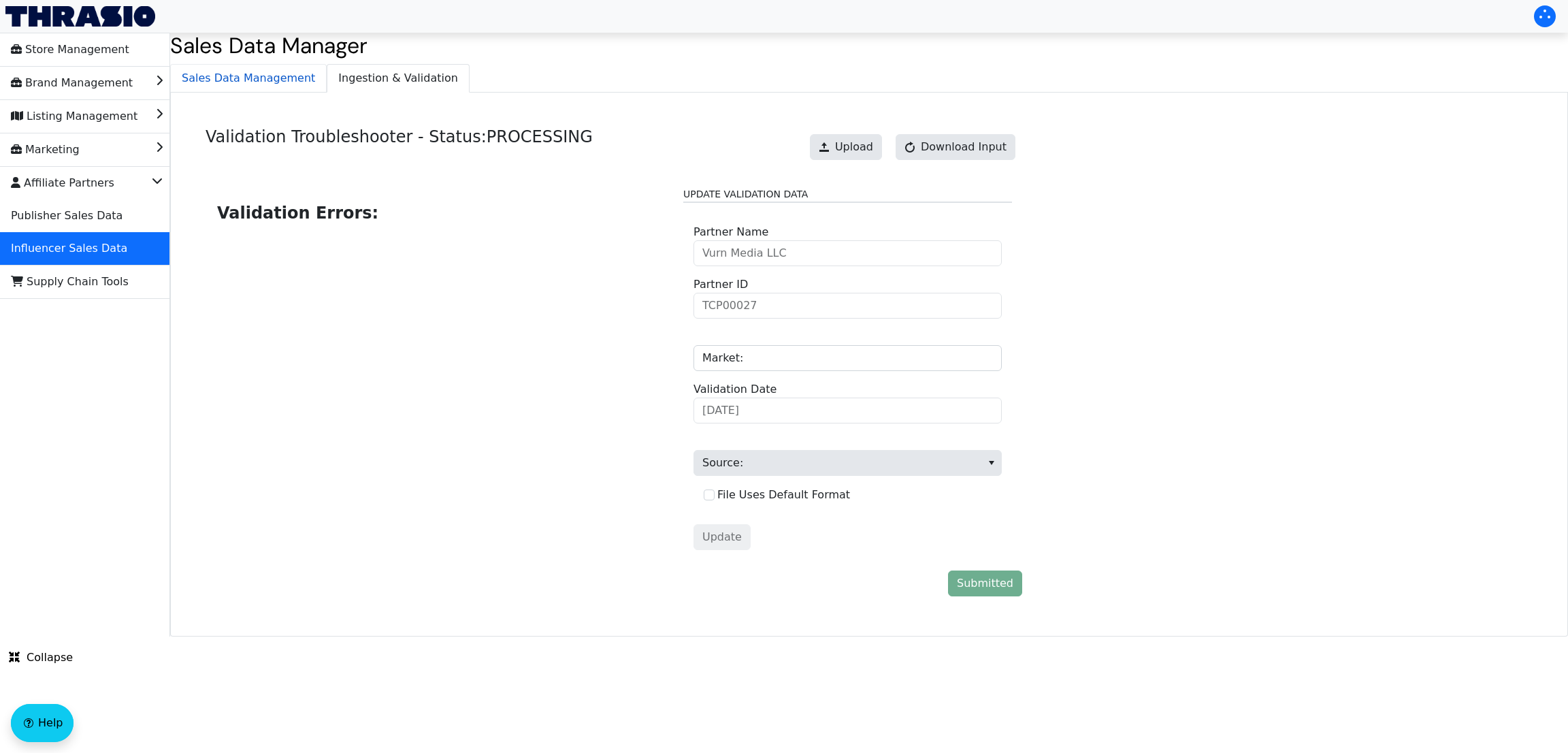
click at [203, 72] on span "Sales Data Management" at bounding box center [248, 78] width 155 height 27
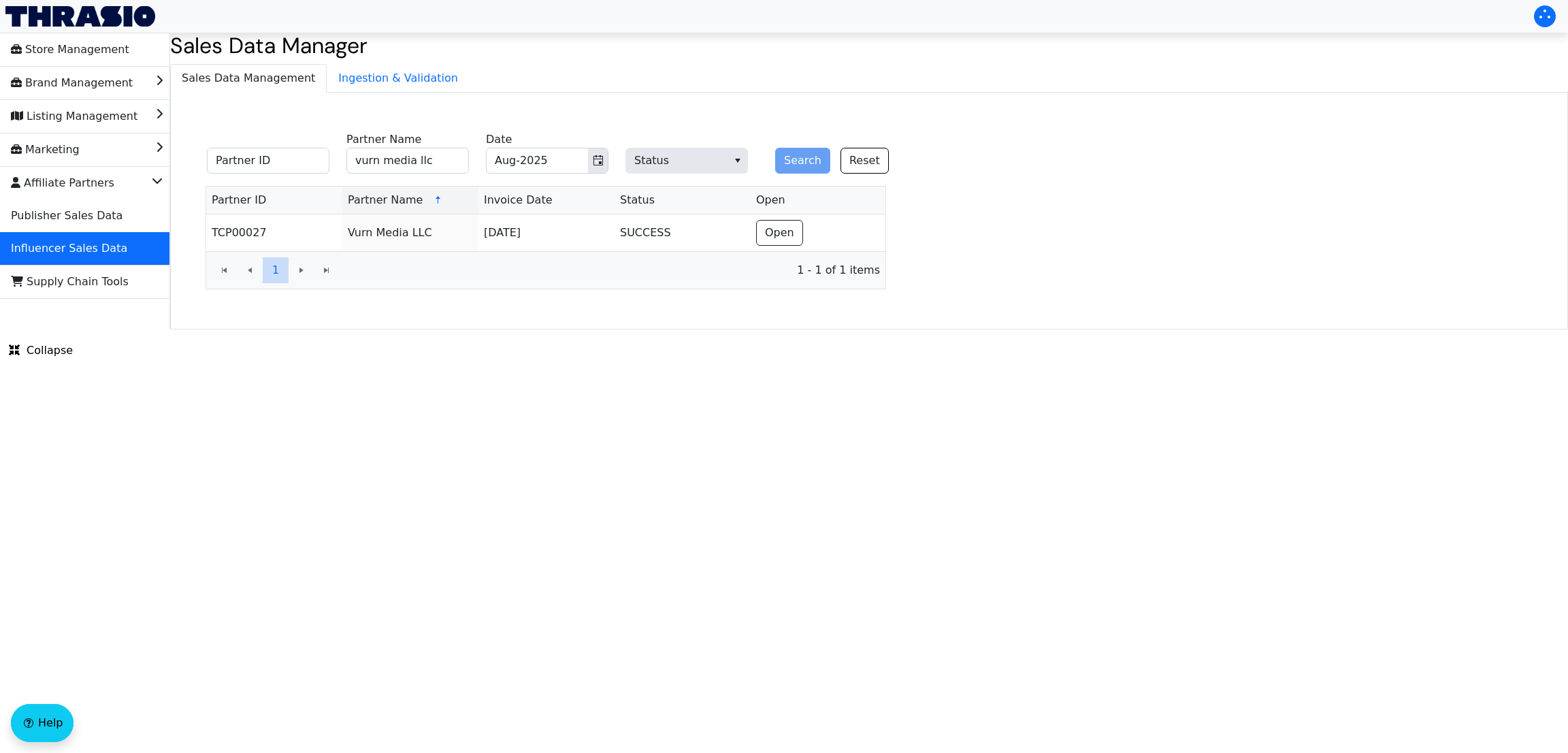
click at [654, 329] on html "Store Management Brand Management Listing Management Marketing Affiliate Partne…" at bounding box center [784, 164] width 1568 height 329
click at [407, 171] on input "vurn media llc" at bounding box center [407, 161] width 122 height 26
click at [407, 171] on input "a" at bounding box center [407, 161] width 122 height 26
click at [399, 168] on input "ale" at bounding box center [407, 161] width 122 height 26
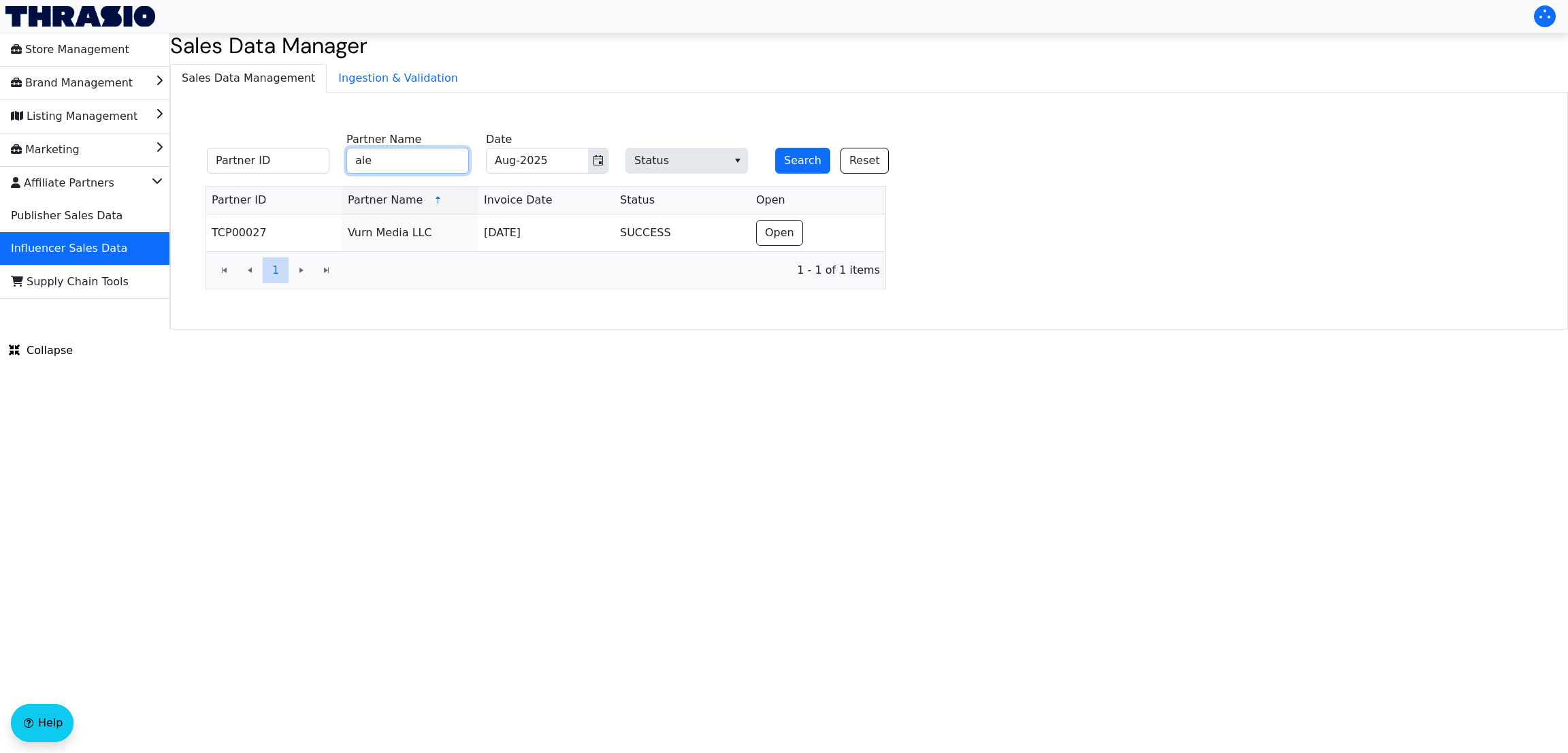
type input "[PERSON_NAME]"
click at [798, 157] on button "Search" at bounding box center [802, 161] width 55 height 26
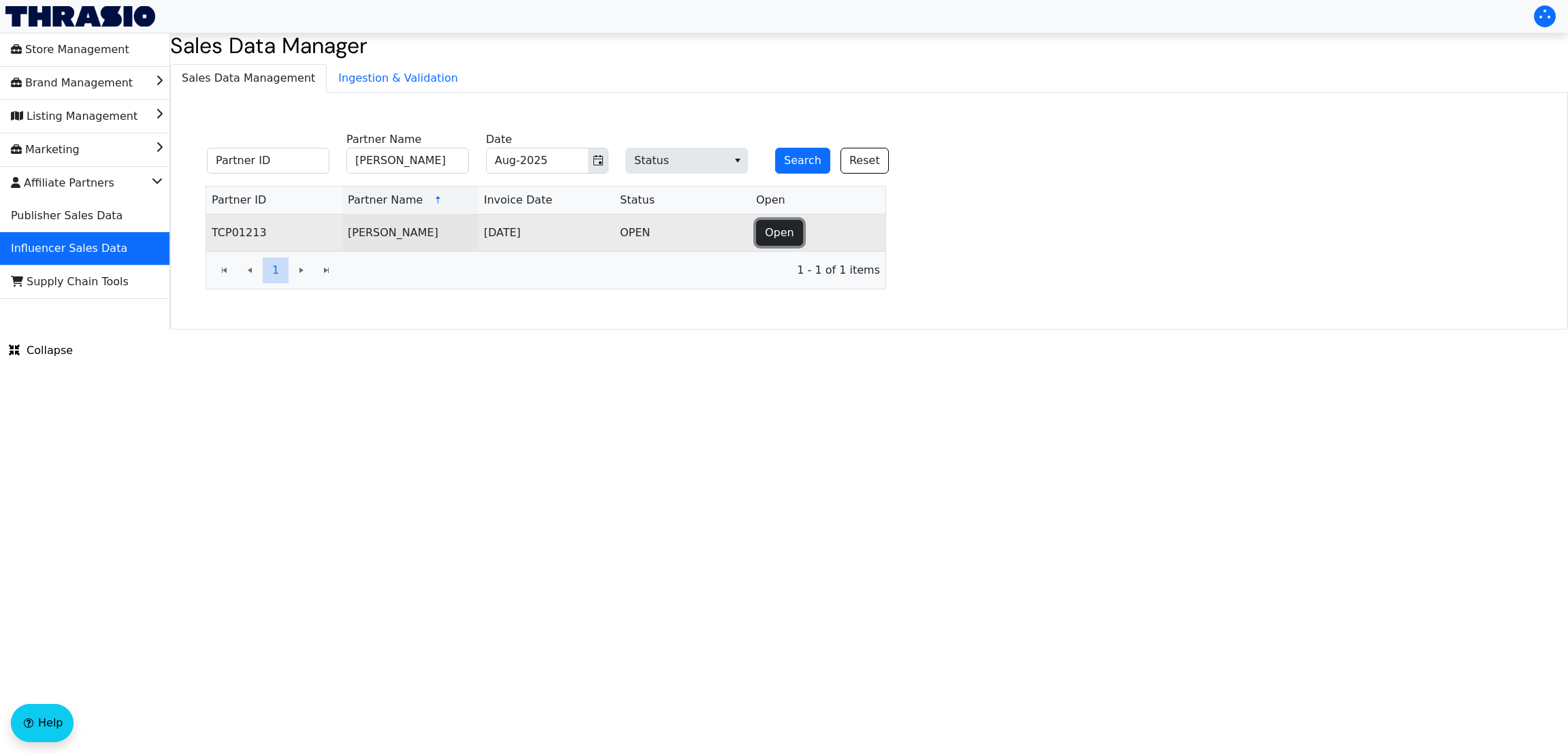
click at [787, 230] on span "Open" at bounding box center [779, 232] width 30 height 16
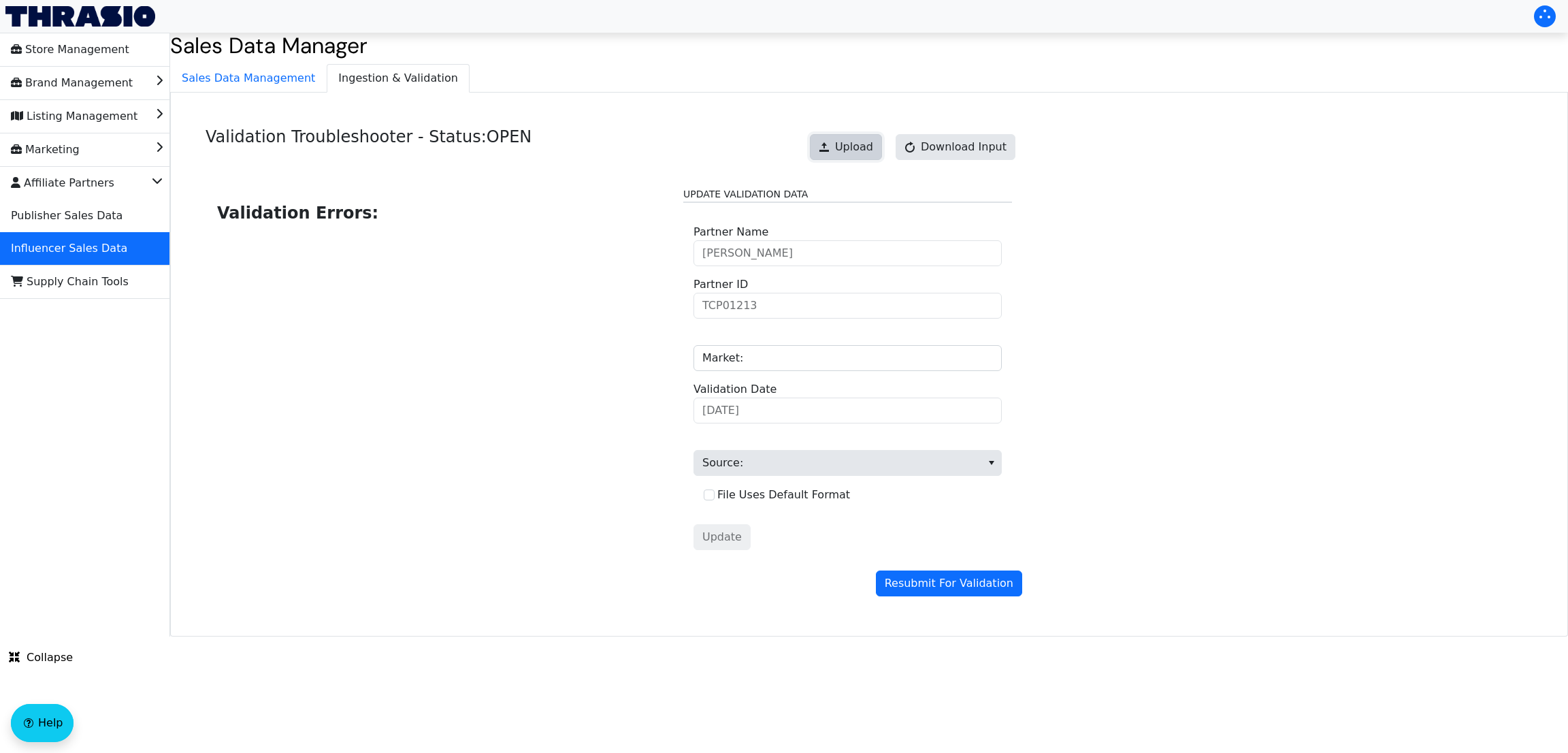
click at [860, 152] on span "Upload" at bounding box center [854, 147] width 38 height 16
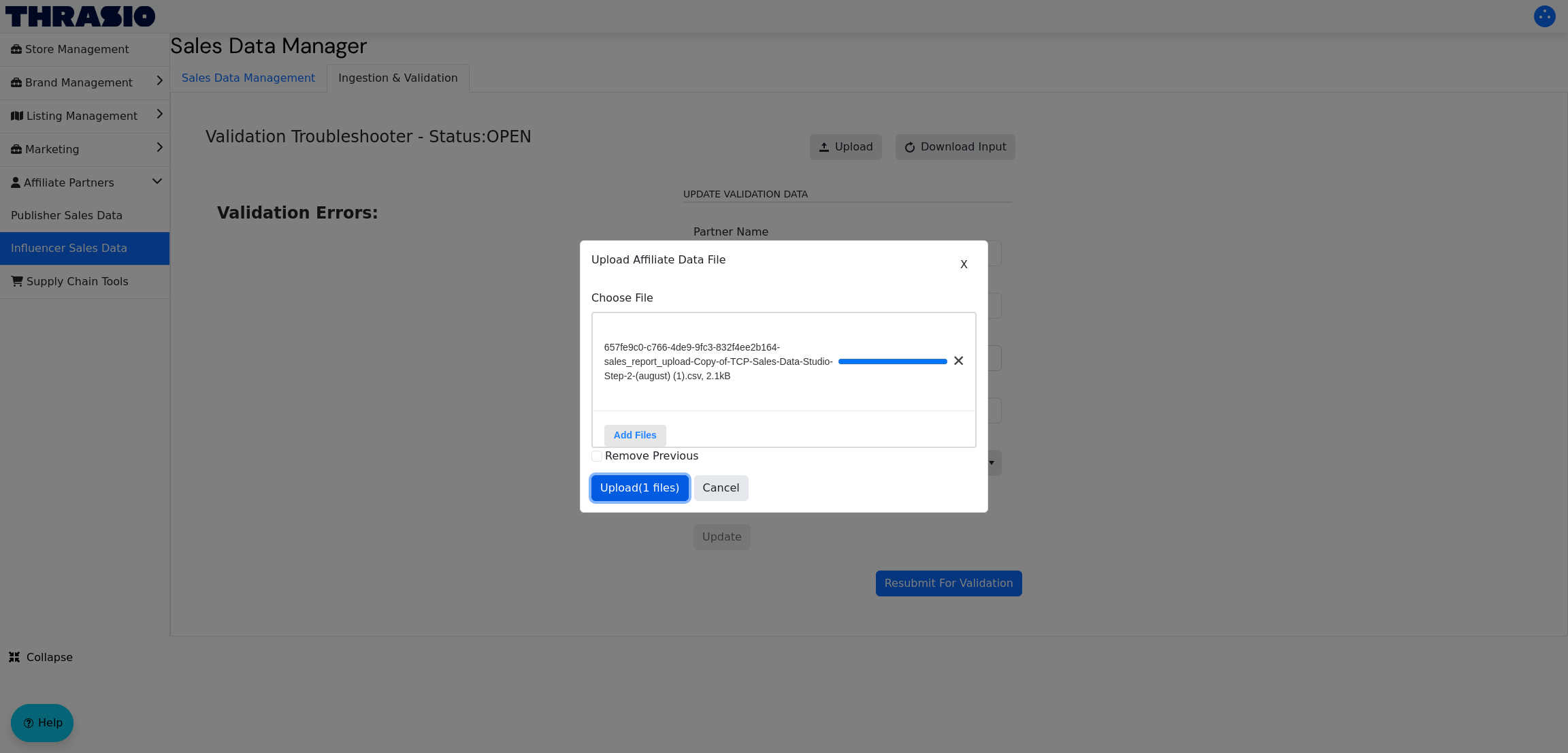
click at [642, 491] on span "Upload (1 files)" at bounding box center [640, 488] width 80 height 16
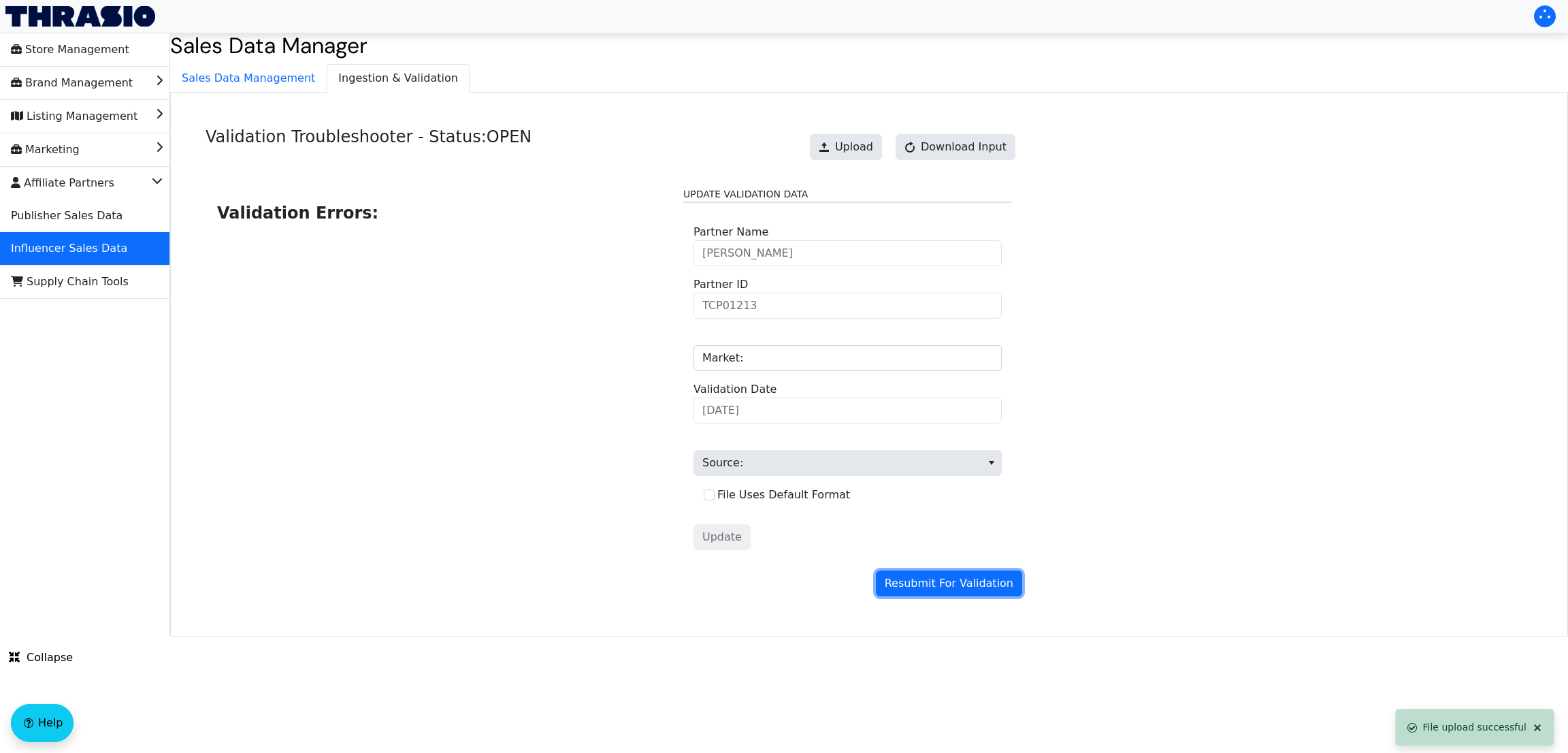
click at [929, 579] on span "Resubmit For Validation" at bounding box center [949, 583] width 128 height 16
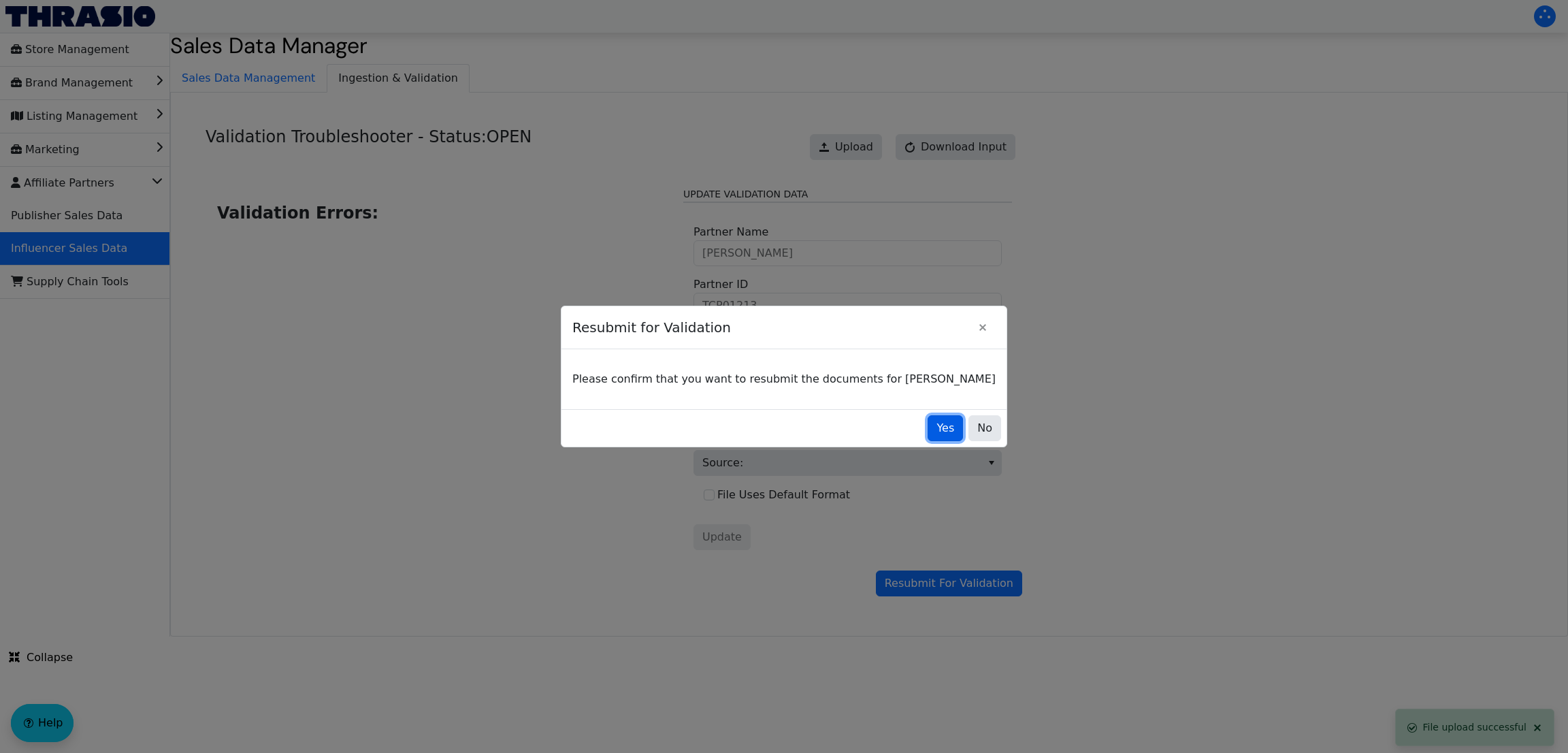
click at [936, 426] on span "Yes" at bounding box center [945, 428] width 18 height 16
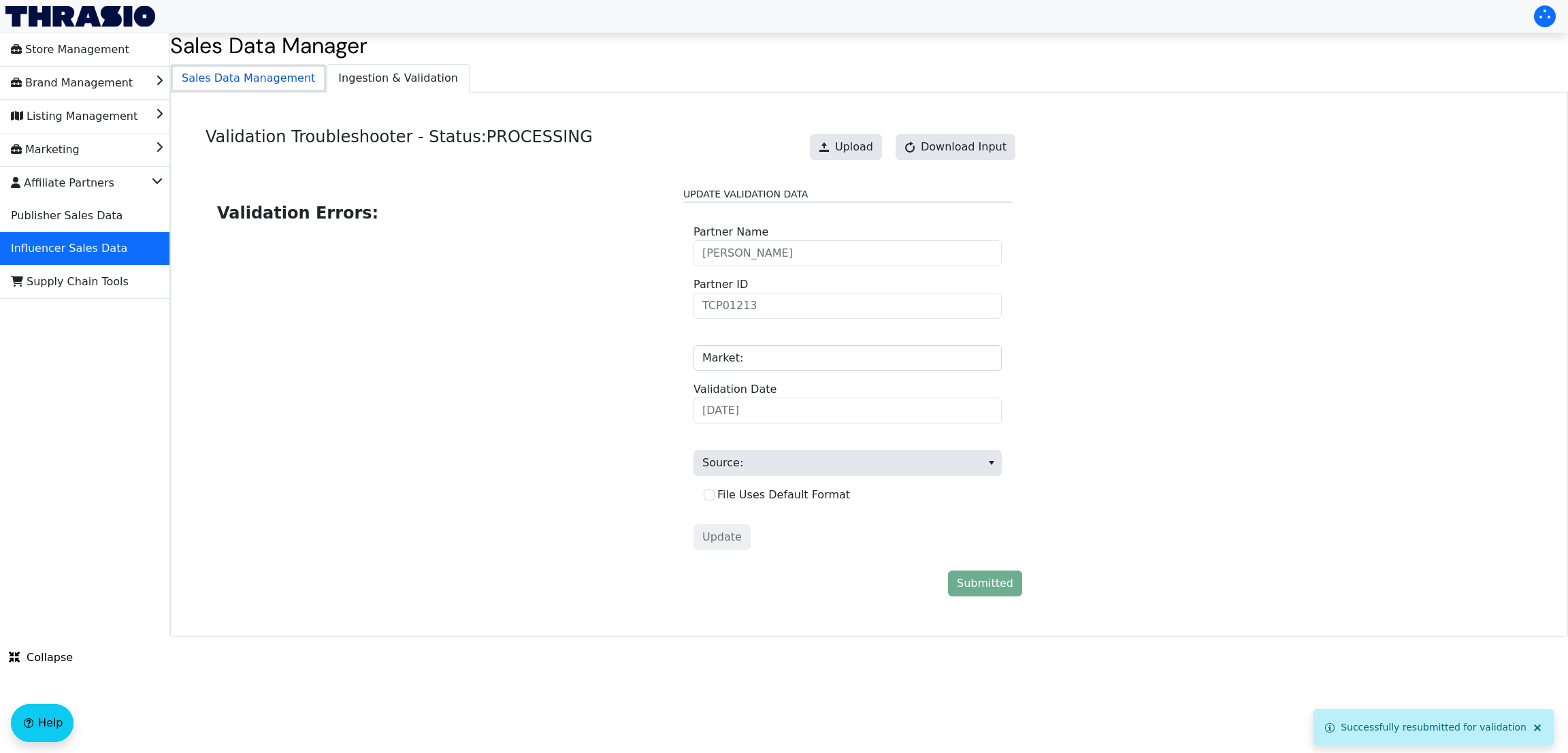
click at [257, 75] on span "Sales Data Management" at bounding box center [248, 78] width 155 height 27
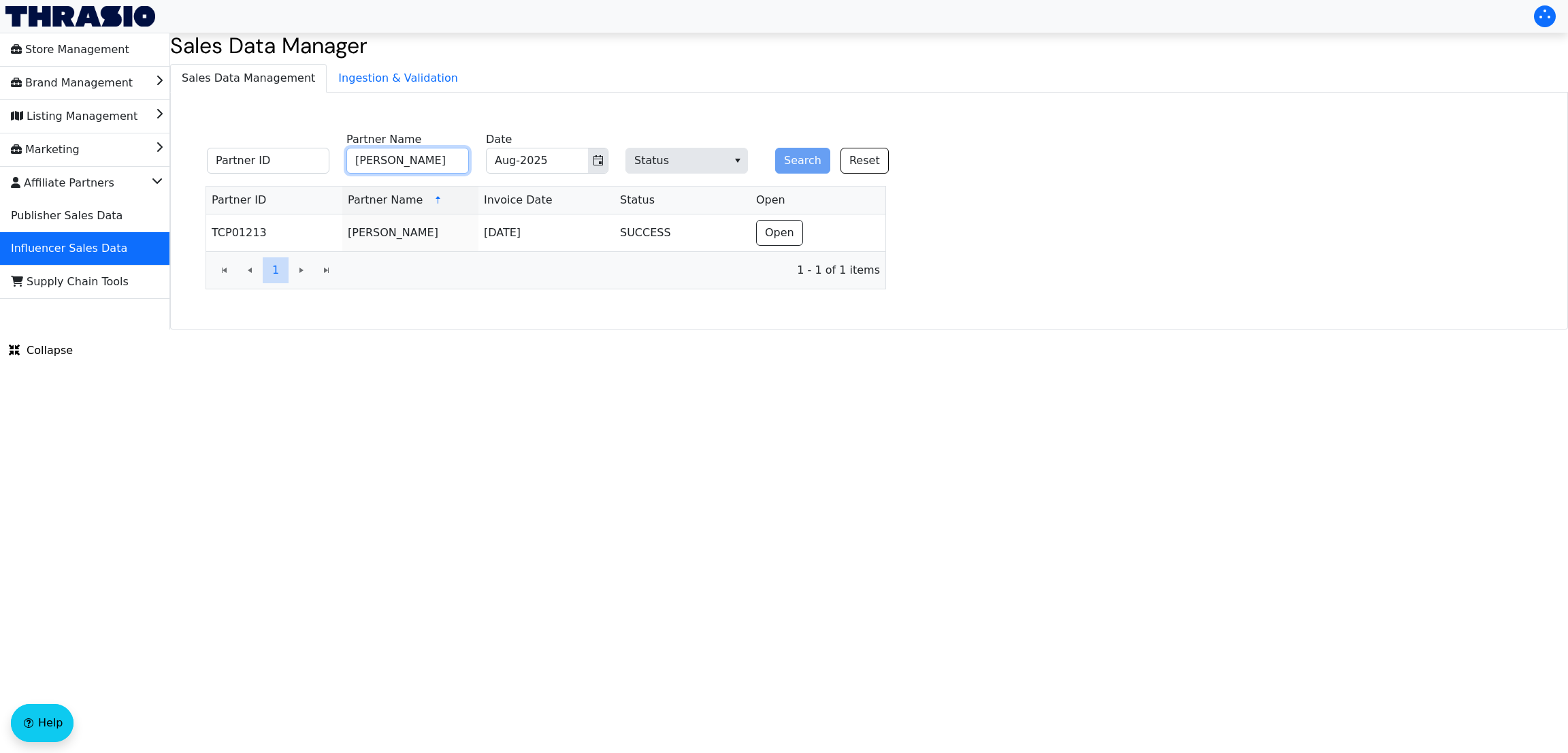
click at [428, 171] on input "[PERSON_NAME]" at bounding box center [407, 161] width 122 height 26
click at [428, 171] on input "sa" at bounding box center [407, 161] width 122 height 26
type input "[PERSON_NAME]"
click at [413, 161] on input "[PERSON_NAME]" at bounding box center [407, 161] width 122 height 26
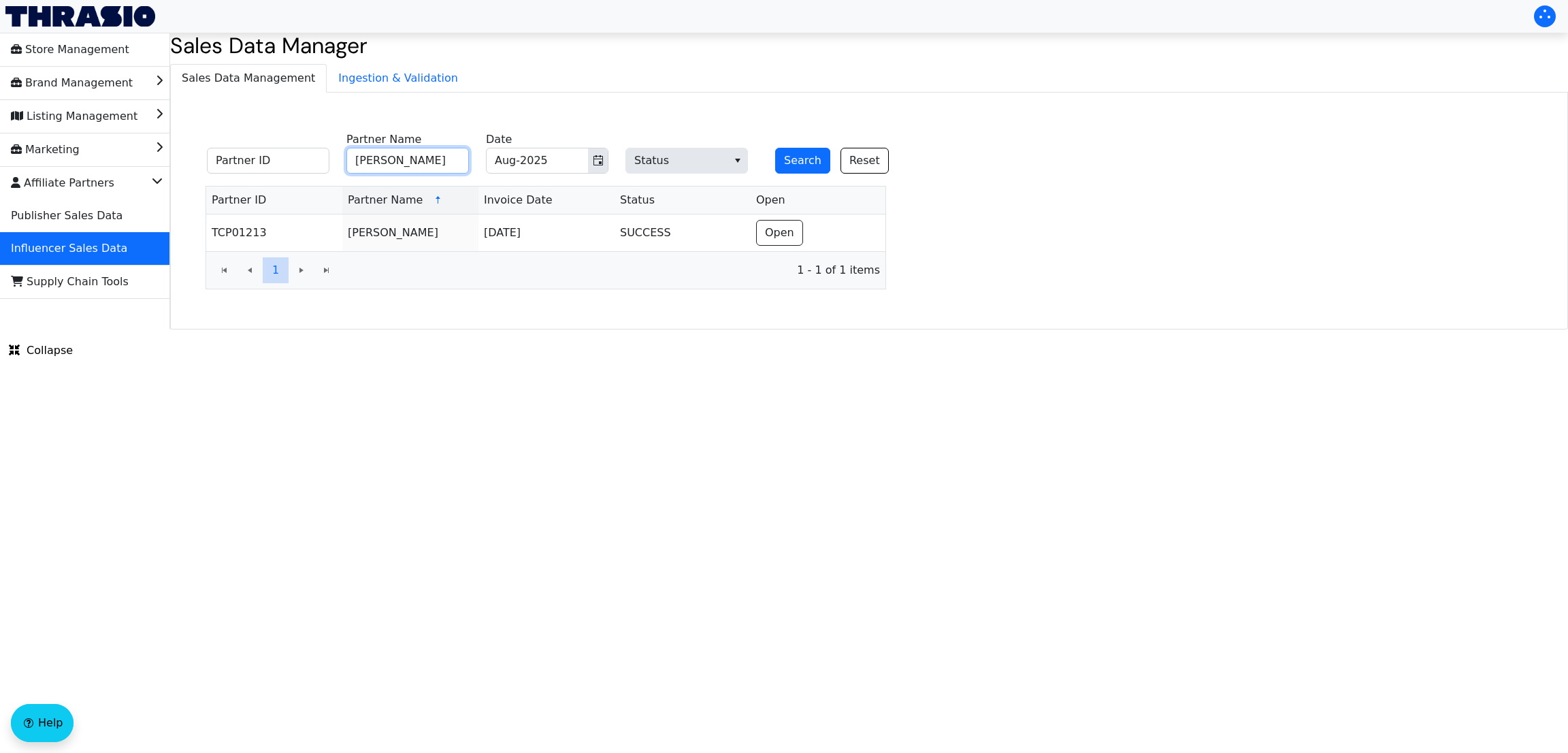
click at [413, 161] on input "[PERSON_NAME]" at bounding box center [407, 161] width 122 height 26
type input "[PERSON_NAME]"
click at [784, 168] on button "Search" at bounding box center [802, 161] width 55 height 26
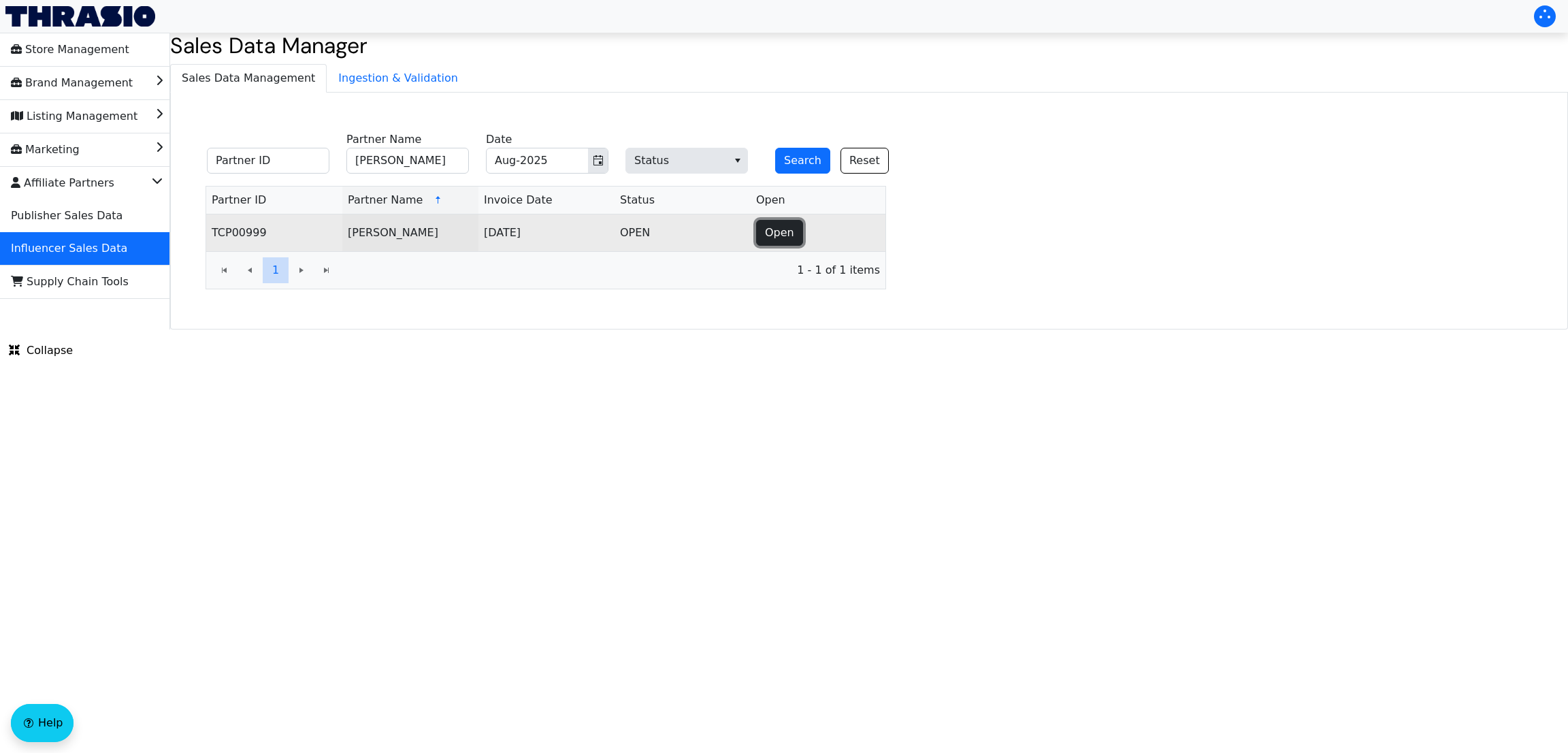
click at [785, 241] on span "Open" at bounding box center [779, 232] width 30 height 16
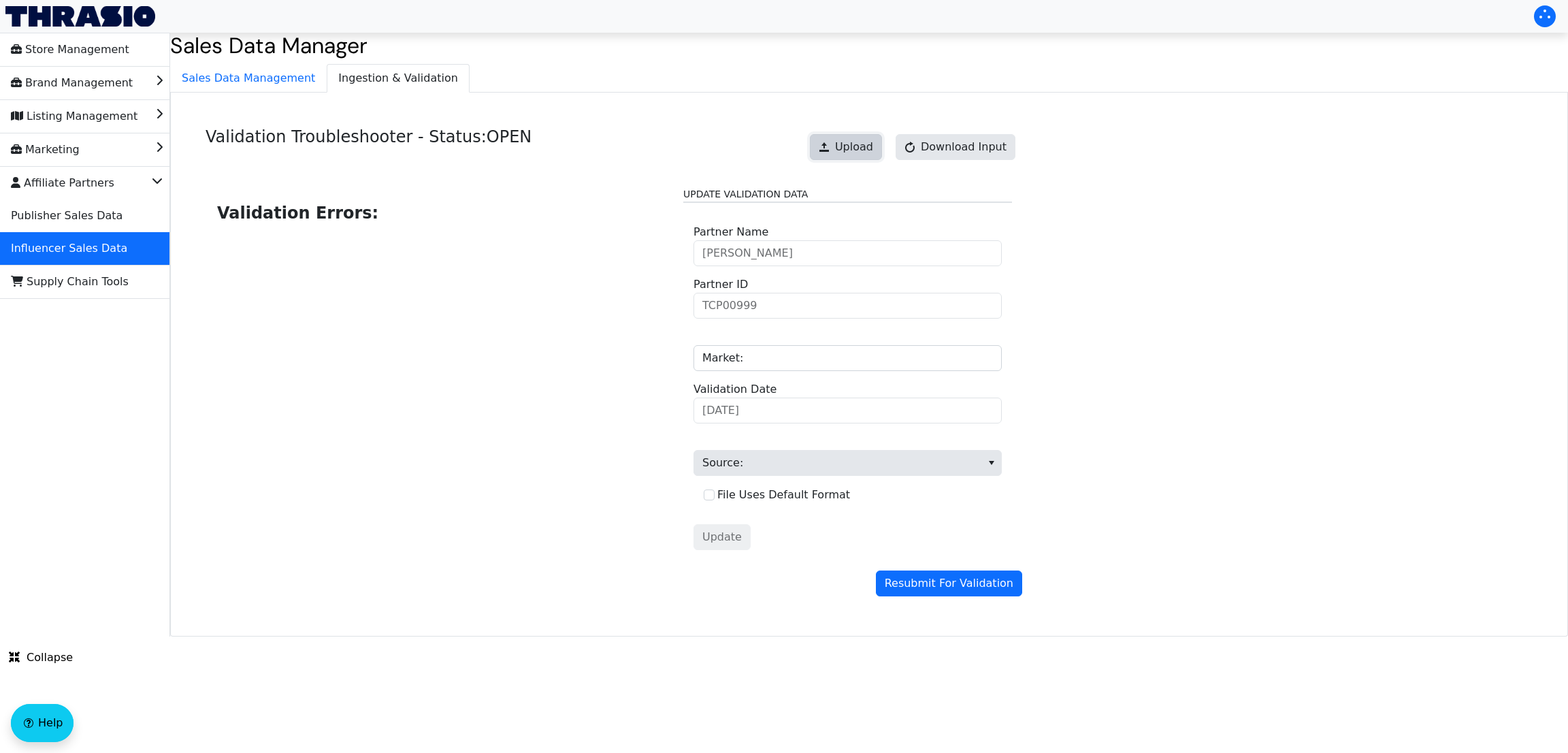
click at [866, 143] on span "Upload" at bounding box center [854, 147] width 38 height 16
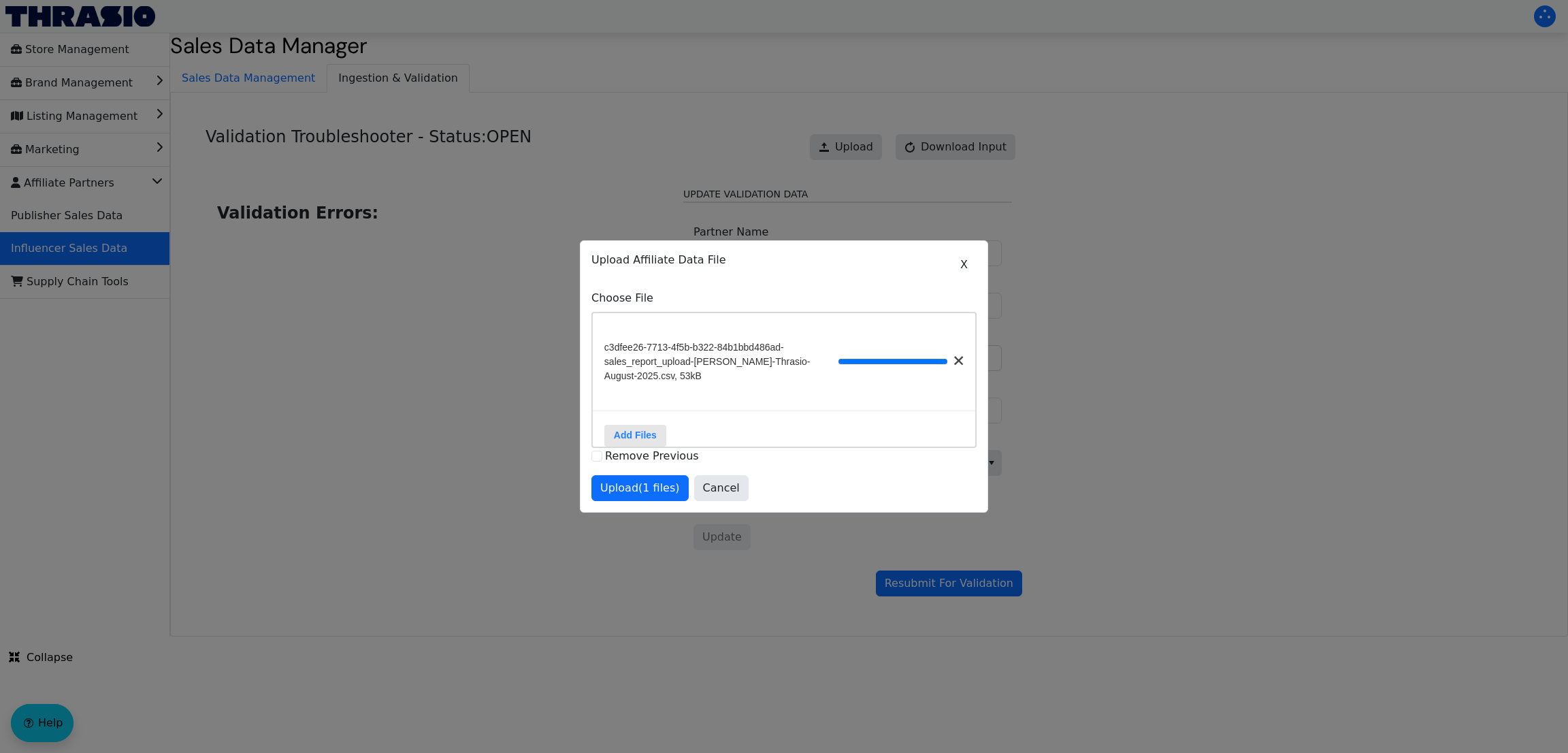
click at [629, 498] on div "Upload (1 files) Cancel" at bounding box center [784, 487] width 385 height 26
click at [629, 496] on span "Upload (1 files)" at bounding box center [640, 488] width 80 height 16
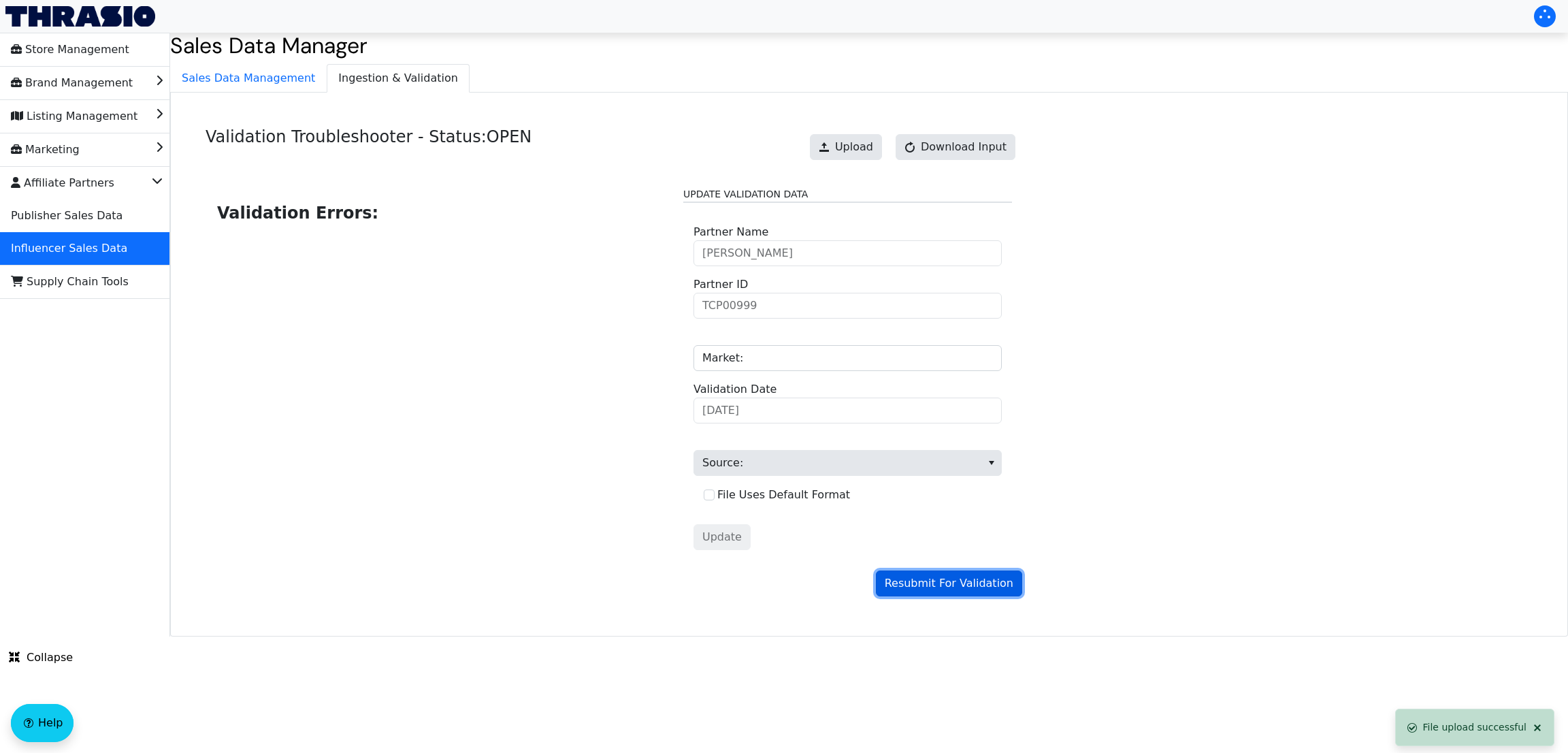
click at [933, 585] on span "Resubmit For Validation" at bounding box center [949, 583] width 128 height 16
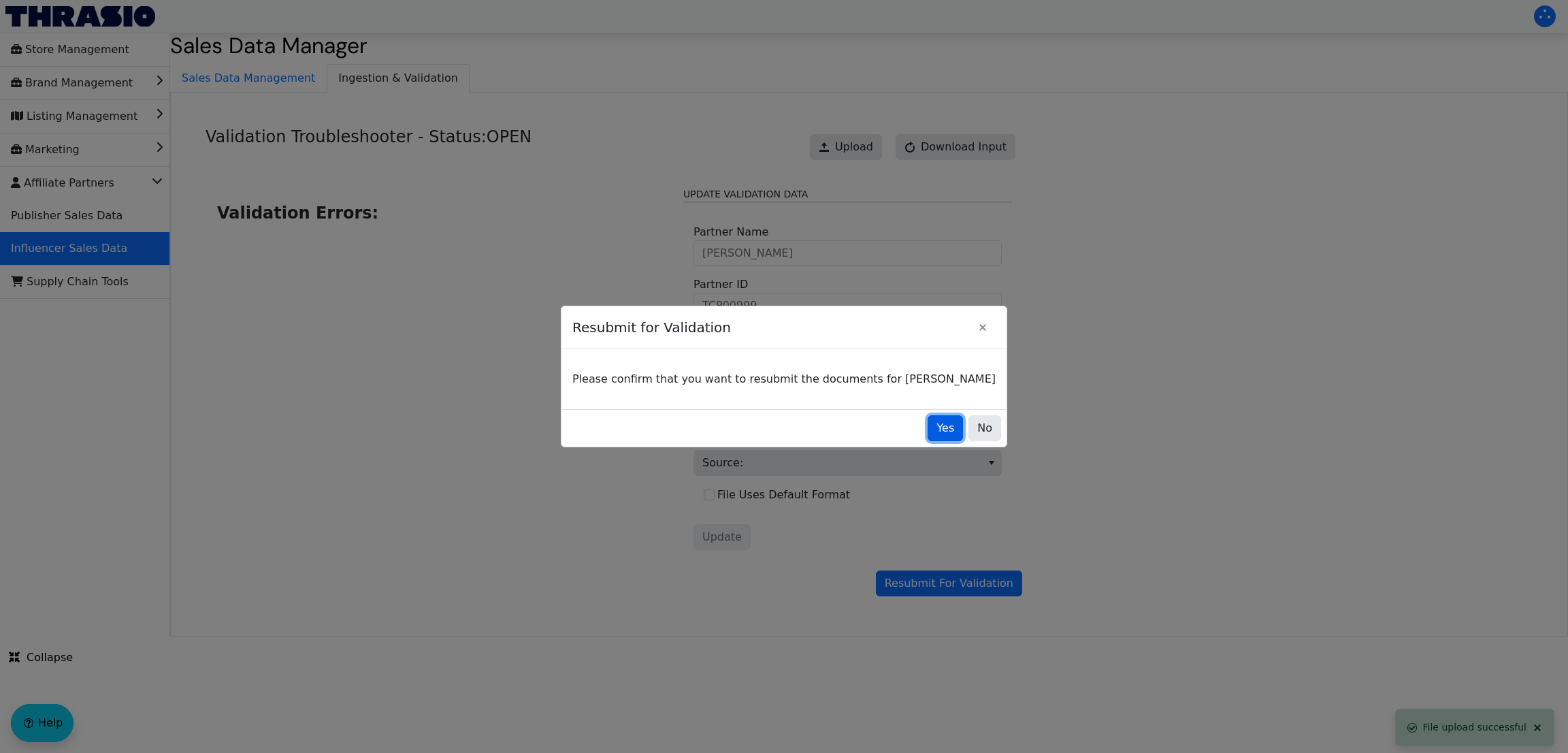
click at [936, 433] on span "Yes" at bounding box center [945, 428] width 18 height 16
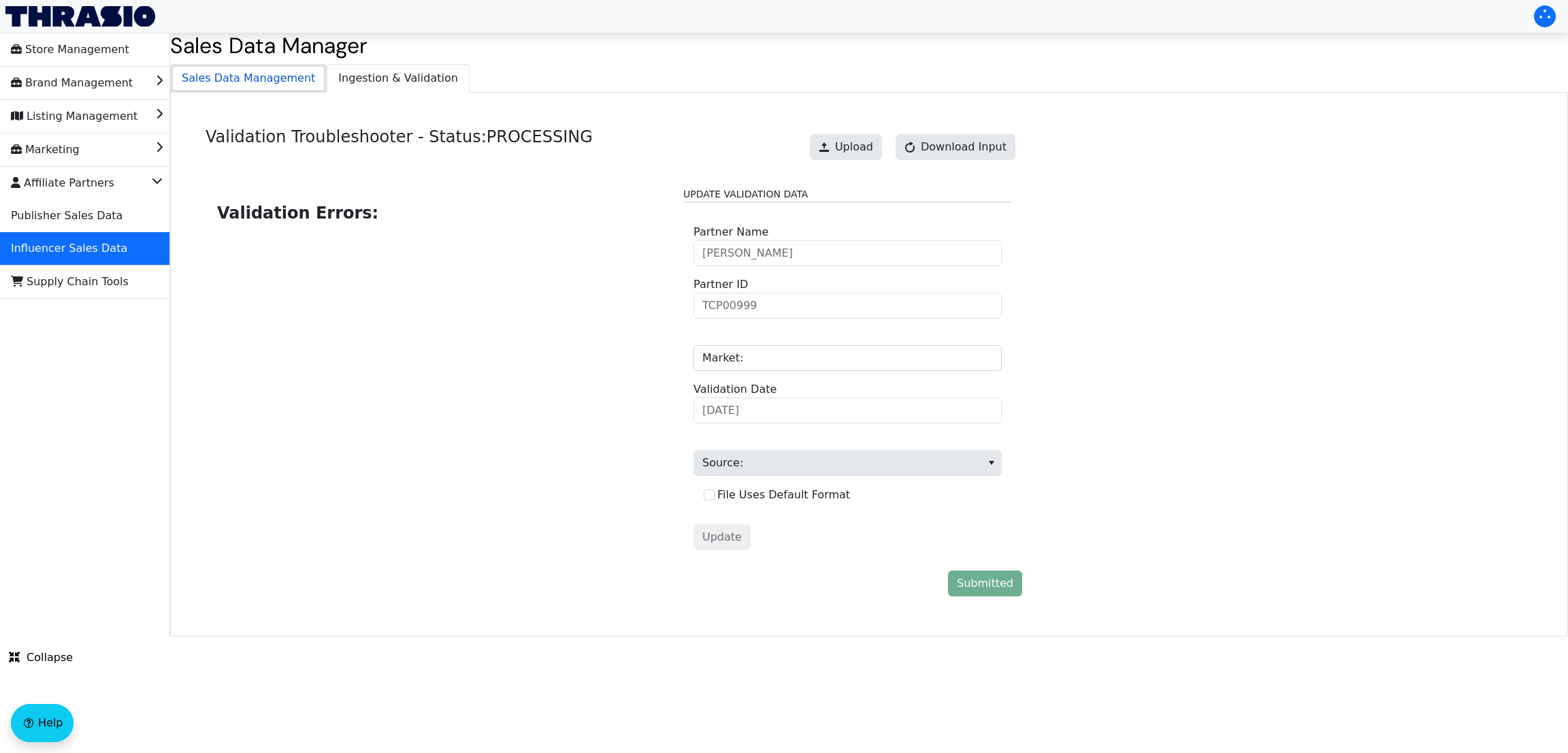
click at [275, 86] on span "Sales Data Management" at bounding box center [248, 78] width 155 height 27
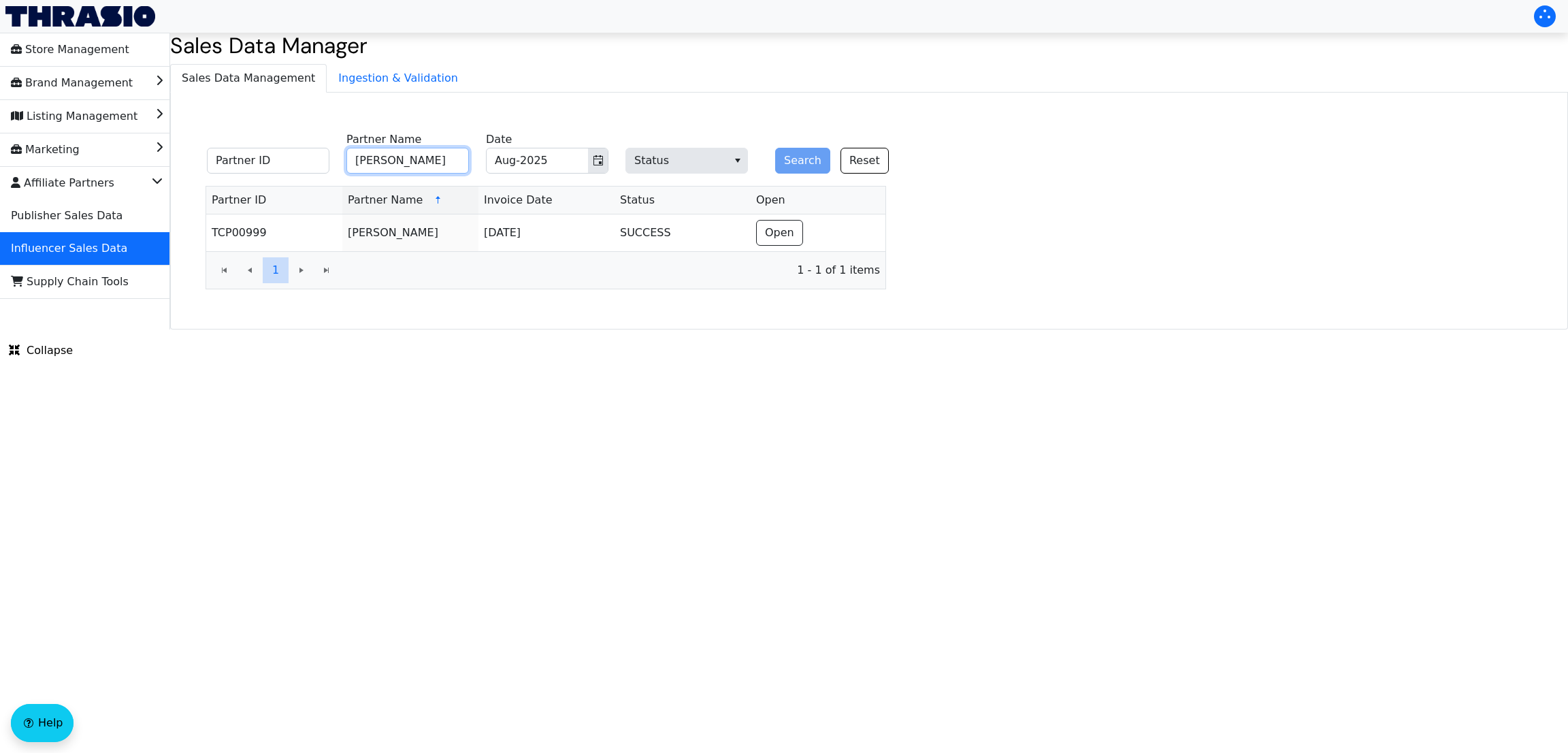
click at [439, 162] on input "[PERSON_NAME]" at bounding box center [407, 161] width 122 height 26
type input "[PERSON_NAME]"
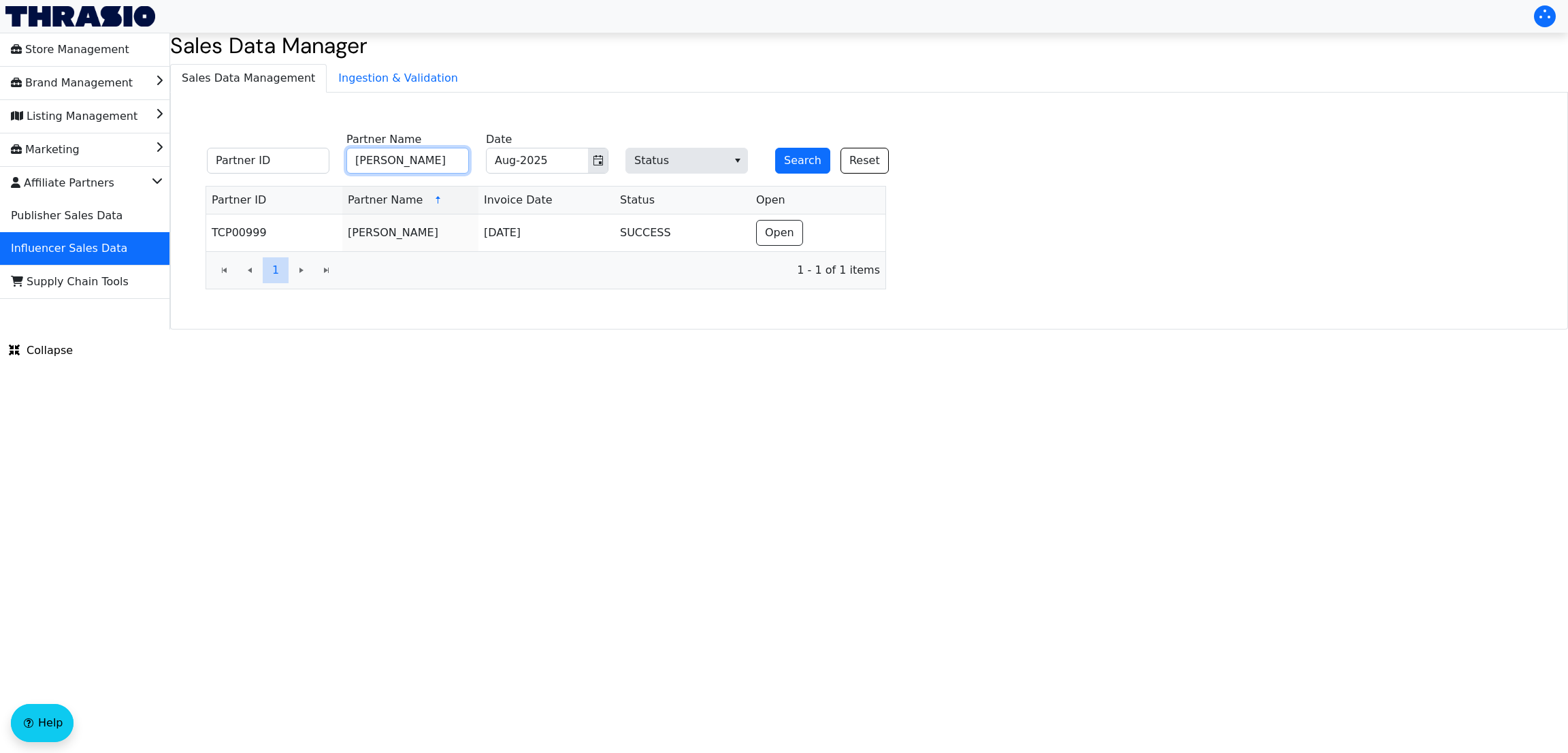
click at [775, 148] on button "Search" at bounding box center [802, 161] width 55 height 26
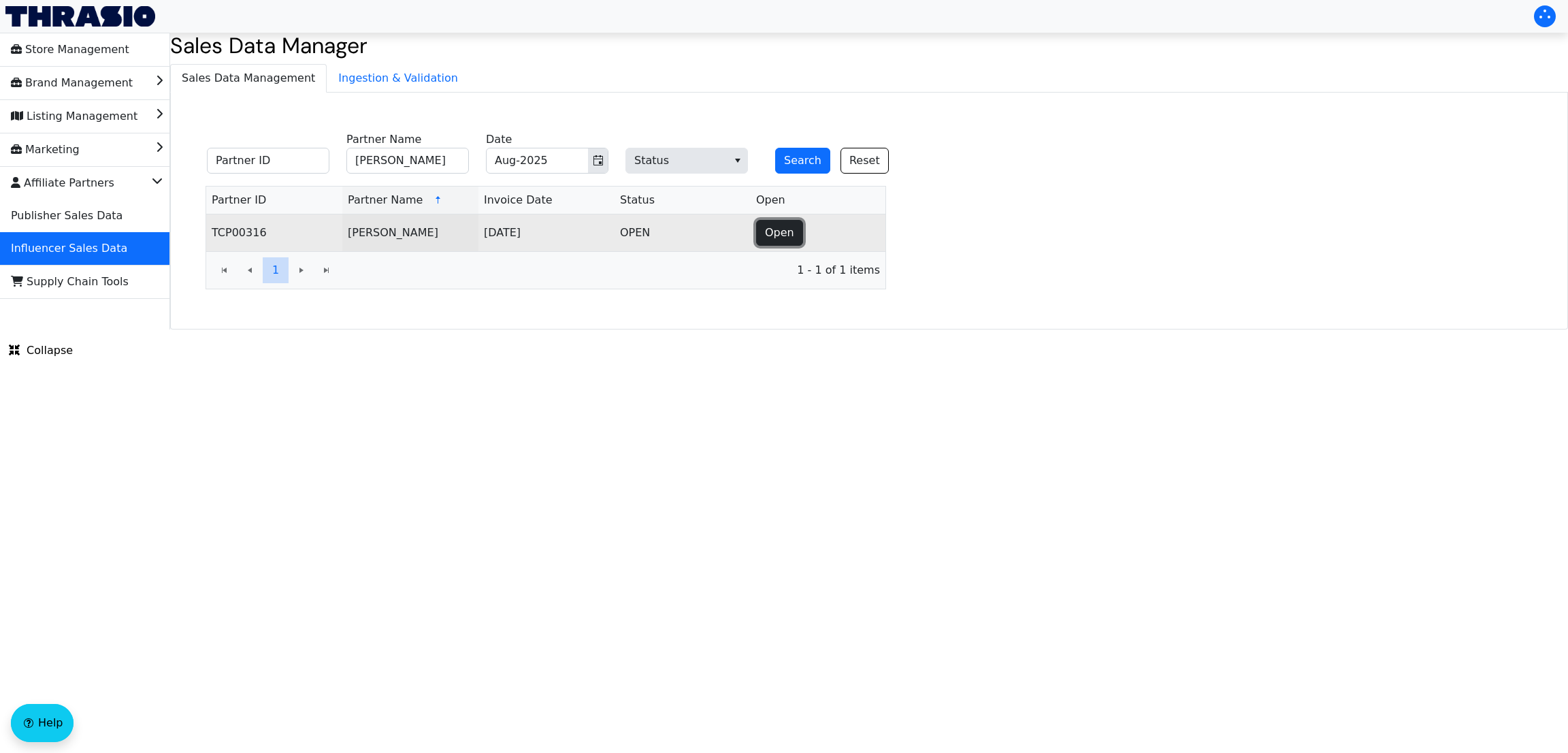
click at [773, 235] on span "Open" at bounding box center [779, 232] width 30 height 16
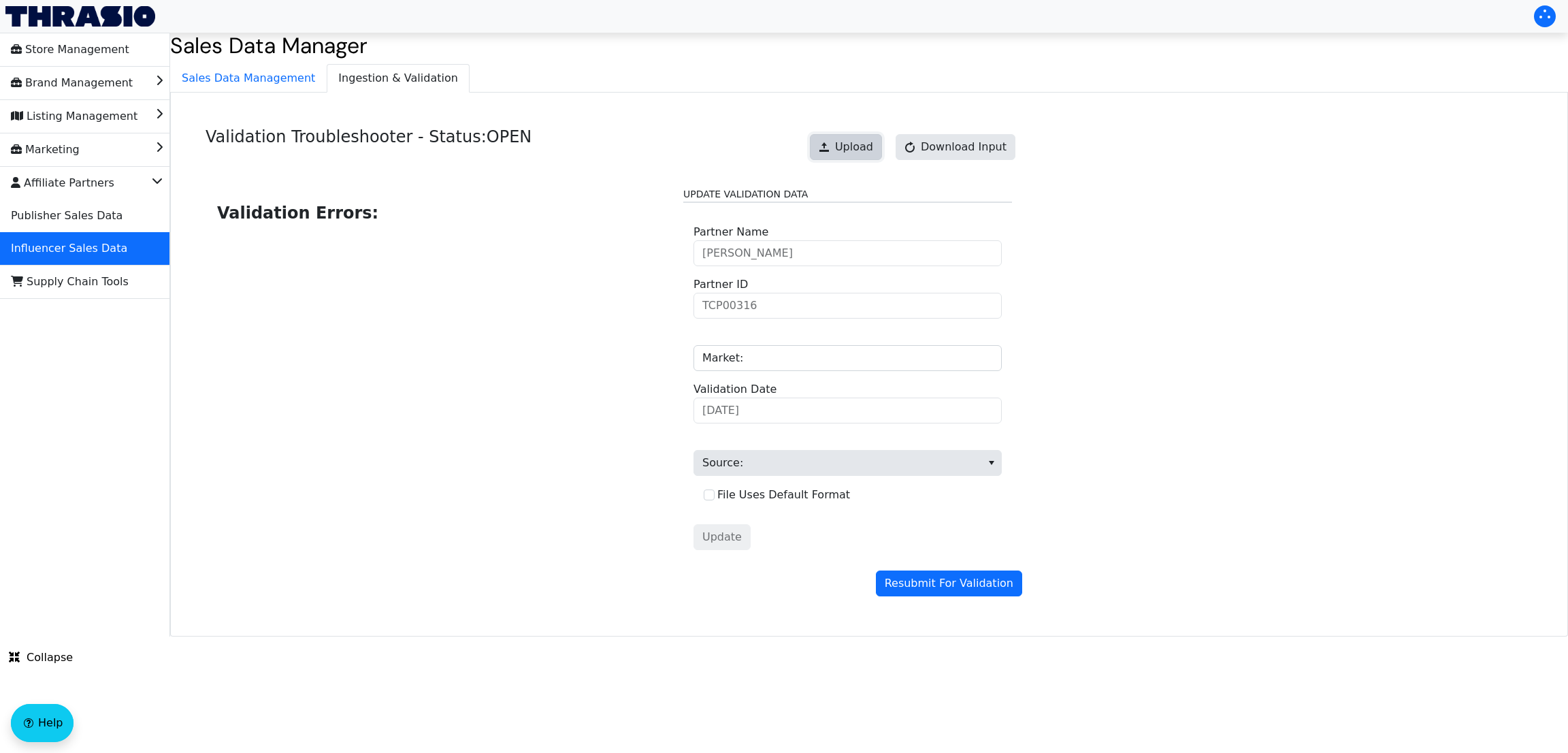
click at [858, 157] on button "Upload" at bounding box center [845, 146] width 72 height 26
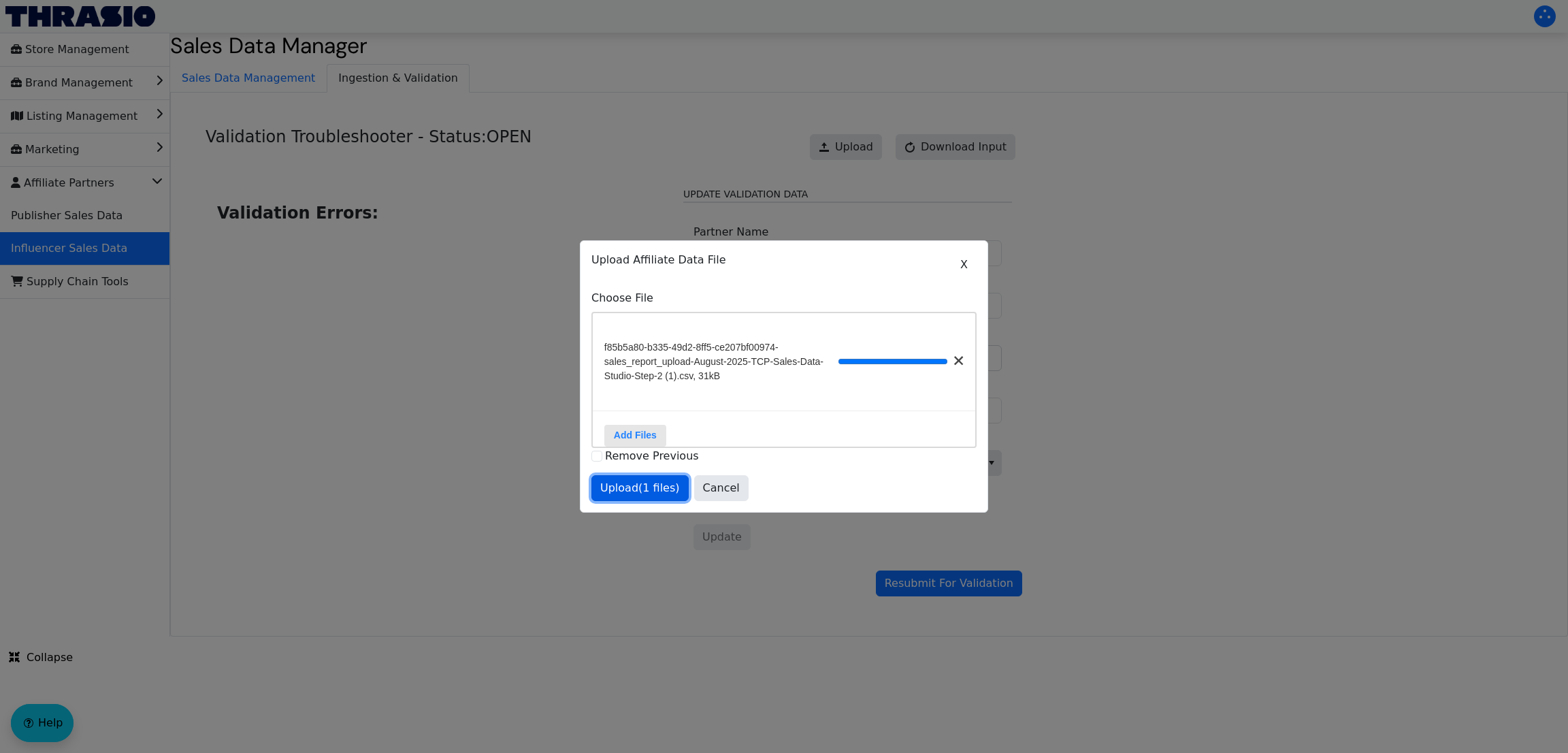
click at [652, 496] on span "Upload (1 files)" at bounding box center [640, 488] width 80 height 16
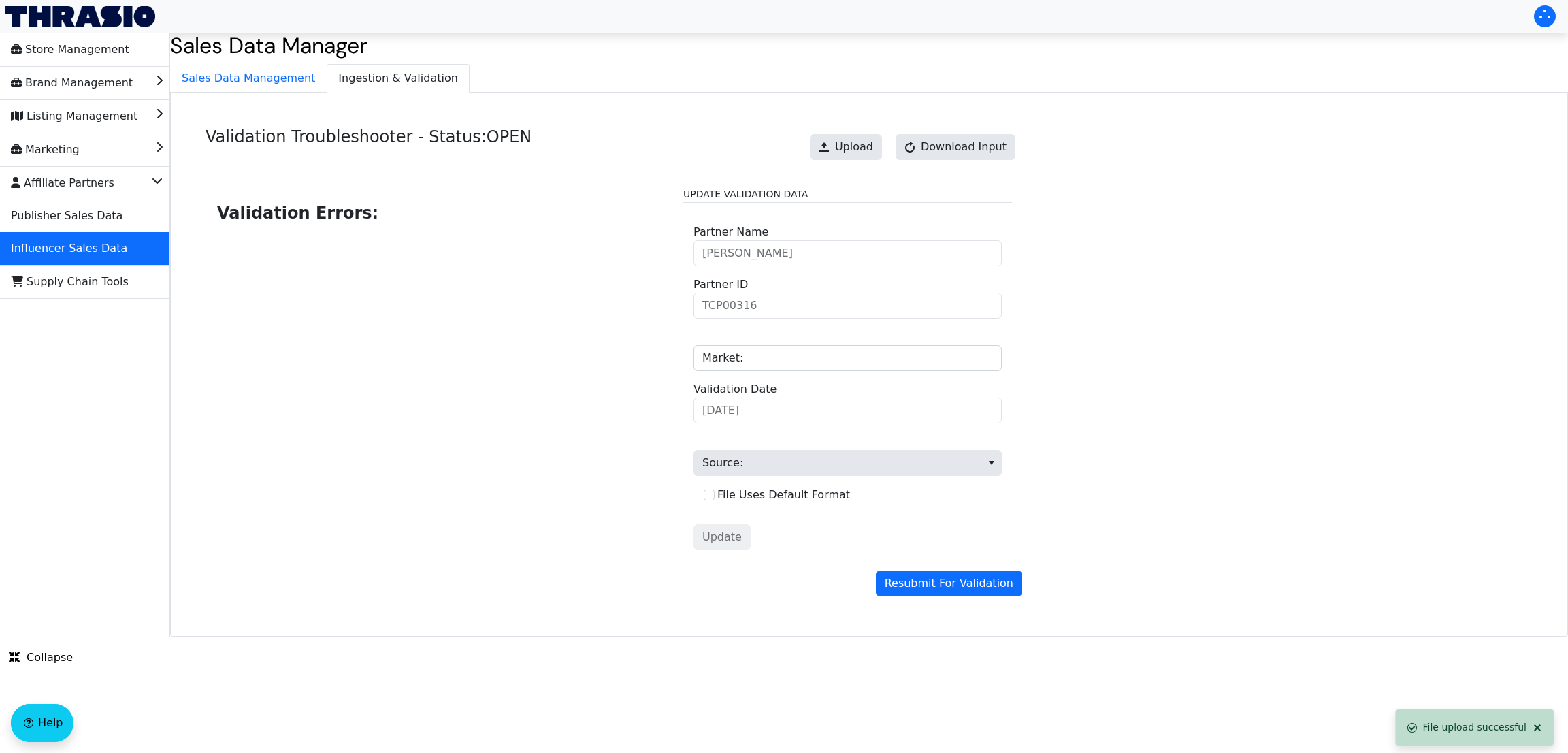
click at [964, 570] on div "Validation Errors: Update Validation Data [PERSON_NAME] Partner Name TCP00316 P…" at bounding box center [614, 373] width 817 height 393
click at [968, 584] on span "Resubmit For Validation" at bounding box center [949, 583] width 128 height 16
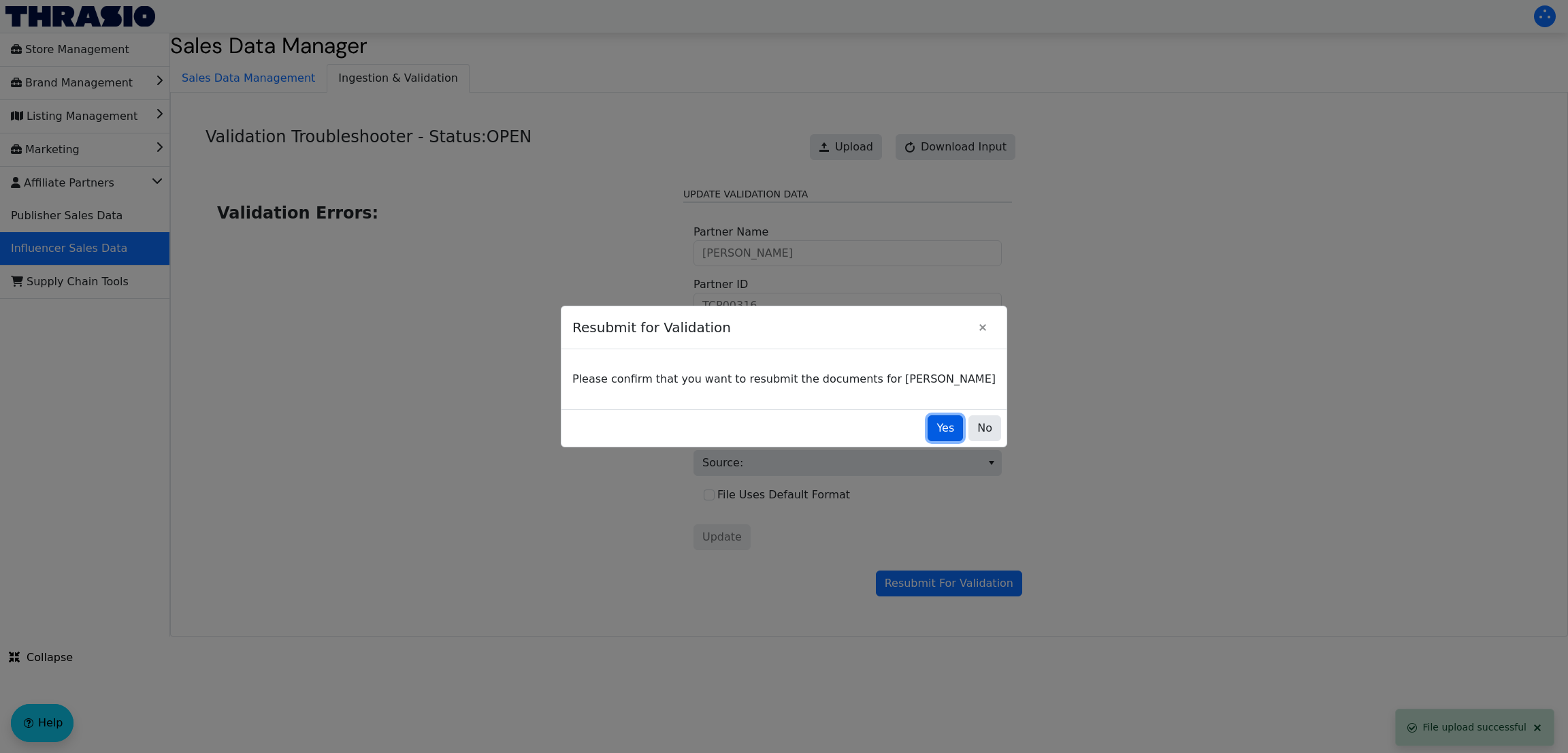
click at [927, 431] on button "Yes" at bounding box center [944, 428] width 35 height 26
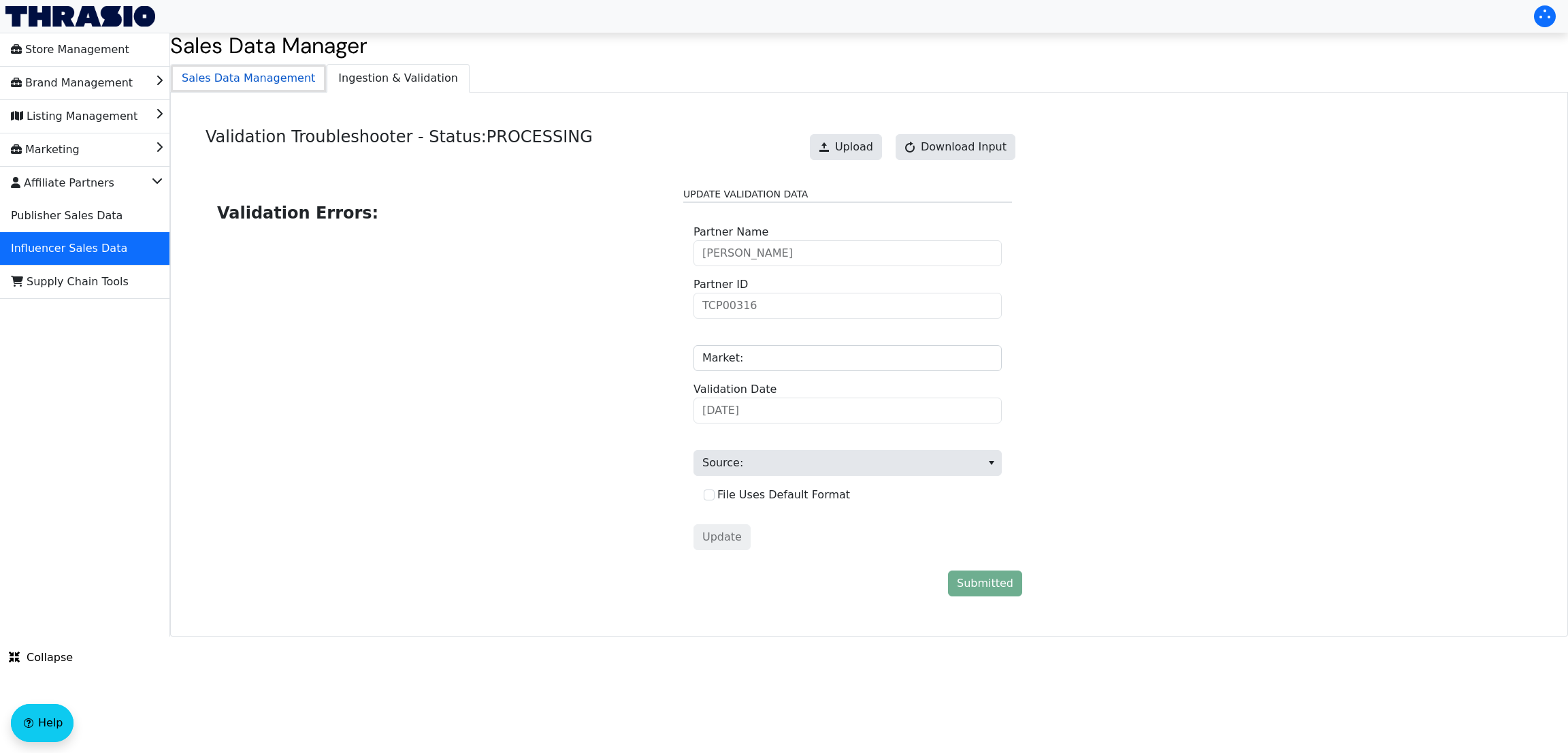
click at [292, 79] on span "Sales Data Management" at bounding box center [248, 78] width 155 height 27
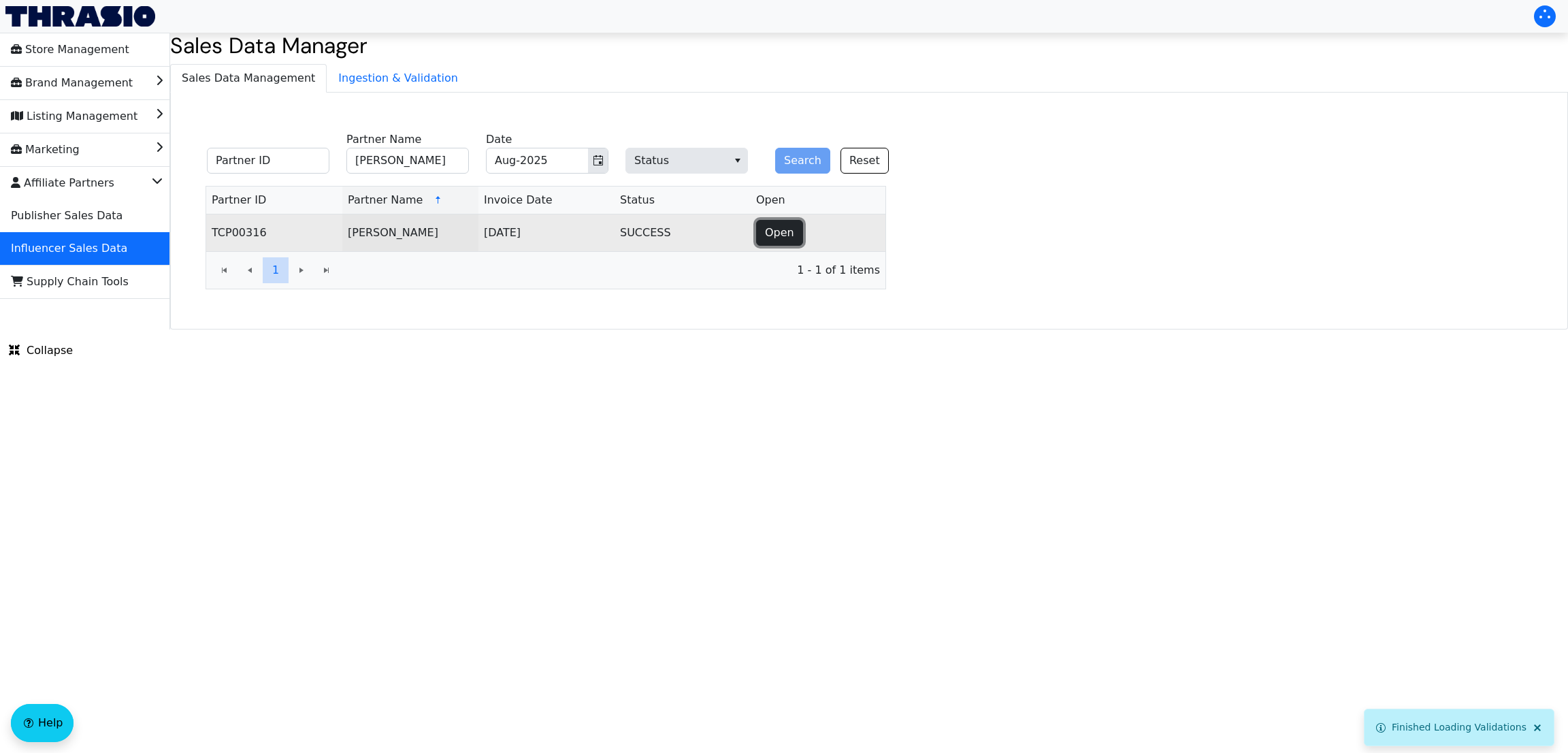
click at [773, 231] on span "Open" at bounding box center [779, 232] width 30 height 16
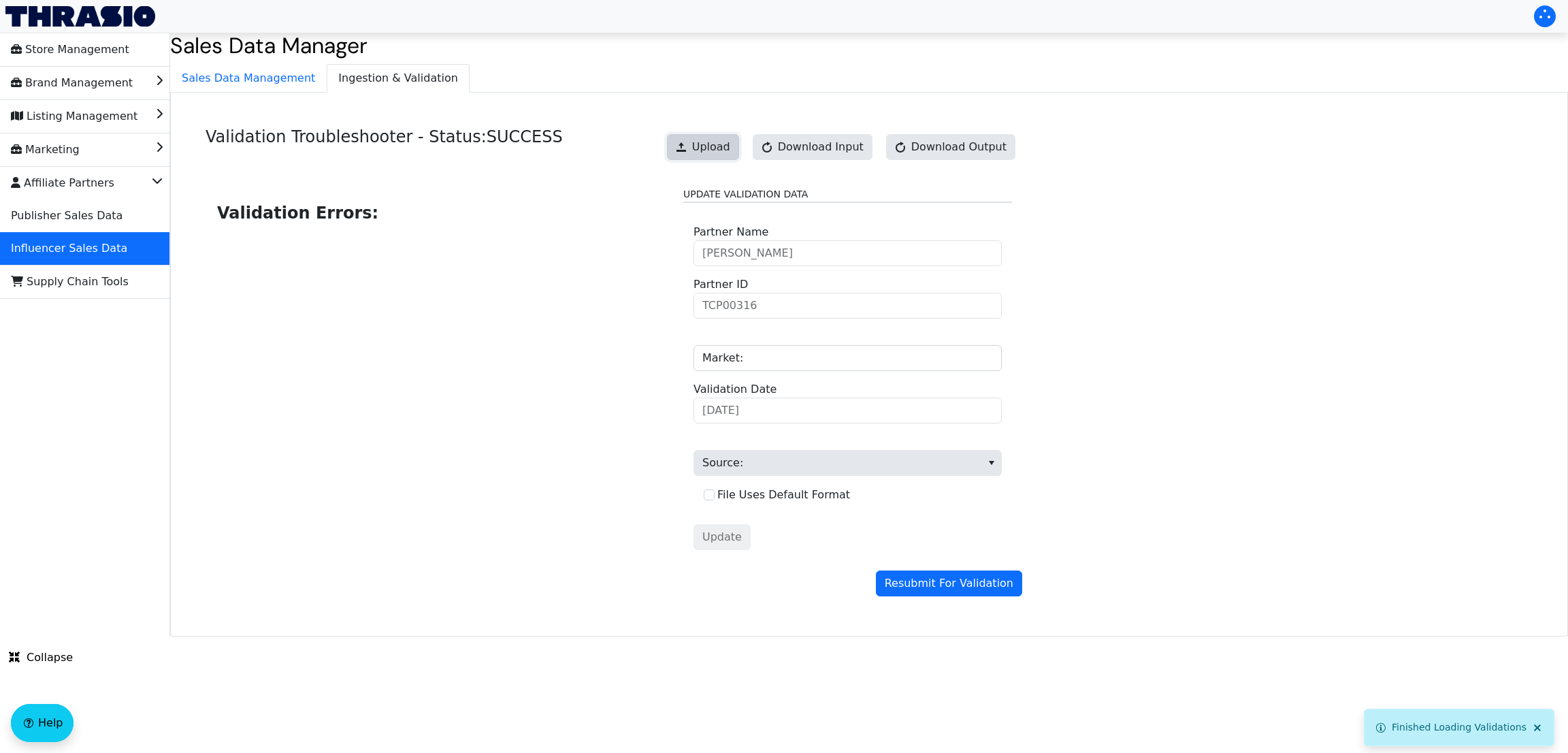
click at [725, 148] on span "Upload" at bounding box center [711, 147] width 38 height 16
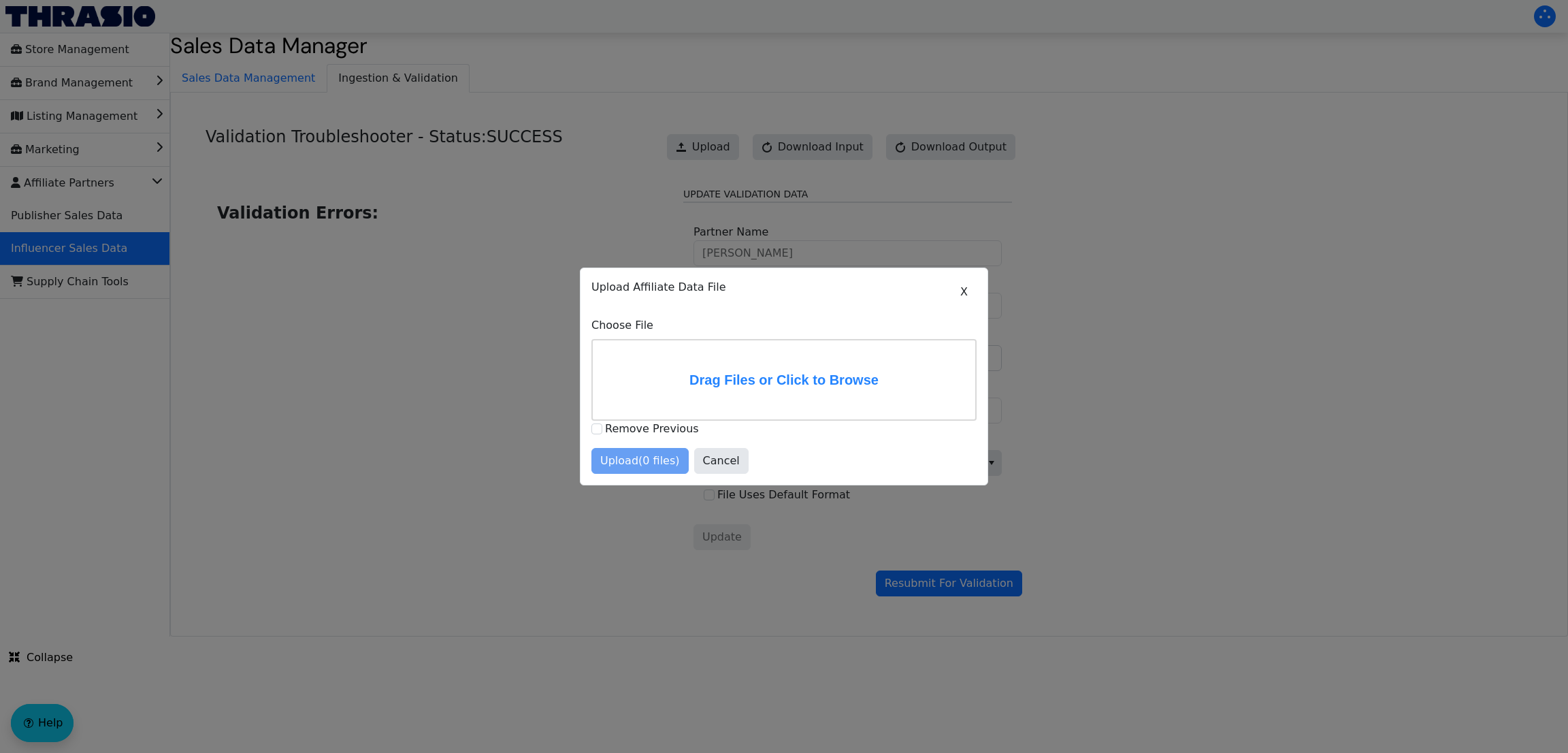
click at [1064, 262] on div at bounding box center [784, 376] width 1568 height 753
click at [953, 292] on button "X" at bounding box center [964, 292] width 25 height 26
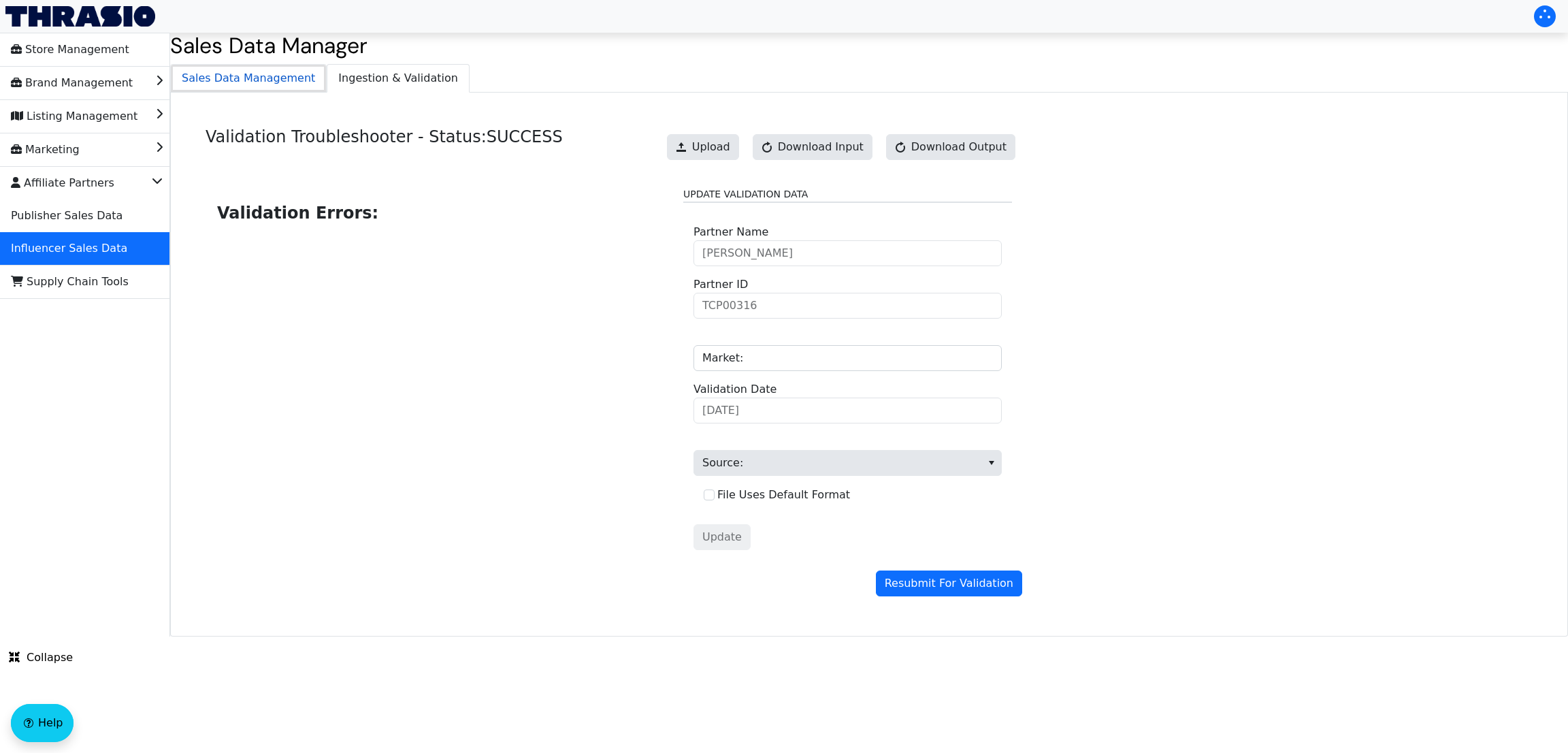
click at [280, 77] on span "Sales Data Management" at bounding box center [248, 78] width 155 height 27
